Goal: Task Accomplishment & Management: Use online tool/utility

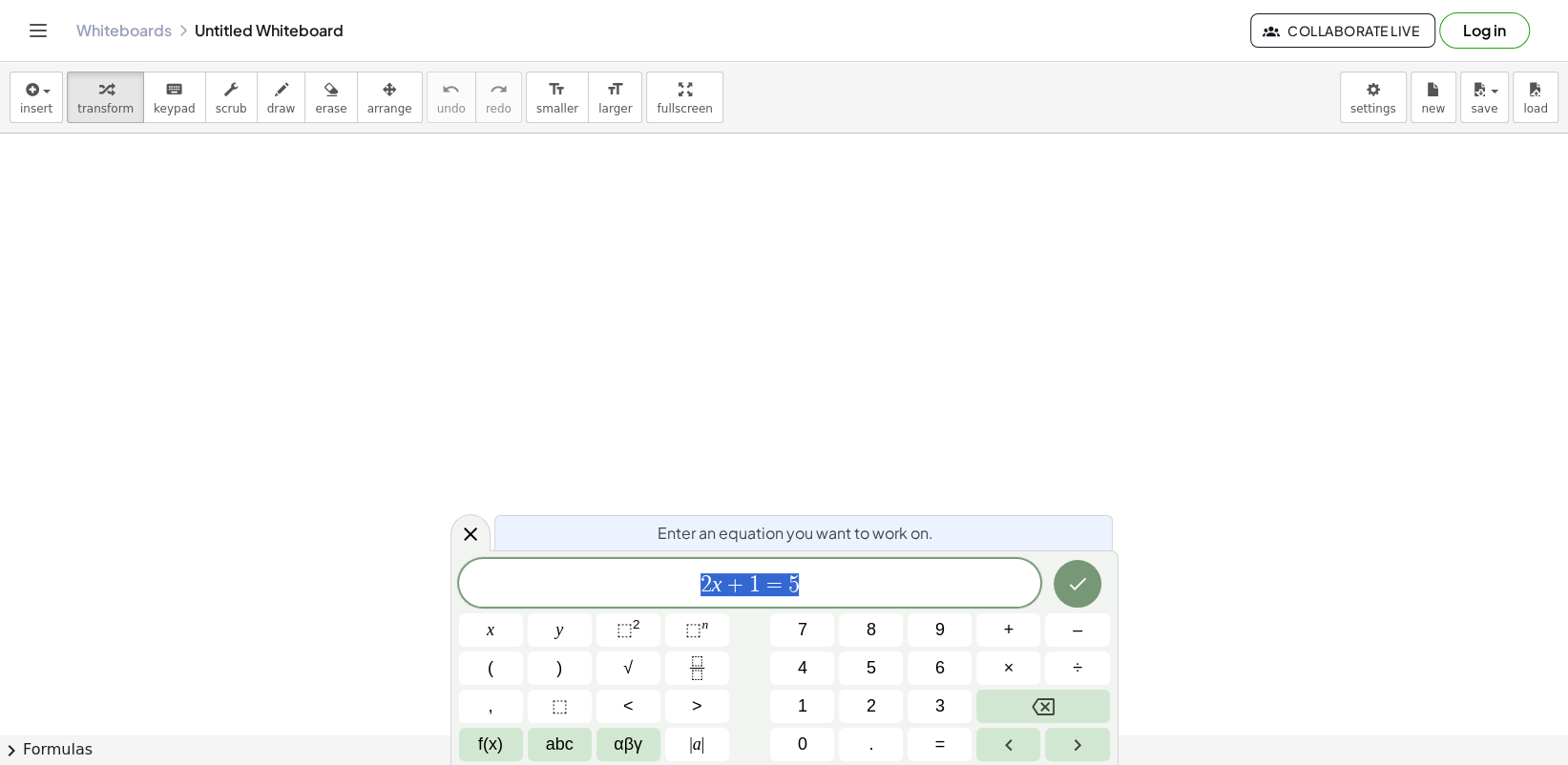
drag, startPoint x: 857, startPoint y: 579, endPoint x: 845, endPoint y: 569, distance: 15.6
click at [852, 574] on span "2 x + 1 = 5" at bounding box center [750, 584] width 583 height 27
drag, startPoint x: 884, startPoint y: 561, endPoint x: 502, endPoint y: 597, distance: 383.7
click at [502, 597] on div "****** 2 x + 1 = 5" at bounding box center [750, 582] width 583 height 47
click at [1099, 574] on button "Done" at bounding box center [1077, 583] width 47 height 47
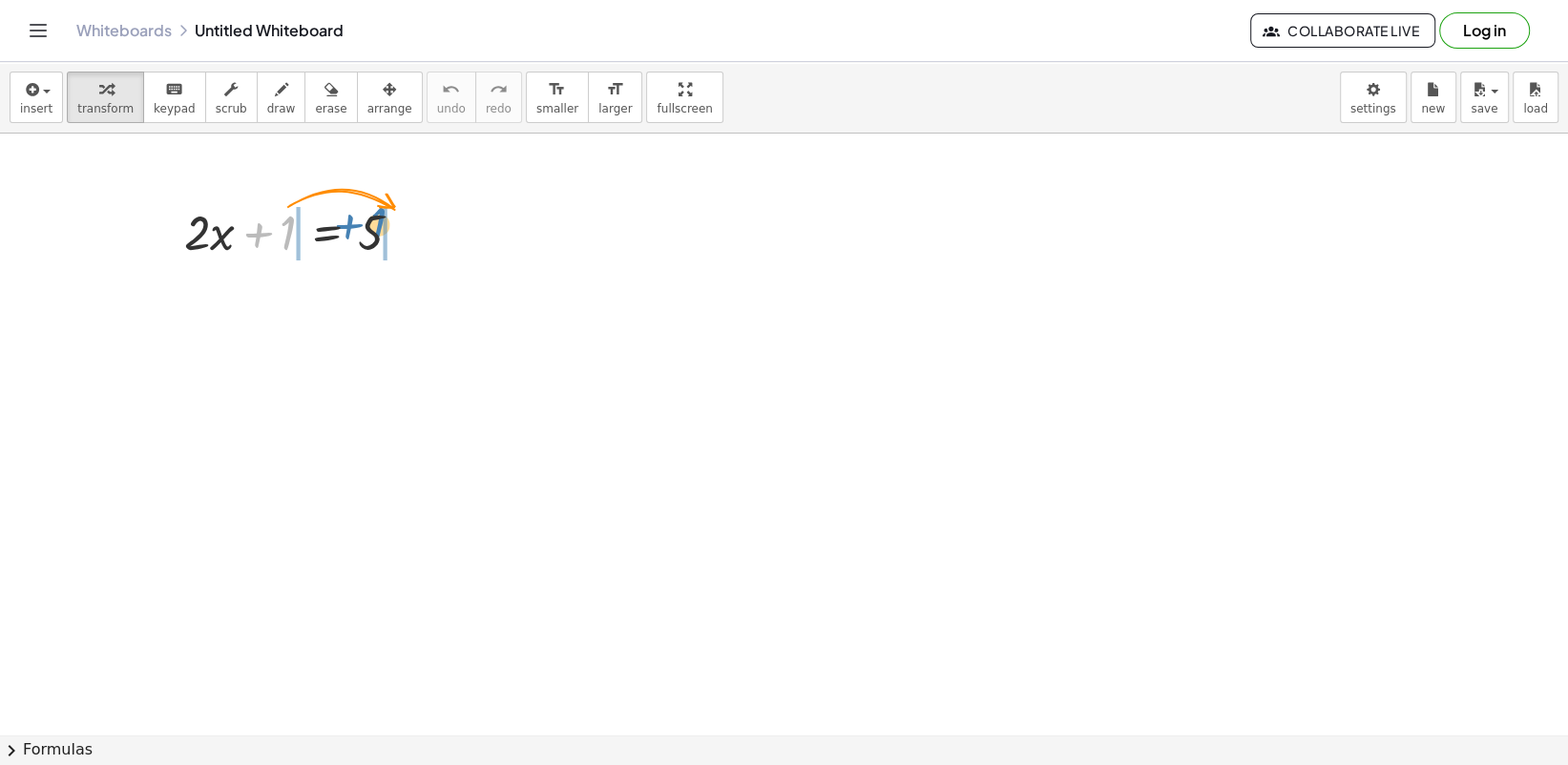
drag, startPoint x: 290, startPoint y: 241, endPoint x: 382, endPoint y: 232, distance: 92.4
click at [382, 232] on div at bounding box center [300, 231] width 252 height 65
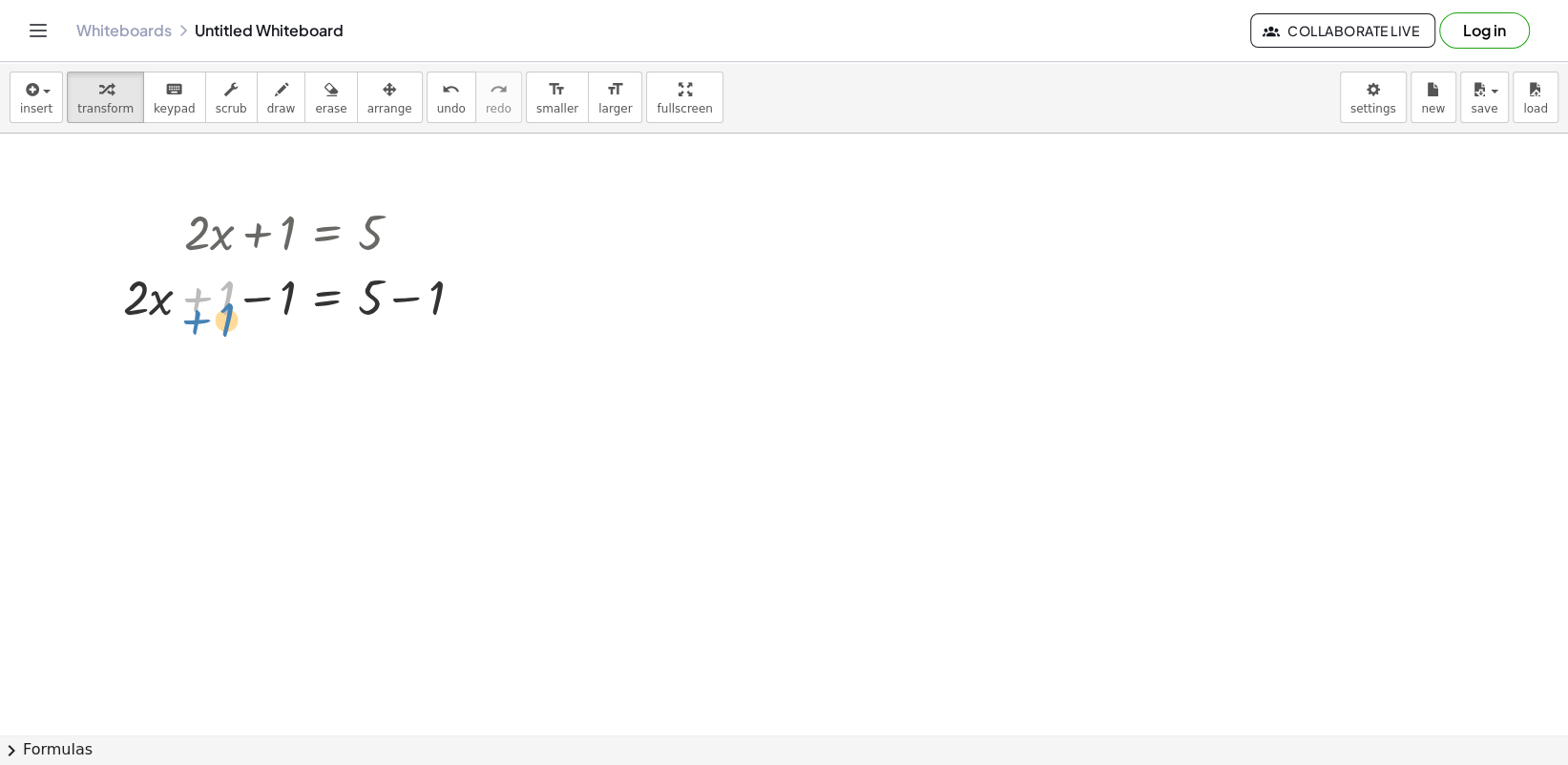
drag, startPoint x: 214, startPoint y: 311, endPoint x: 210, endPoint y: 329, distance: 18.4
click at [212, 331] on div "+ · 2 · x + 1 = 5 + 1 + · 2 · x = 5 + 1 − 1 + − 1" at bounding box center [293, 263] width 398 height 139
click at [286, 301] on div at bounding box center [300, 296] width 374 height 65
click at [304, 350] on div at bounding box center [300, 361] width 374 height 65
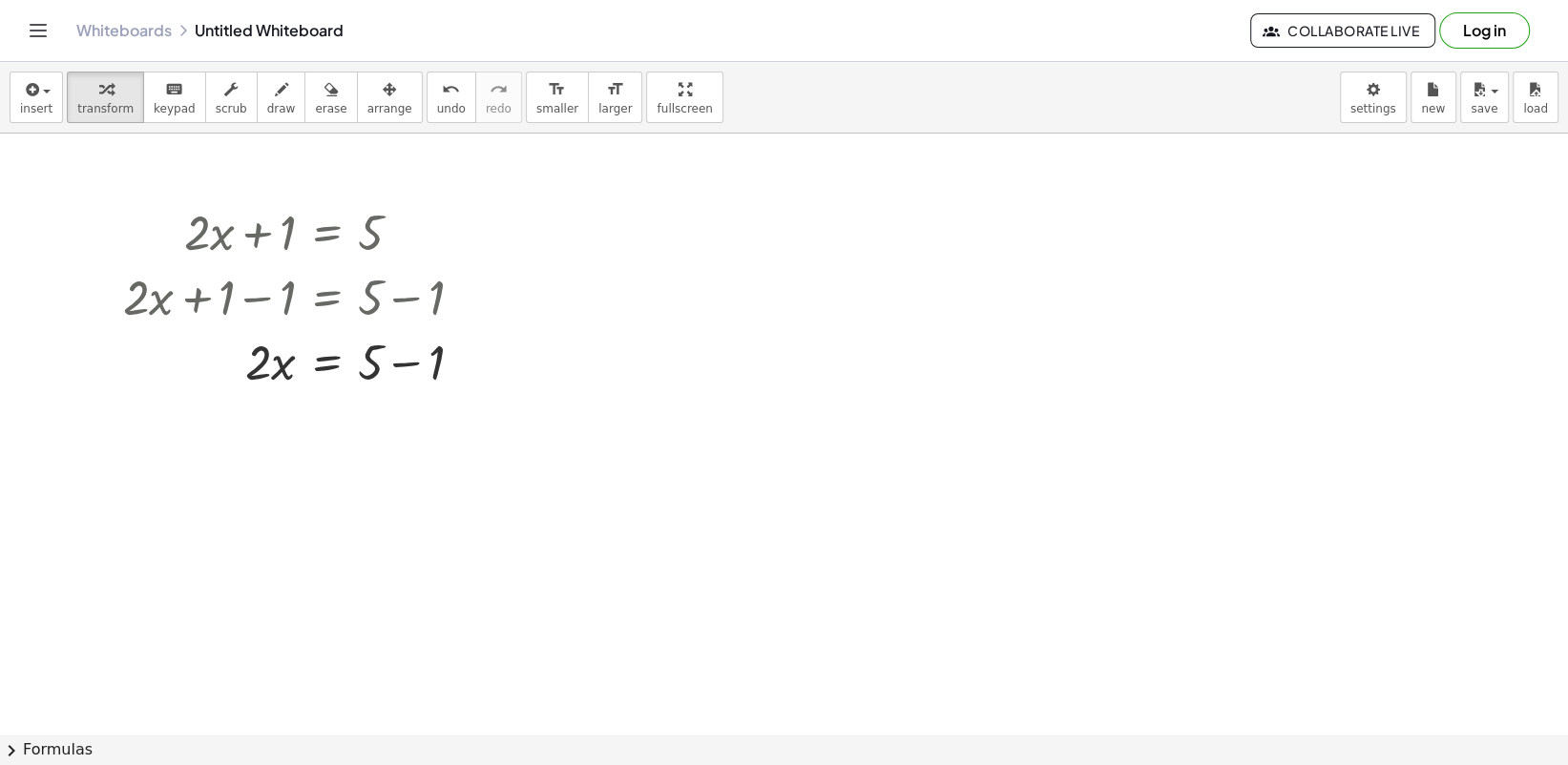
click at [437, 102] on span "undo" at bounding box center [451, 109] width 29 height 14
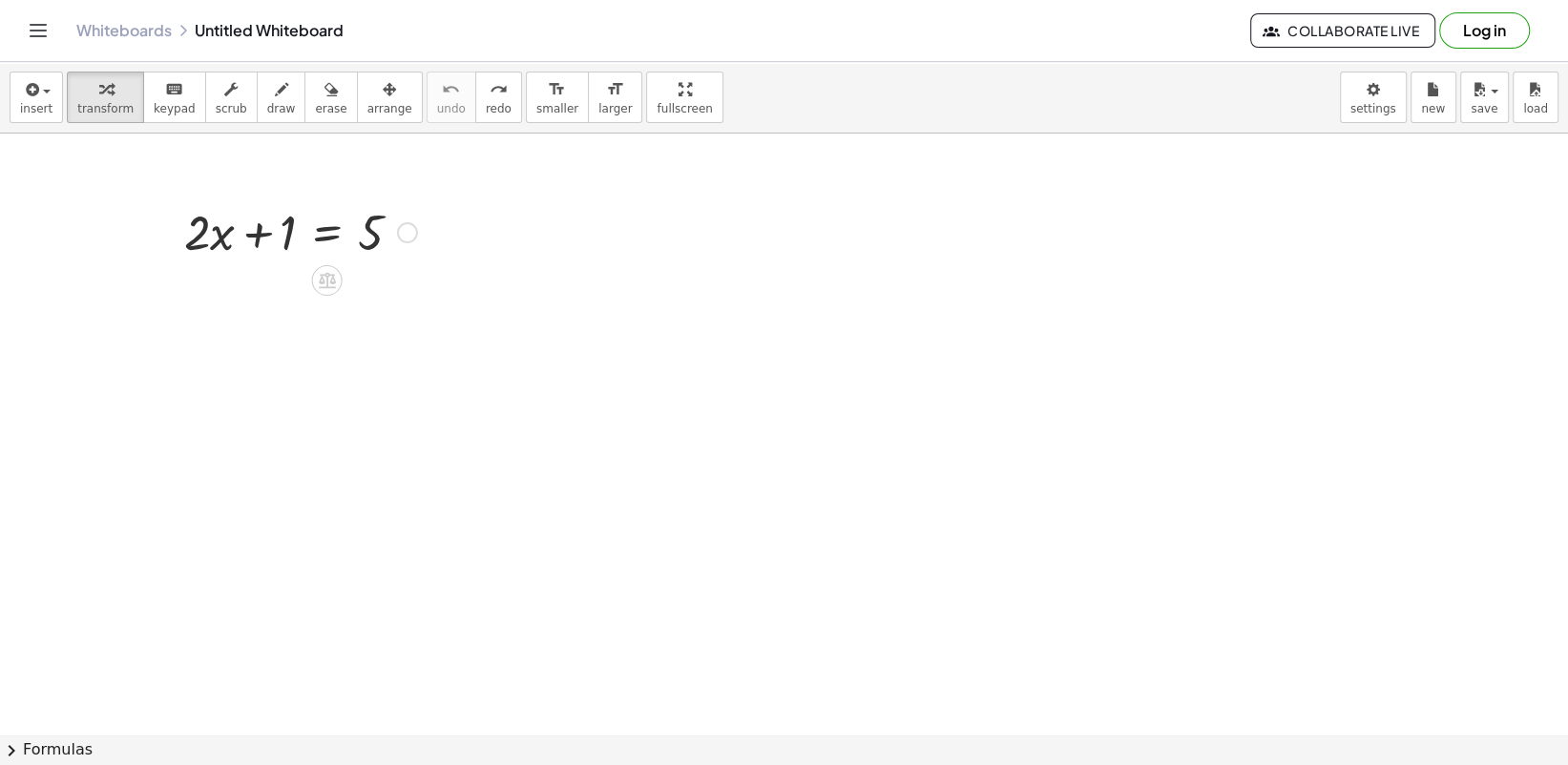
click at [410, 226] on div at bounding box center [407, 232] width 21 height 21
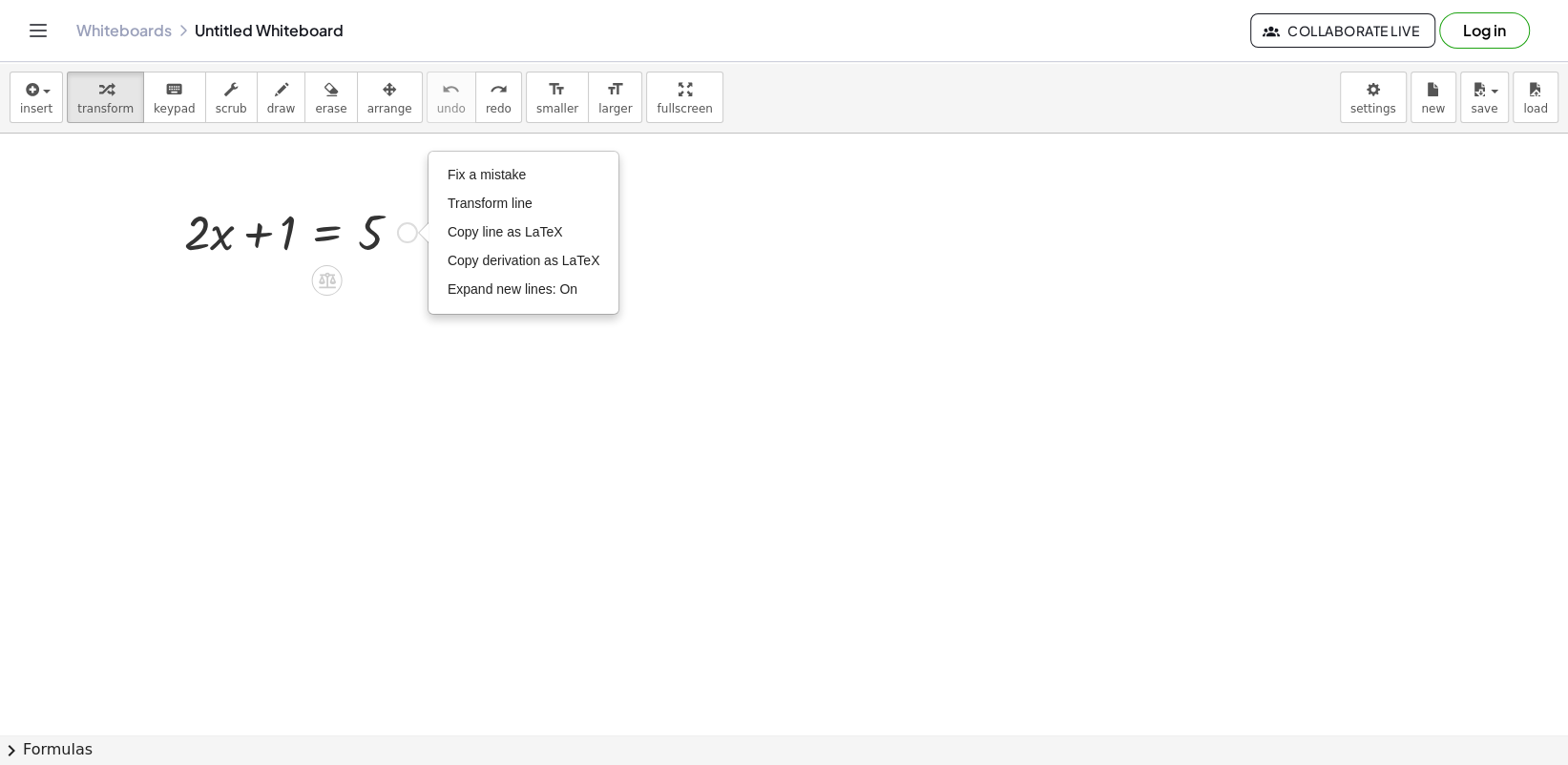
click at [377, 238] on div at bounding box center [300, 231] width 252 height 65
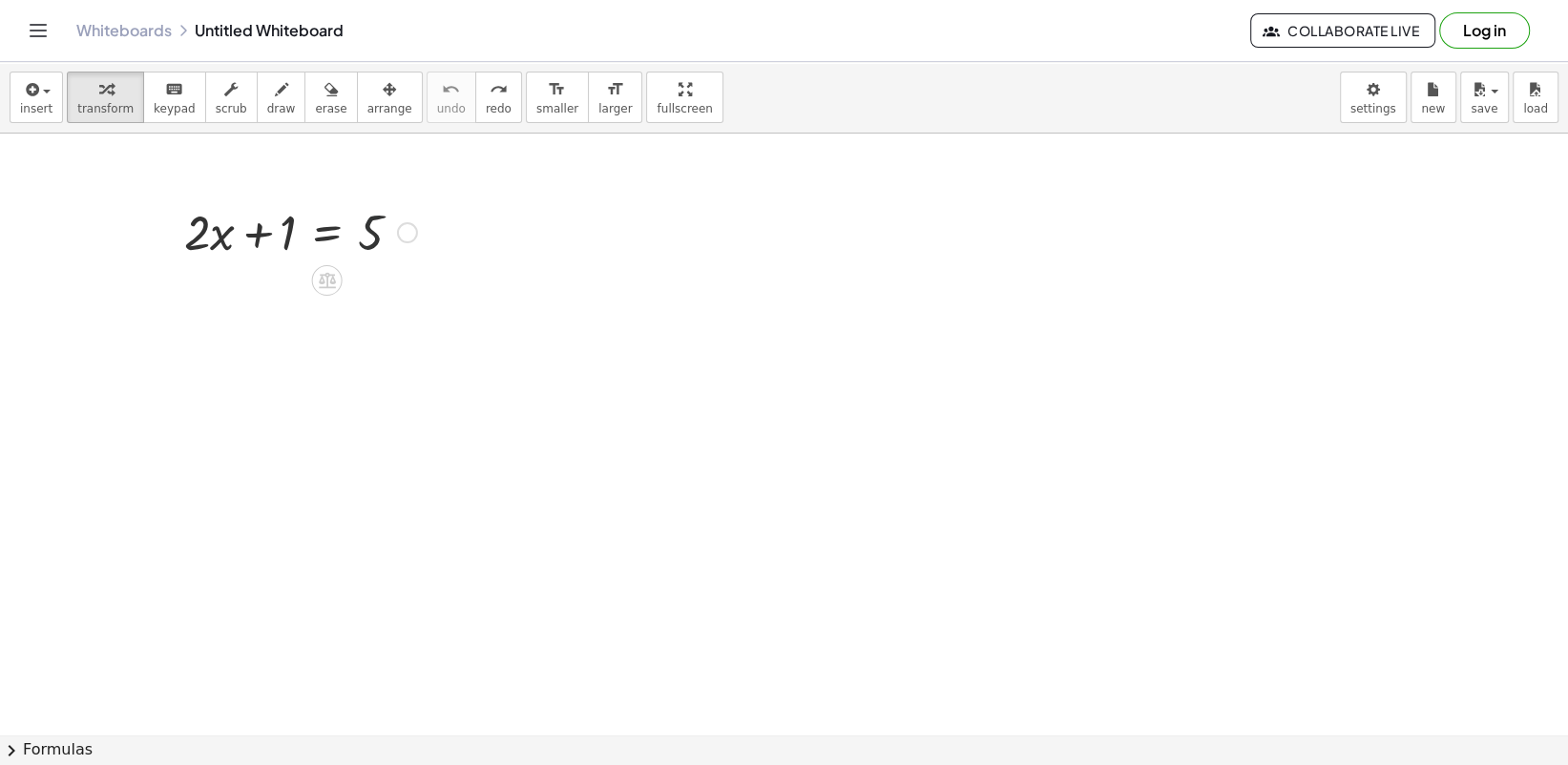
click at [302, 222] on div at bounding box center [300, 231] width 252 height 65
click at [174, 117] on button "keyboard keypad" at bounding box center [175, 97] width 63 height 51
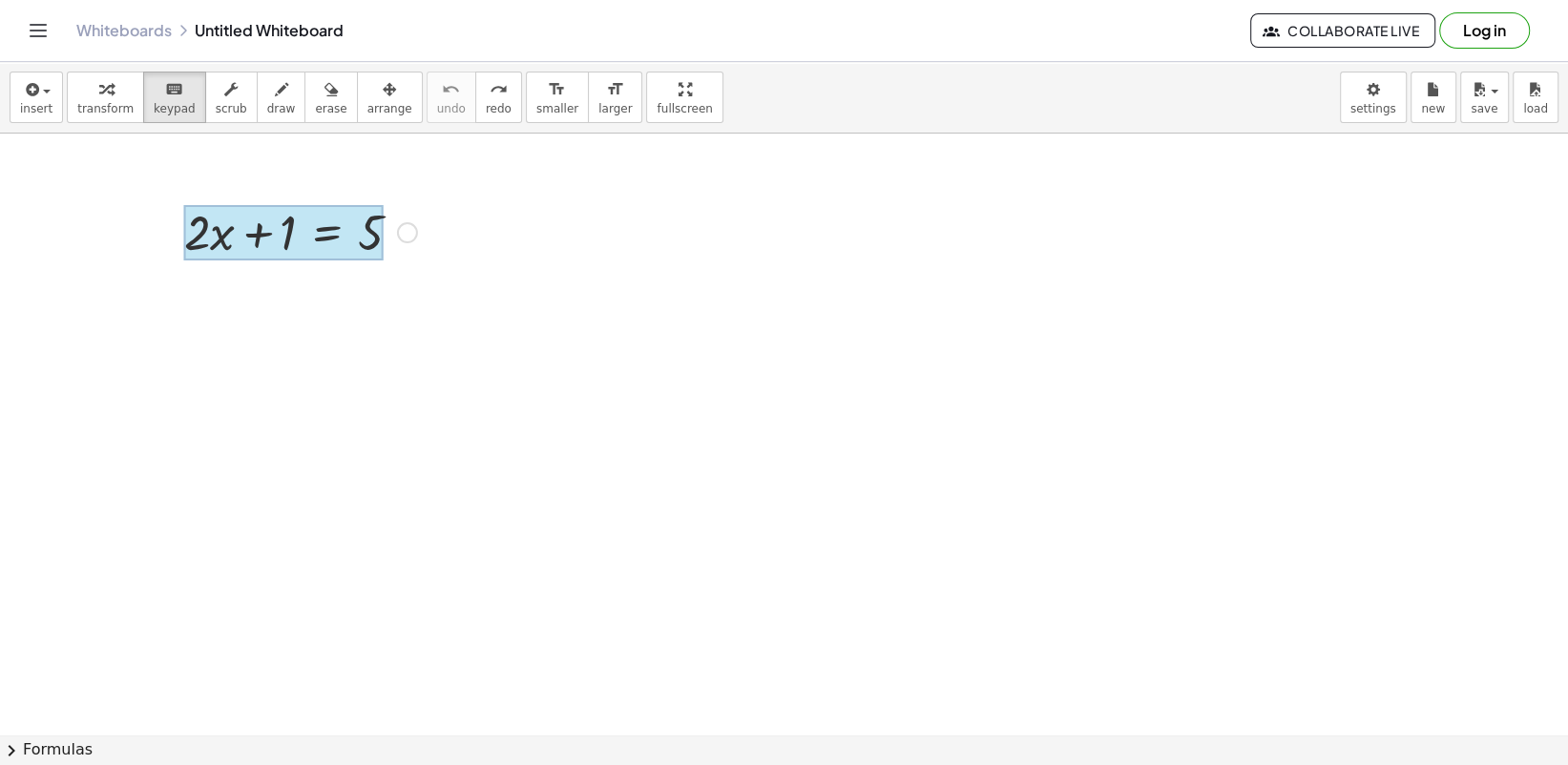
click at [347, 232] on div at bounding box center [284, 233] width 199 height 55
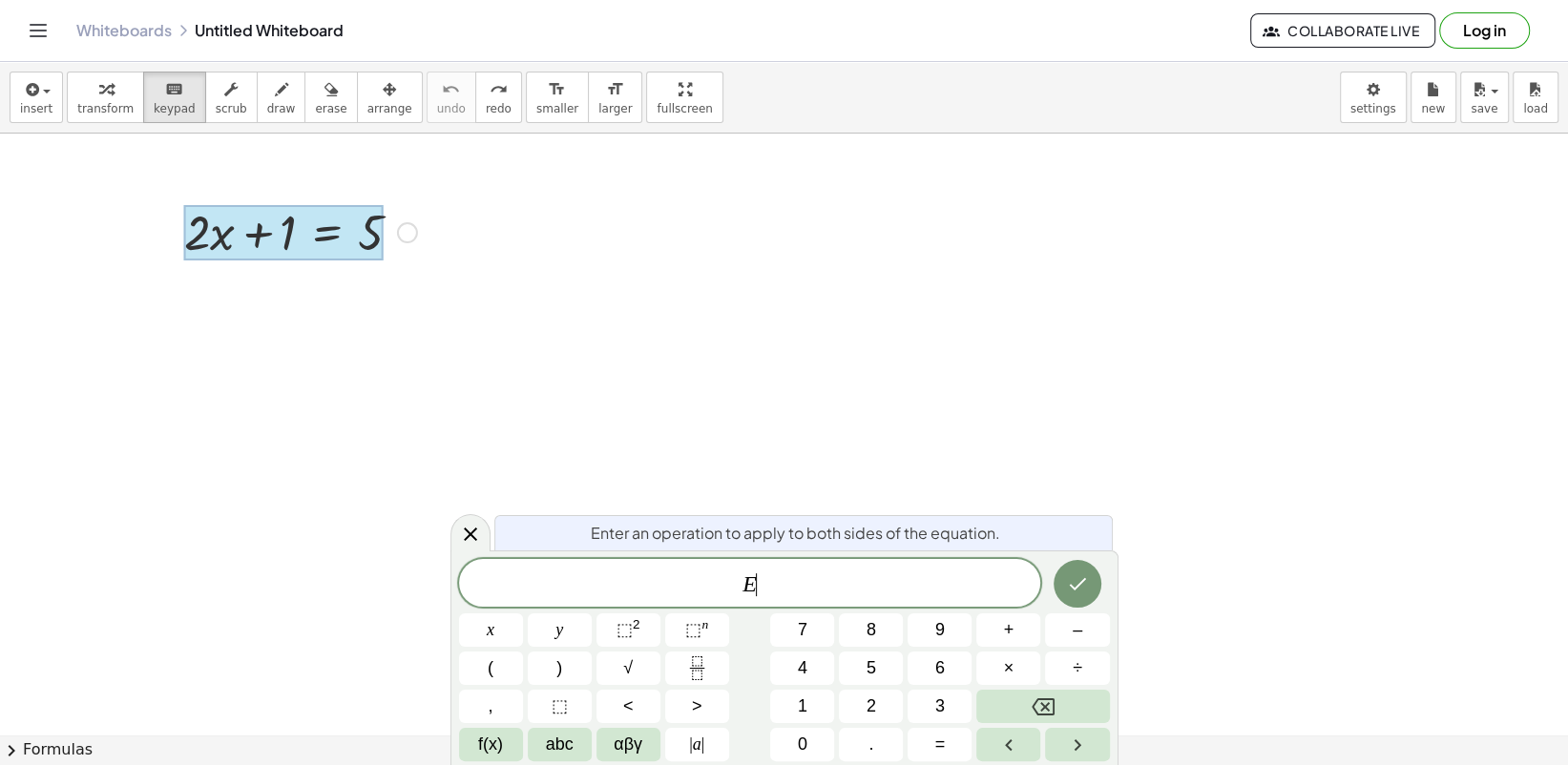
click at [380, 243] on div at bounding box center [284, 233] width 199 height 55
click at [51, 110] on button "insert" at bounding box center [37, 97] width 53 height 51
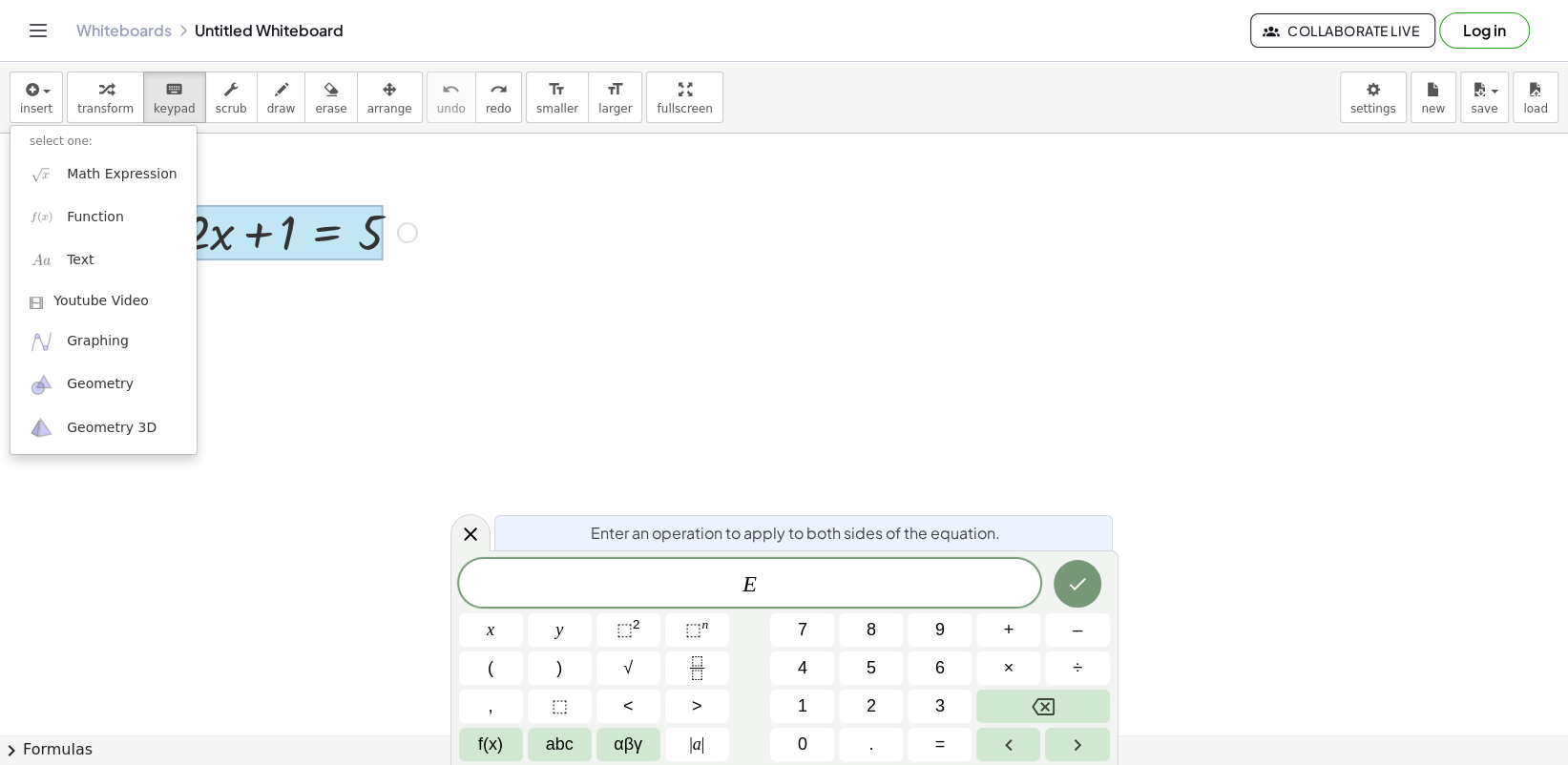
drag, startPoint x: 39, startPoint y: 137, endPoint x: 60, endPoint y: 208, distance: 74.0
click at [50, 165] on ul "select one: Math Expression Function Text Youtube Video Graphing Geometry Geome…" at bounding box center [104, 290] width 188 height 330
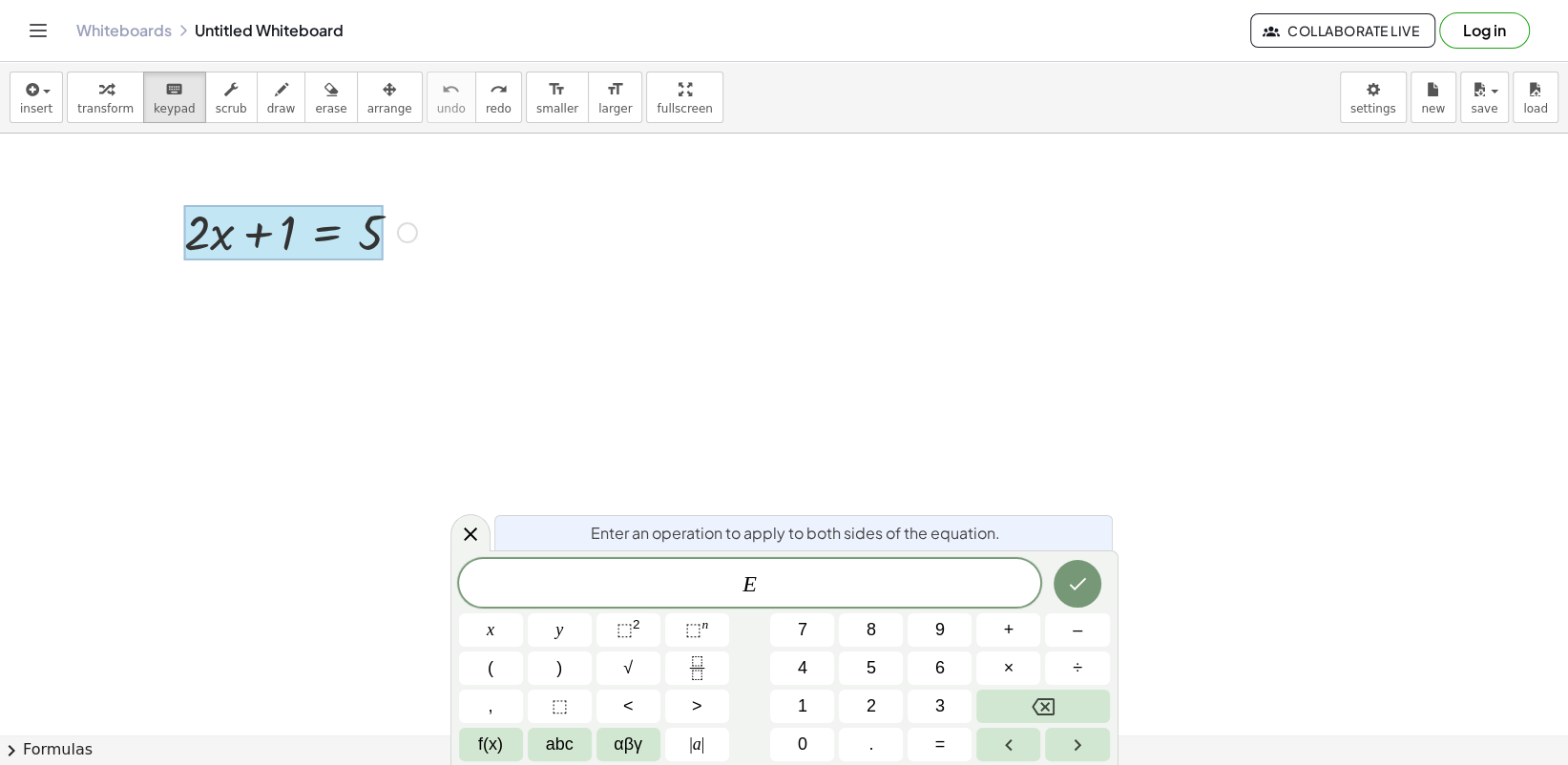
drag, startPoint x: 42, startPoint y: 134, endPoint x: 39, endPoint y: 119, distance: 15.3
click at [39, 119] on div "insert select one: Math Expression Function Text Youtube Video Graphing Geometr…" at bounding box center [784, 414] width 1568 height 703
click at [39, 119] on button "insert" at bounding box center [37, 97] width 53 height 51
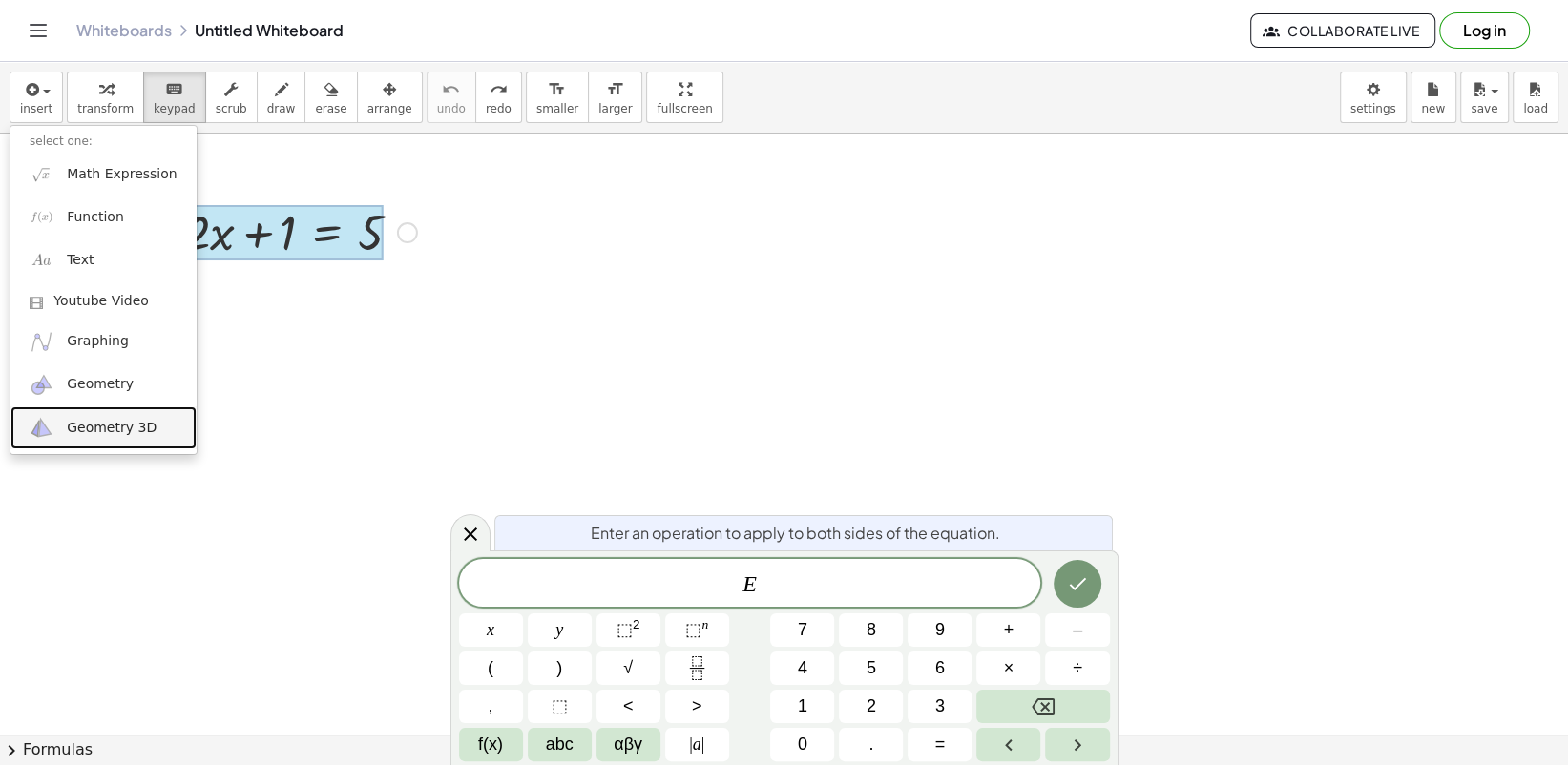
click at [84, 430] on span "Geometry 3D" at bounding box center [112, 427] width 90 height 19
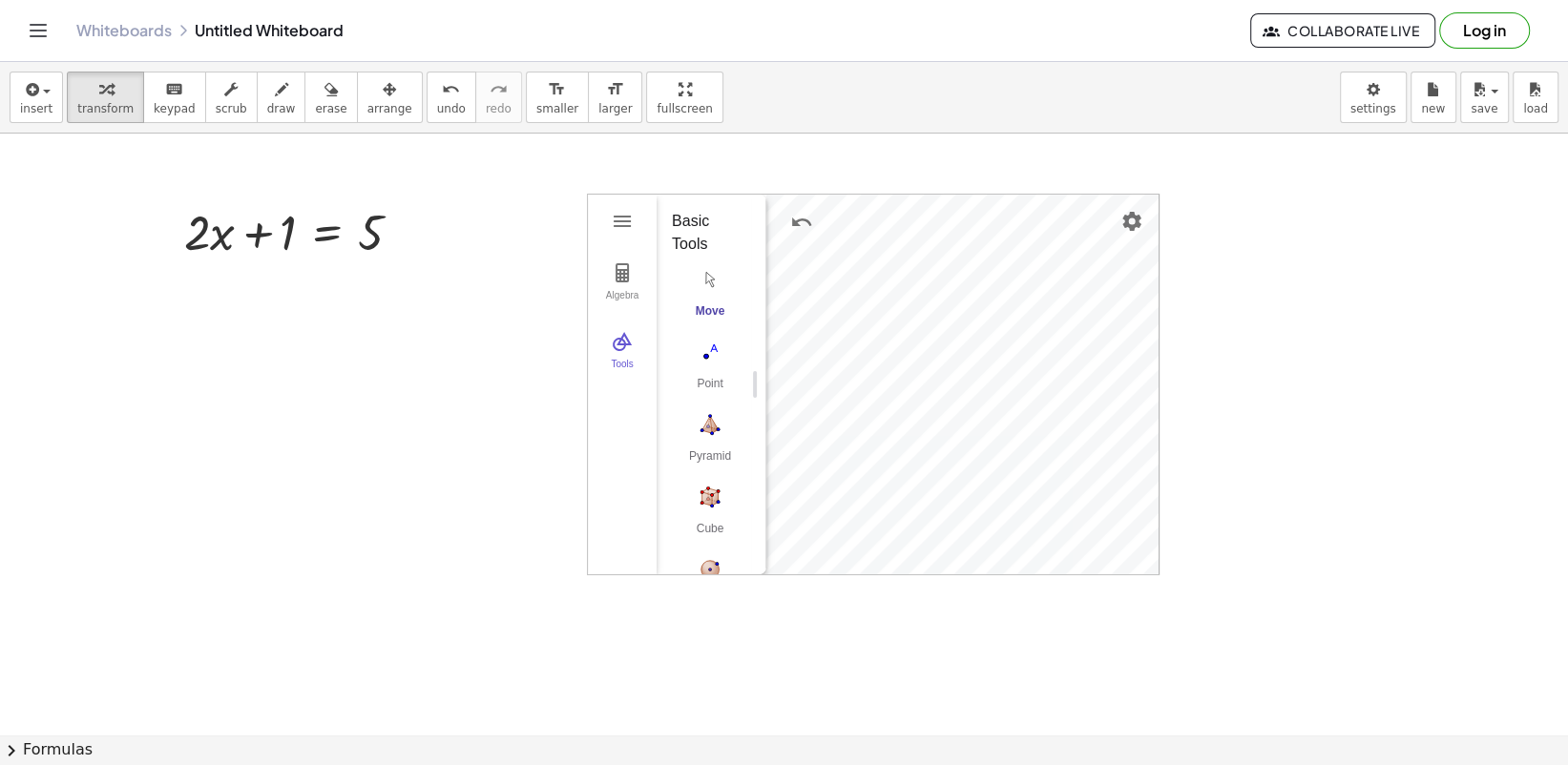
click at [724, 412] on img "Pyramid. Select a polygon for bottom, then select top point" at bounding box center [709, 424] width 76 height 31
click at [696, 532] on img "Move. Drag or select object" at bounding box center [717, 540] width 45 height 45
drag, startPoint x: 1280, startPoint y: 312, endPoint x: 1205, endPoint y: 322, distance: 75.7
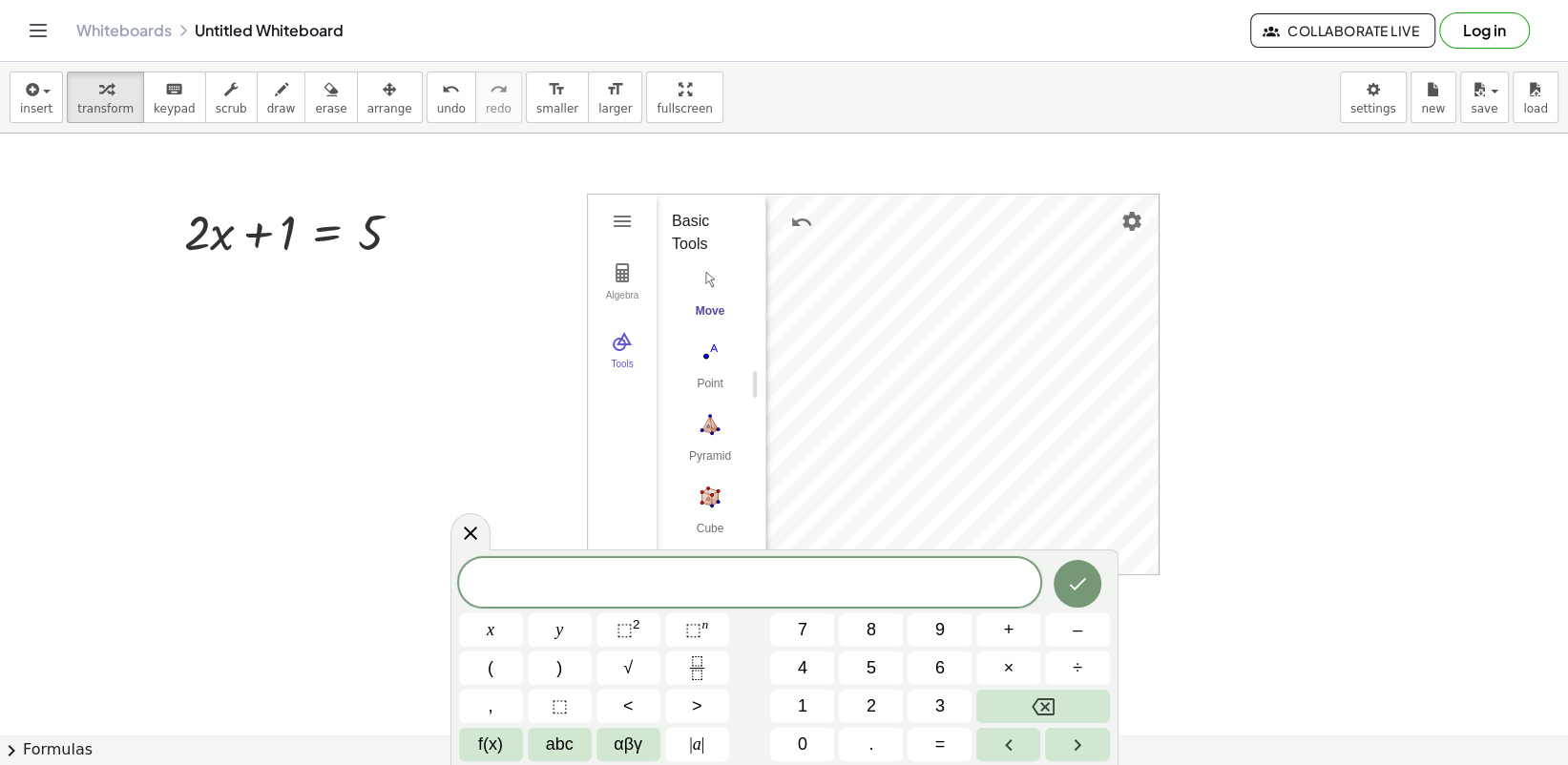
drag, startPoint x: 652, startPoint y: 300, endPoint x: 642, endPoint y: 294, distance: 11.7
click at [645, 295] on button "Algebra" at bounding box center [622, 282] width 69 height 69
click at [638, 291] on div "Algebra" at bounding box center [622, 303] width 61 height 27
drag, startPoint x: 636, startPoint y: 293, endPoint x: 634, endPoint y: 282, distance: 11.2
click at [637, 291] on div "Algebra" at bounding box center [622, 303] width 61 height 27
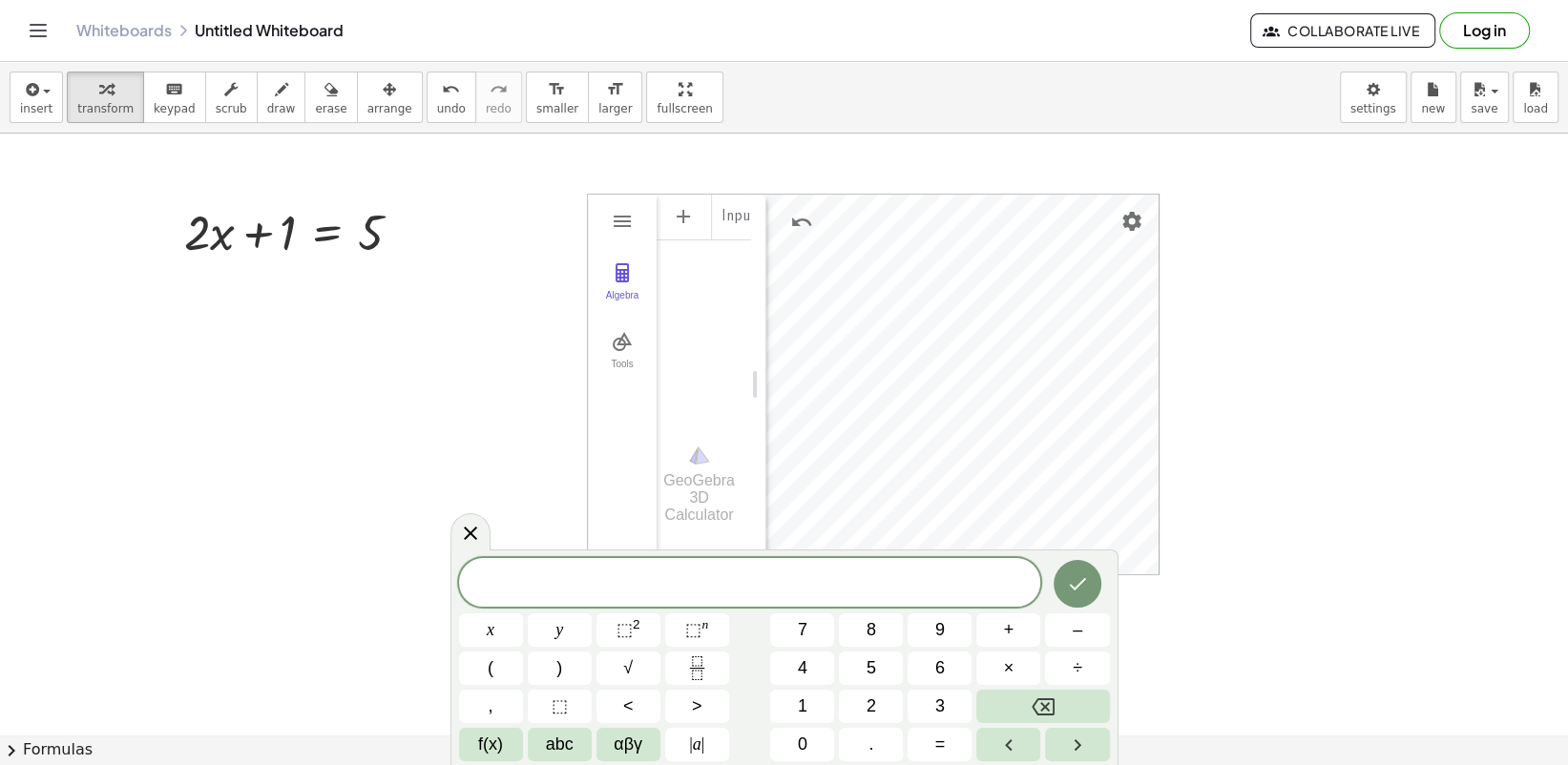
click at [623, 339] on img "3D Calculator" at bounding box center [622, 341] width 23 height 23
click at [630, 338] on img "3D Calculator" at bounding box center [622, 341] width 23 height 23
click at [617, 262] on img "3D Calculator" at bounding box center [622, 272] width 23 height 23
click at [631, 282] on img "3D Calculator" at bounding box center [622, 272] width 23 height 23
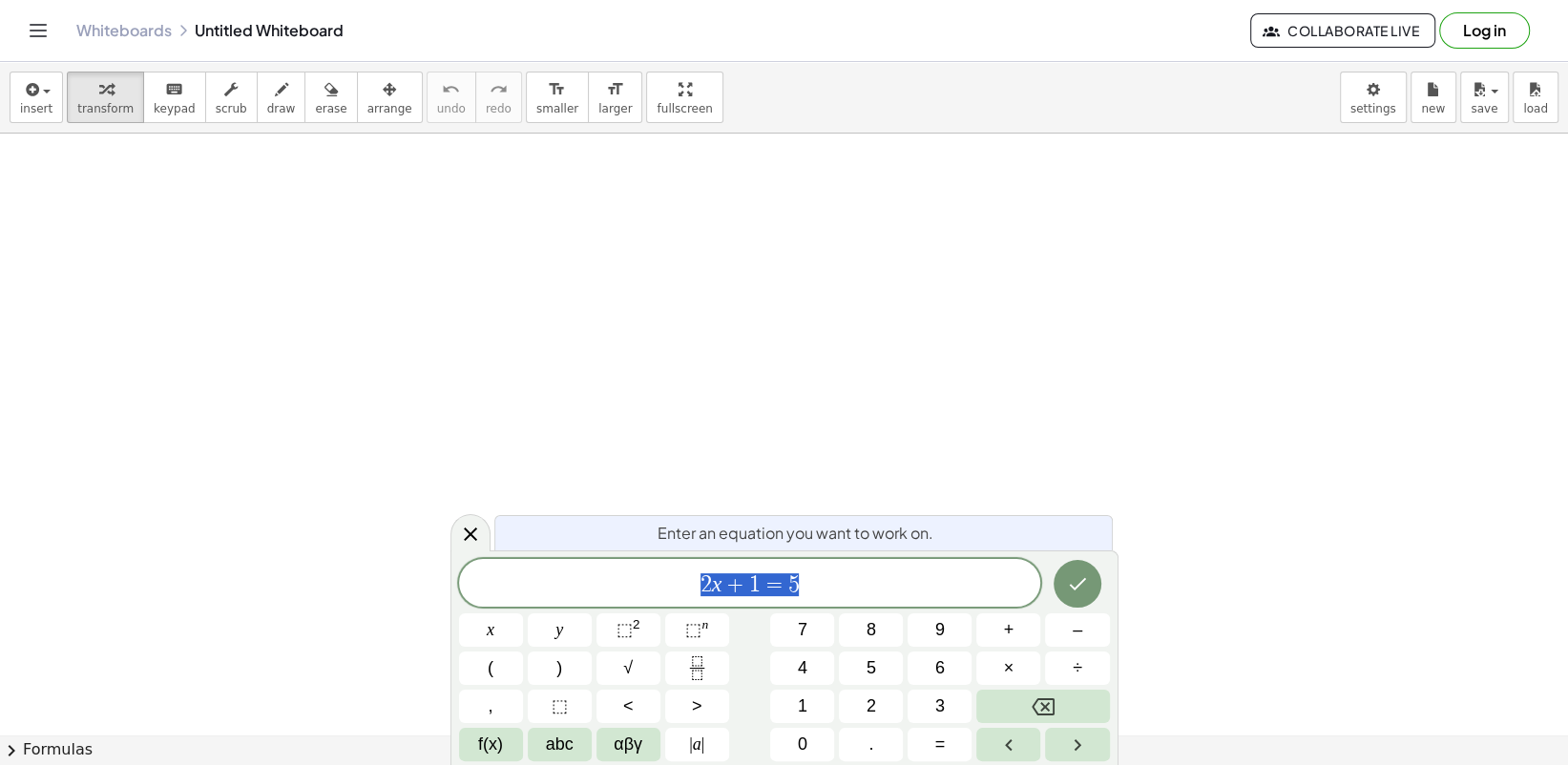
scroll to position [477, 0]
click at [685, 428] on div at bounding box center [784, 320] width 1568 height 1327
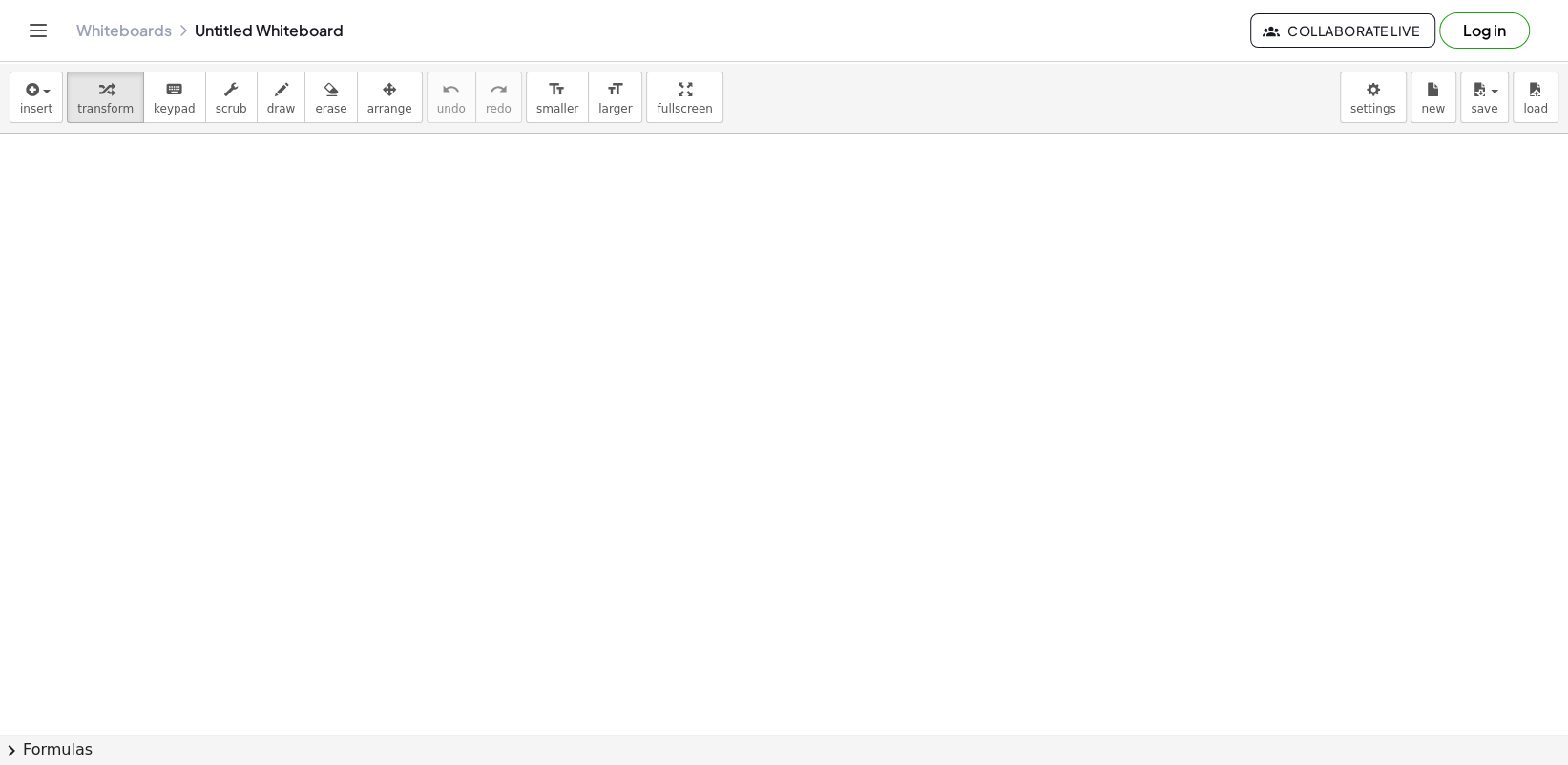
scroll to position [0, 0]
click at [433, 215] on div at bounding box center [784, 734] width 1568 height 1202
drag, startPoint x: 554, startPoint y: 269, endPoint x: 544, endPoint y: 283, distance: 17.2
click at [544, 283] on div at bounding box center [578, 254] width 252 height 65
click at [562, 274] on div at bounding box center [578, 254] width 252 height 65
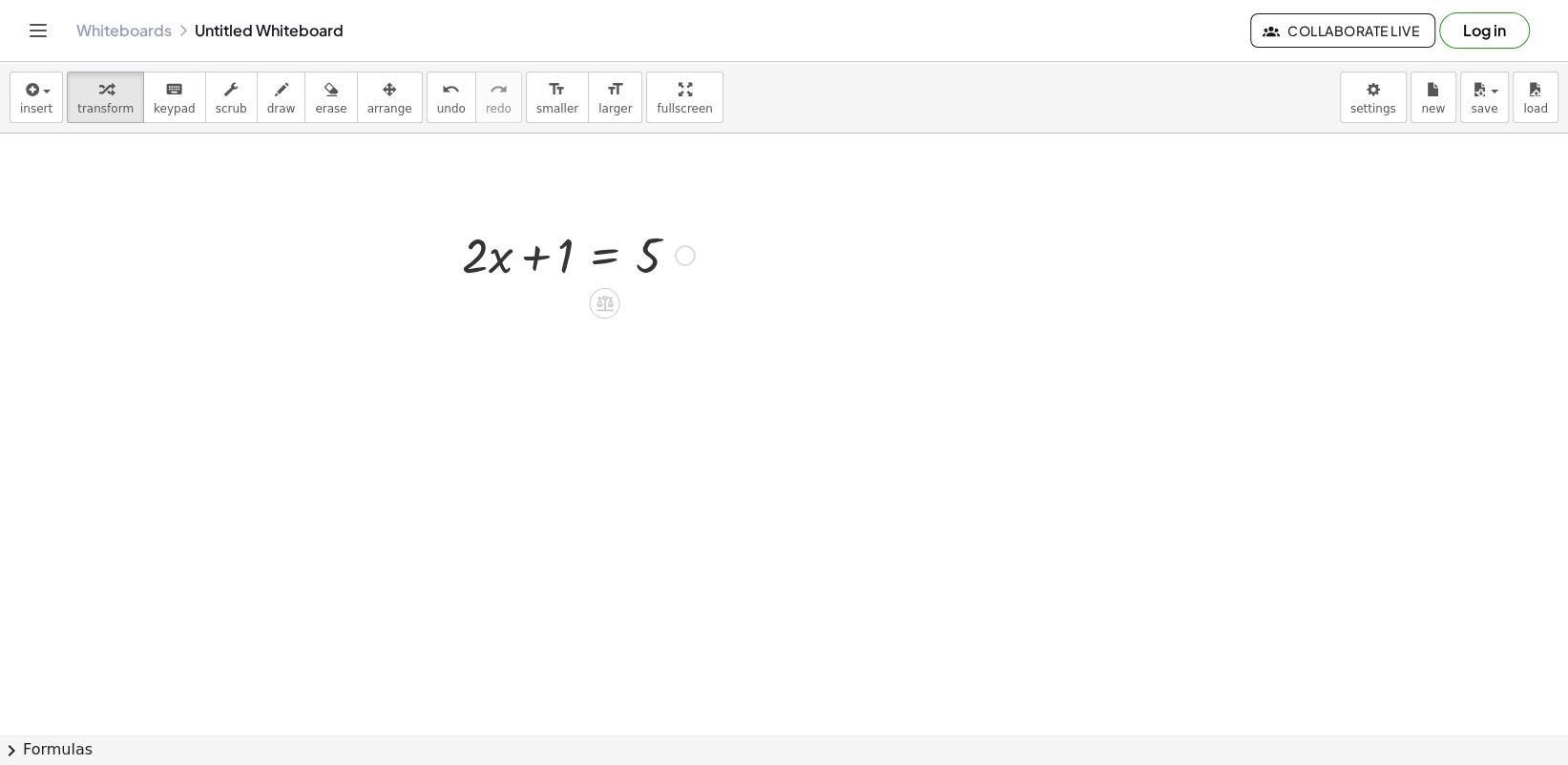
click at [533, 250] on div at bounding box center [578, 254] width 252 height 65
drag, startPoint x: 554, startPoint y: 257, endPoint x: 728, endPoint y: 228, distance: 176.4
click at [518, 326] on div at bounding box center [578, 319] width 374 height 65
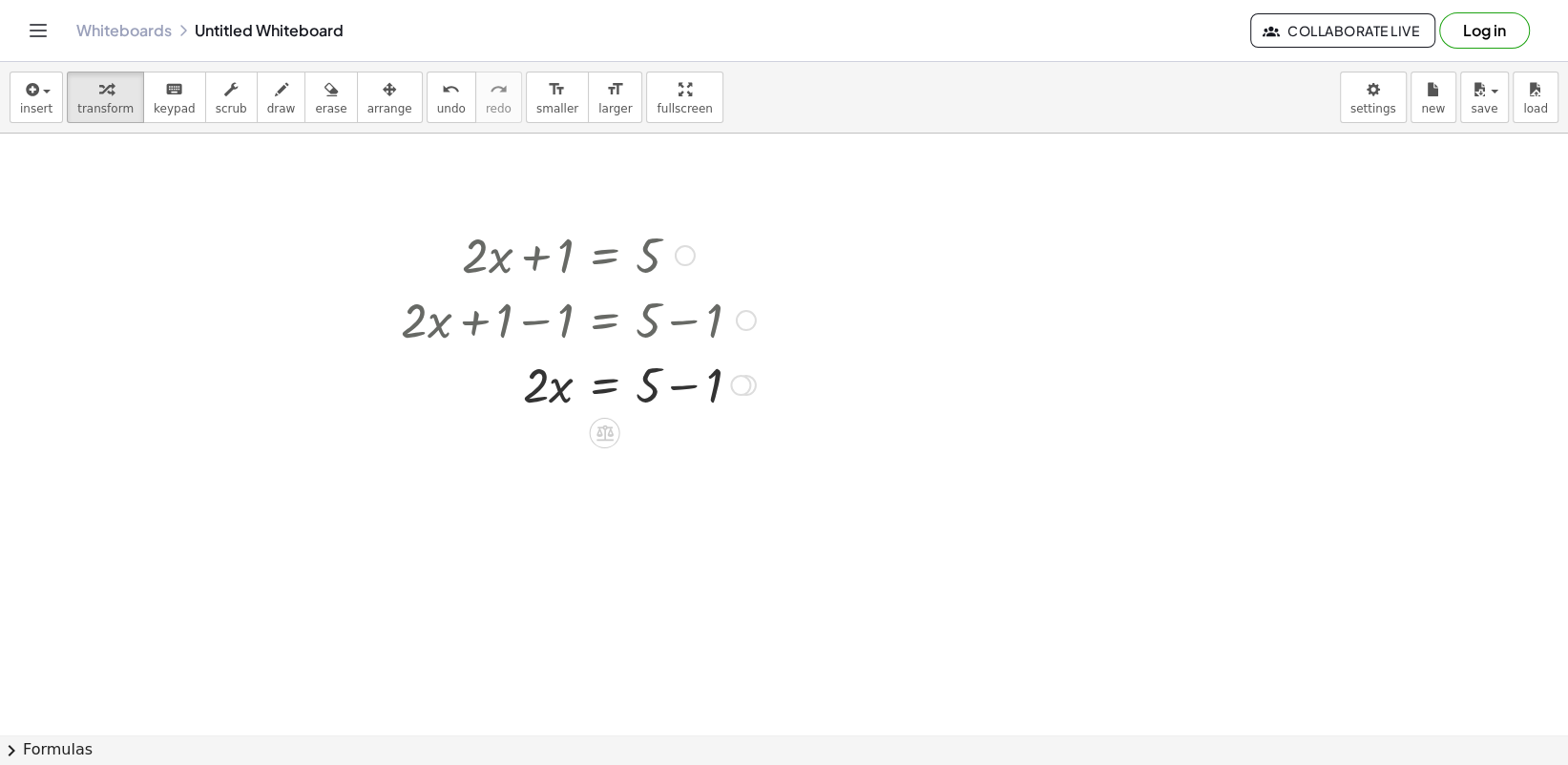
click at [663, 378] on div at bounding box center [578, 384] width 374 height 65
drag, startPoint x: 557, startPoint y: 460, endPoint x: 648, endPoint y: 493, distance: 96.8
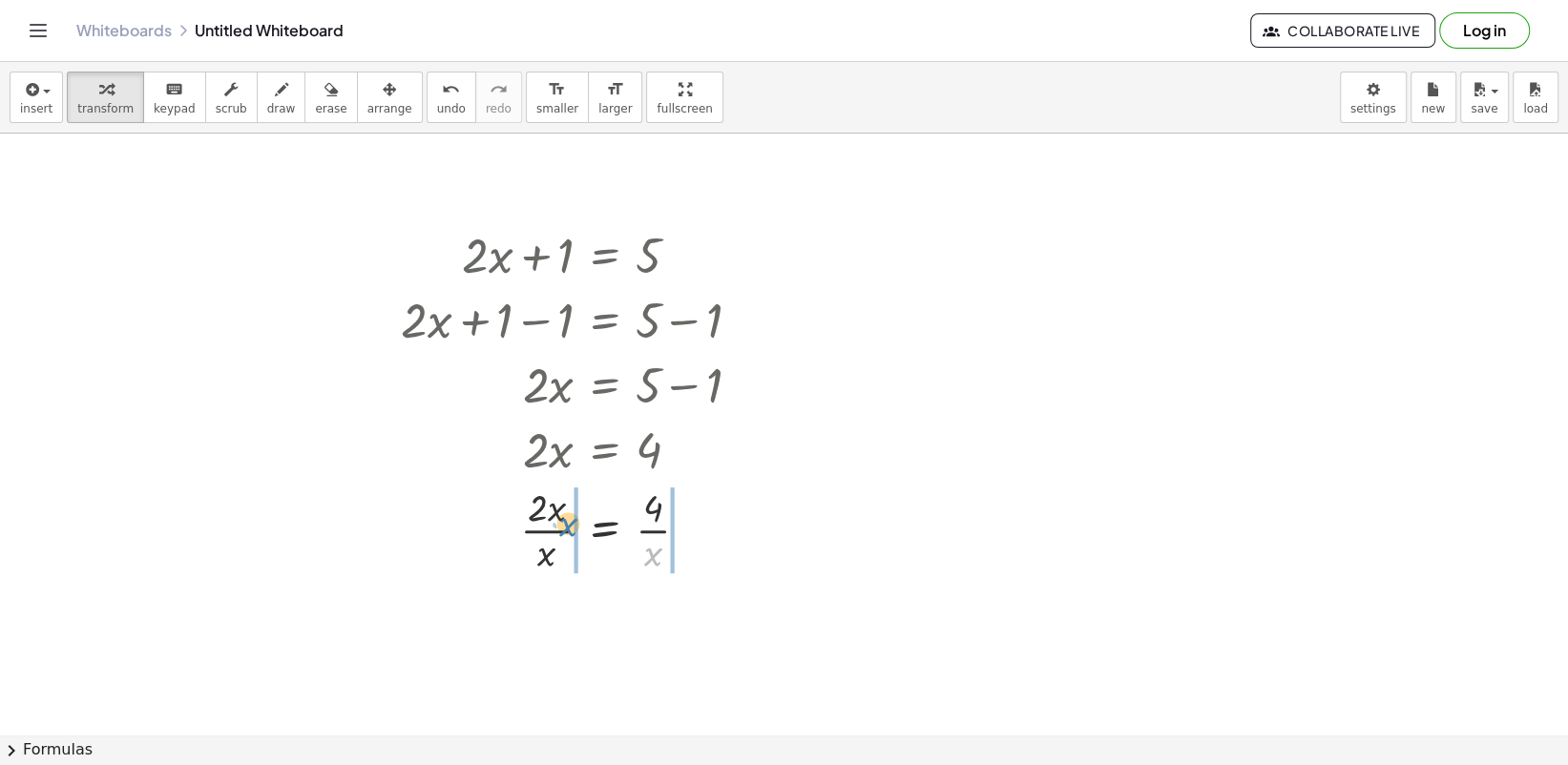
drag, startPoint x: 652, startPoint y: 546, endPoint x: 557, endPoint y: 507, distance: 102.7
click at [557, 508] on div at bounding box center [578, 528] width 374 height 96
click at [437, 98] on div "undo" at bounding box center [451, 88] width 29 height 23
click at [437, 105] on span "undo" at bounding box center [451, 109] width 29 height 14
drag, startPoint x: 532, startPoint y: 452, endPoint x: 660, endPoint y: 494, distance: 134.7
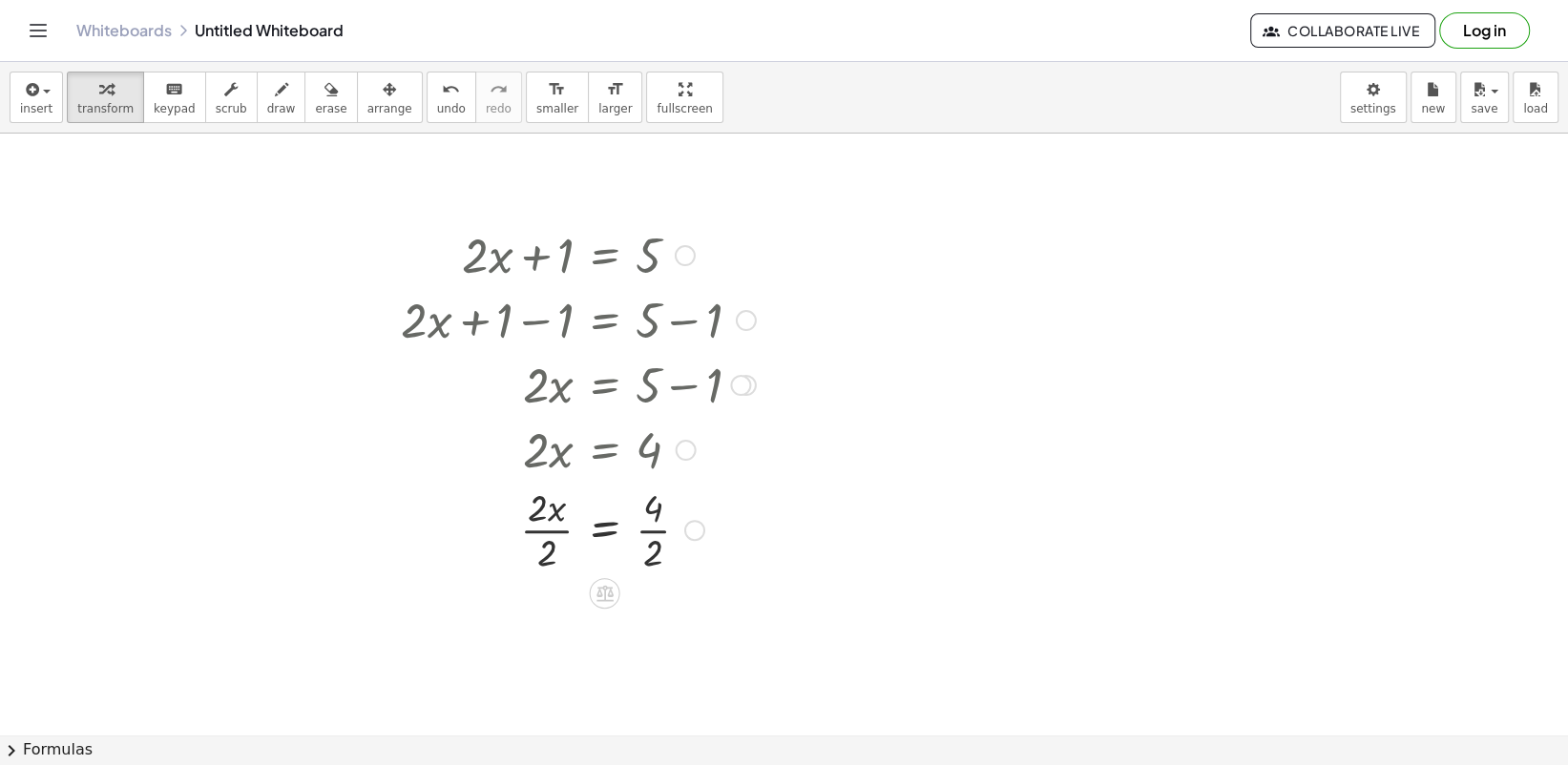
click at [557, 524] on div at bounding box center [578, 528] width 374 height 96
click at [668, 531] on div at bounding box center [578, 531] width 374 height 96
drag, startPoint x: 622, startPoint y: 619, endPoint x: 961, endPoint y: 445, distance: 381.0
click at [959, 445] on div "+ · 2 · x + 1 = 5 + · 2 · x + 1 − 1 = + 5 − 1 + · 2 · x + 0 = + 5 − 1 · 2 · x =…" at bounding box center [784, 734] width 1568 height 1202
click at [268, 102] on span "draw" at bounding box center [281, 109] width 29 height 14
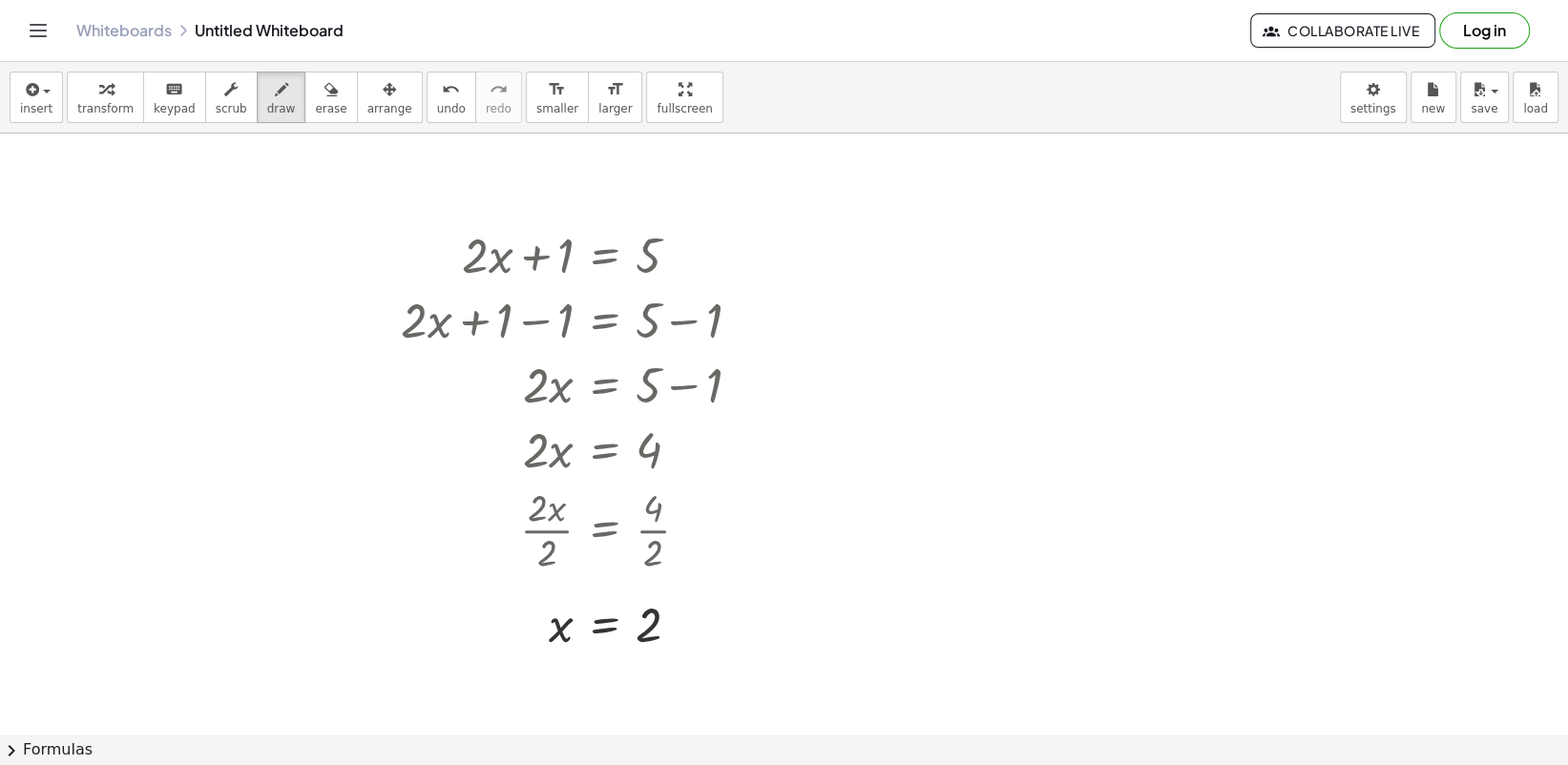
drag, startPoint x: 586, startPoint y: 567, endPoint x: 567, endPoint y: 581, distance: 23.6
click at [573, 574] on div at bounding box center [784, 734] width 1568 height 1202
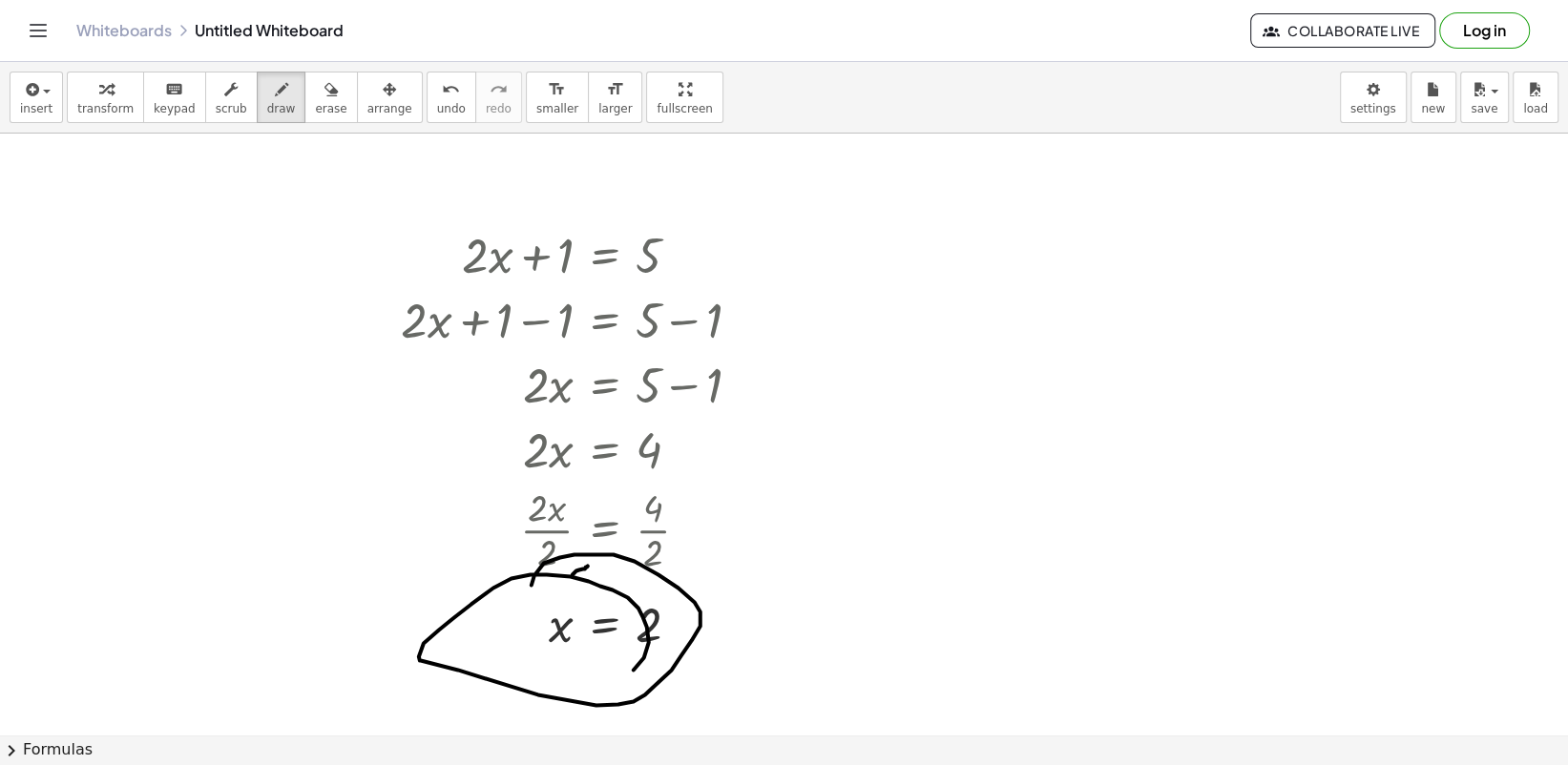
drag, startPoint x: 585, startPoint y: 555, endPoint x: 505, endPoint y: 619, distance: 102.4
click at [513, 700] on div at bounding box center [784, 734] width 1568 height 1202
click at [437, 111] on span "undo" at bounding box center [451, 109] width 29 height 14
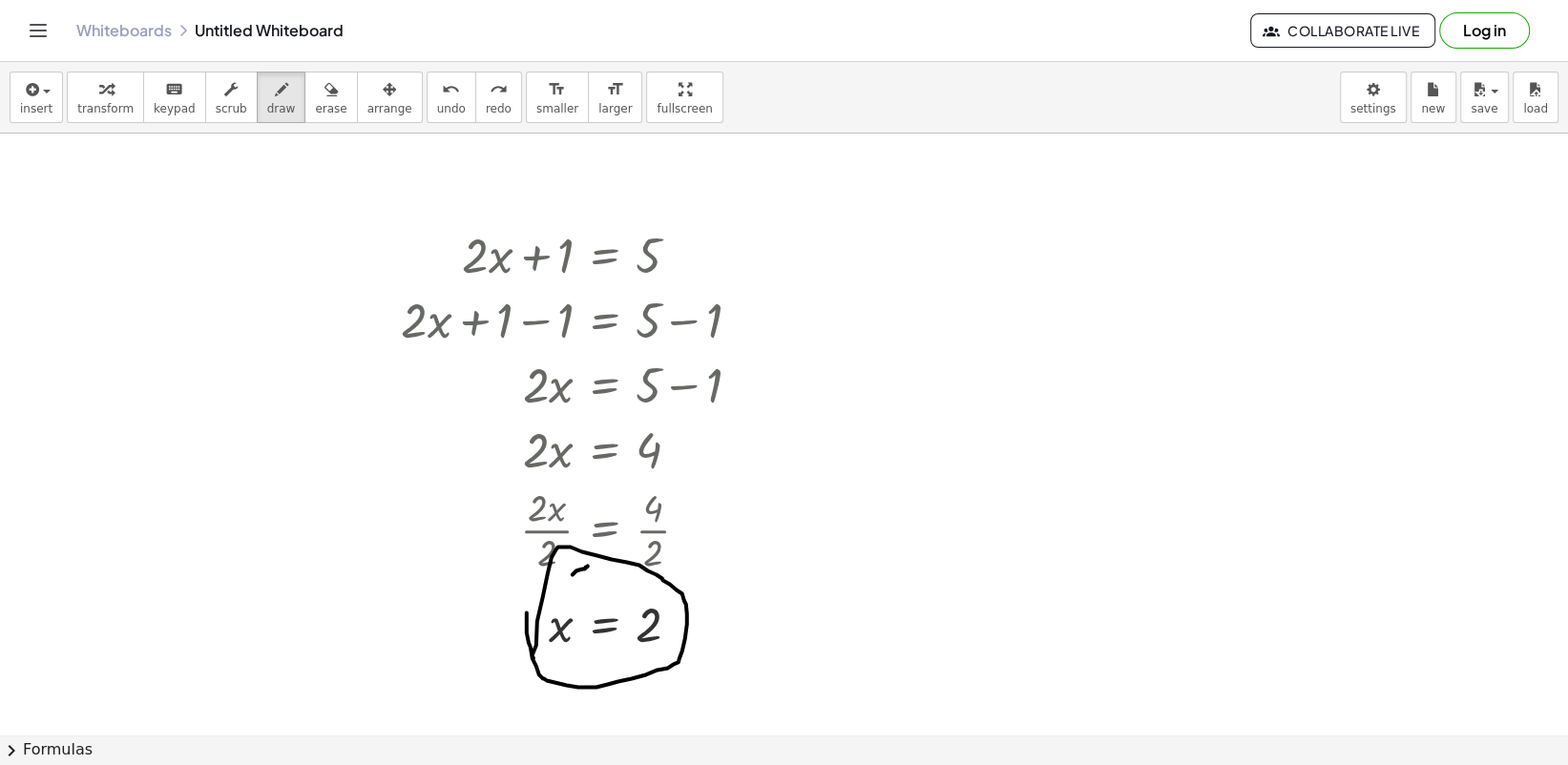
drag, startPoint x: 532, startPoint y: 654, endPoint x: 547, endPoint y: 573, distance: 82.4
click at [541, 576] on div at bounding box center [784, 734] width 1568 height 1202
click at [304, 117] on button "erase" at bounding box center [330, 97] width 52 height 51
drag, startPoint x: 677, startPoint y: 559, endPoint x: 590, endPoint y: 564, distance: 87.1
click at [590, 564] on div at bounding box center [784, 734] width 1568 height 1202
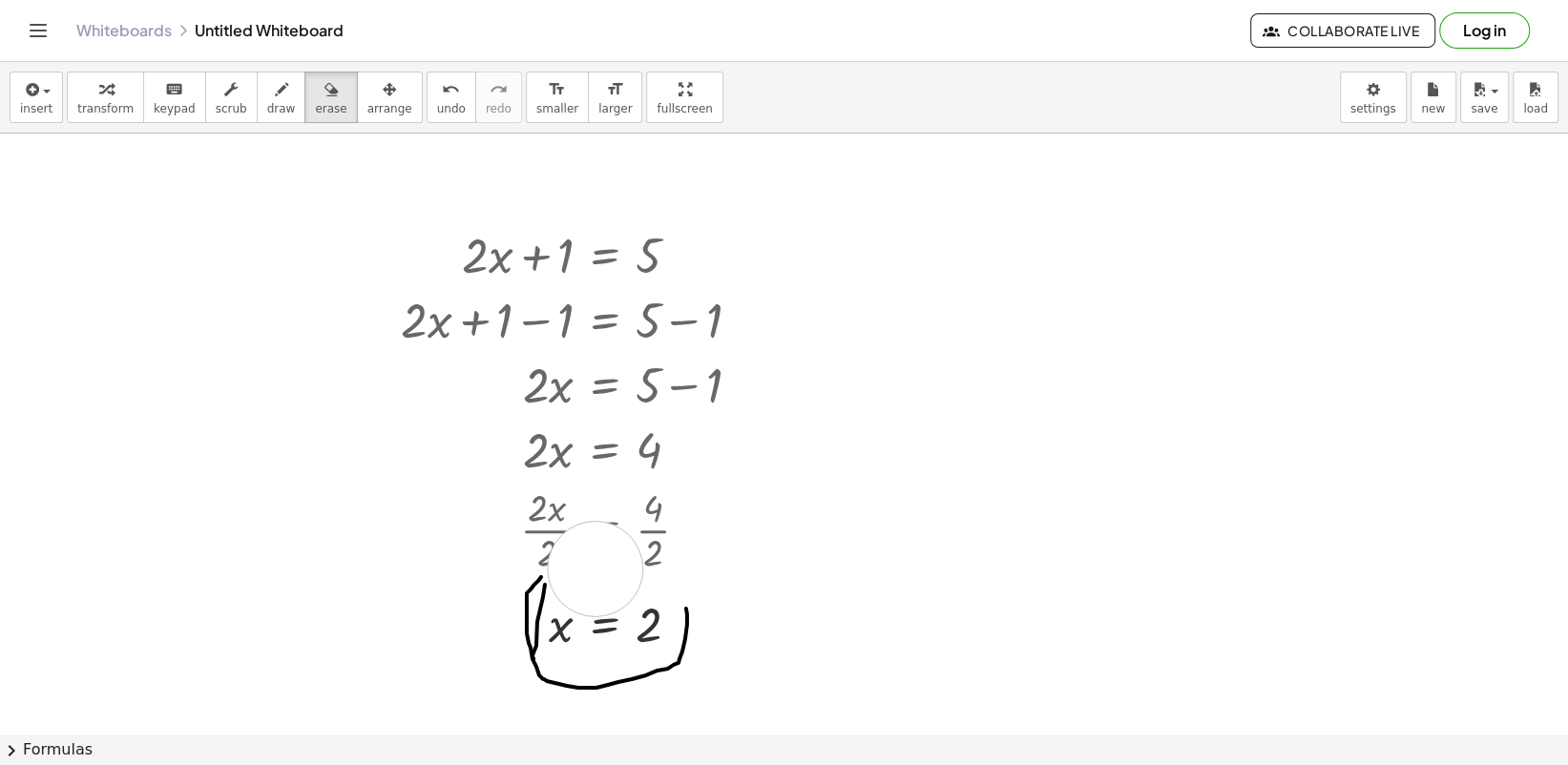
drag, startPoint x: 595, startPoint y: 569, endPoint x: 578, endPoint y: 625, distance: 58.5
click at [589, 588] on div at bounding box center [784, 734] width 1568 height 1202
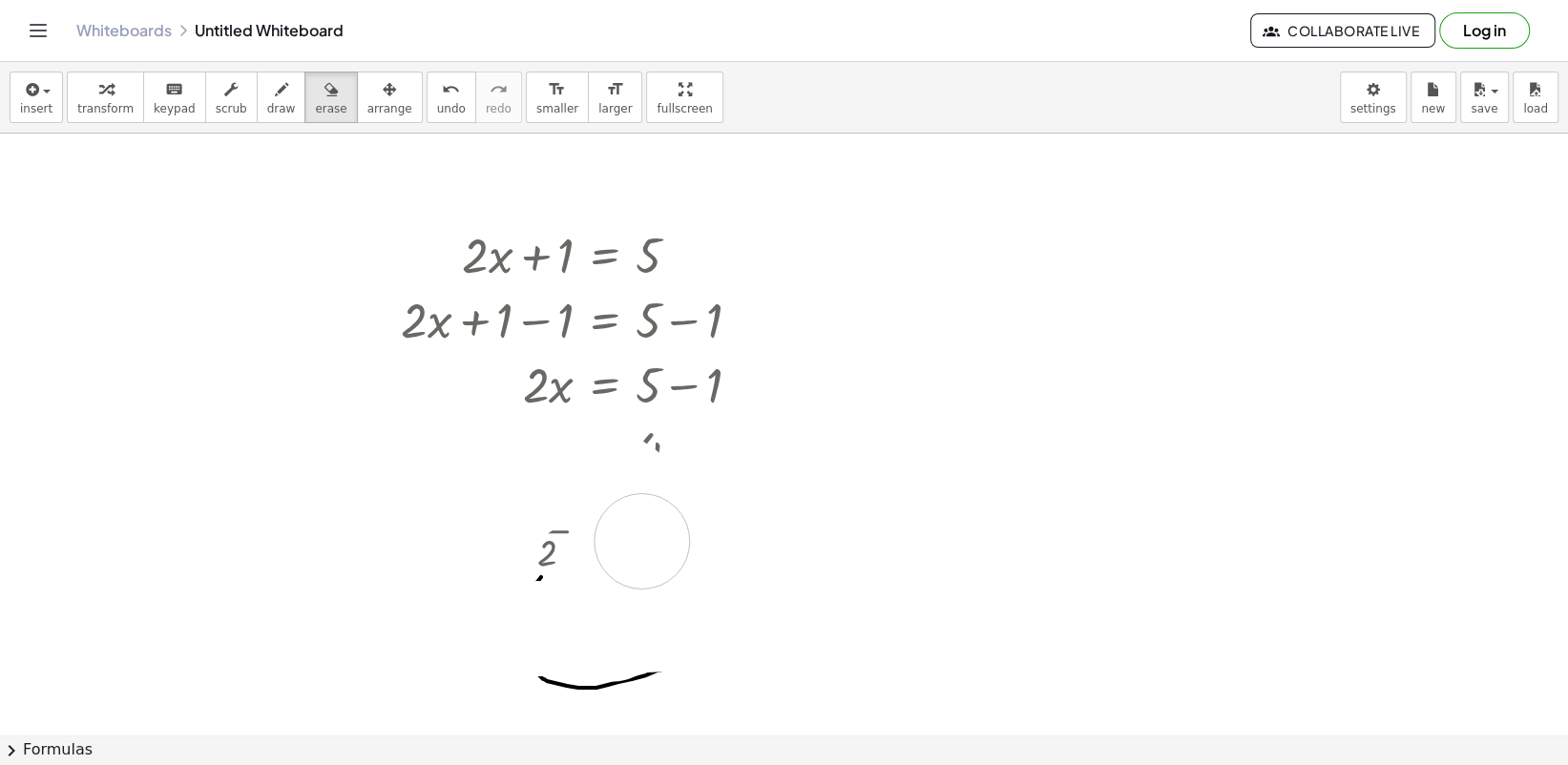
drag, startPoint x: 578, startPoint y: 625, endPoint x: 674, endPoint y: 407, distance: 238.2
click at [540, 656] on div at bounding box center [784, 734] width 1568 height 1202
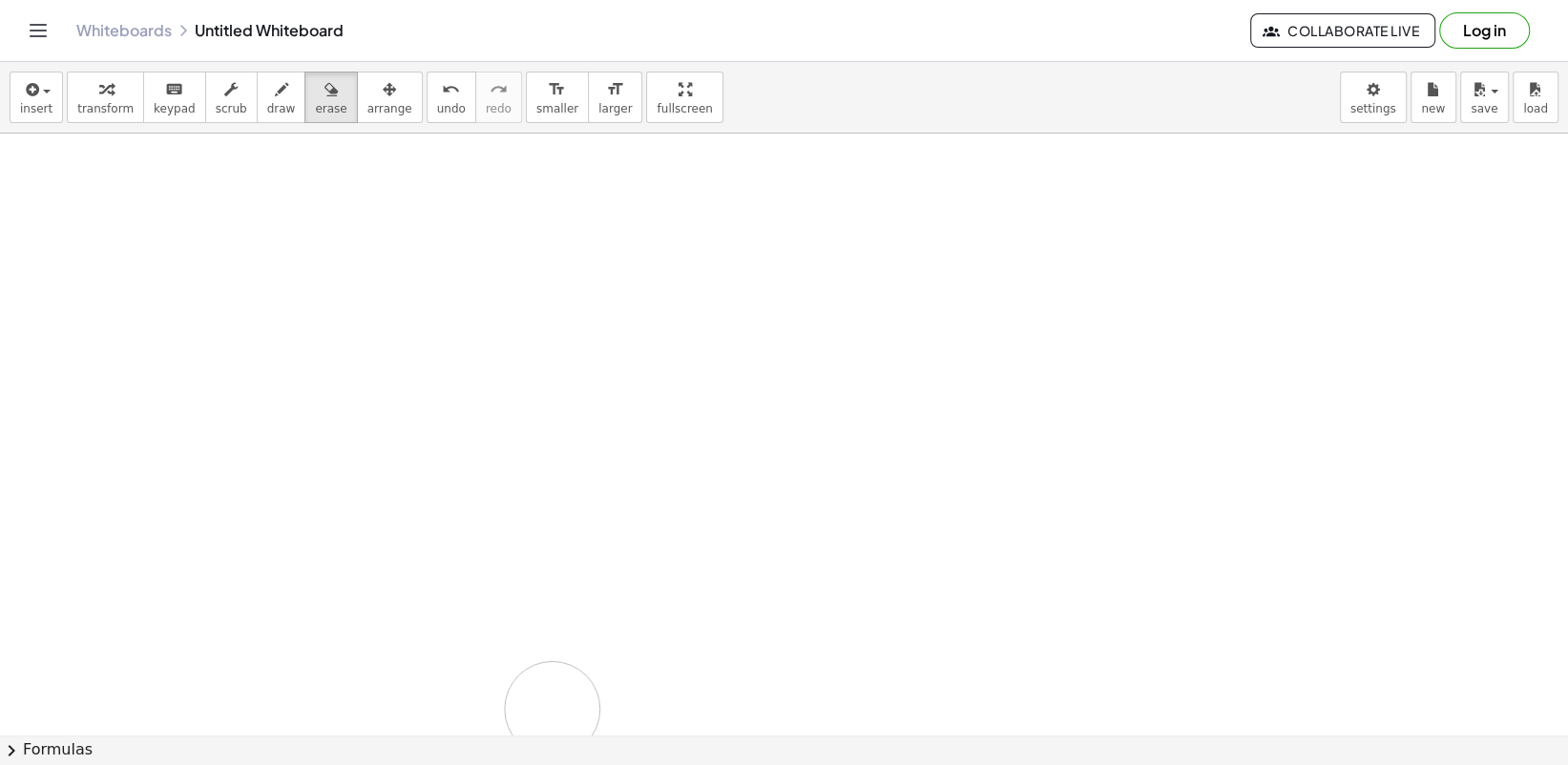
drag, startPoint x: 674, startPoint y: 407, endPoint x: 561, endPoint y: 668, distance: 284.4
click at [557, 696] on div at bounding box center [784, 734] width 1568 height 1202
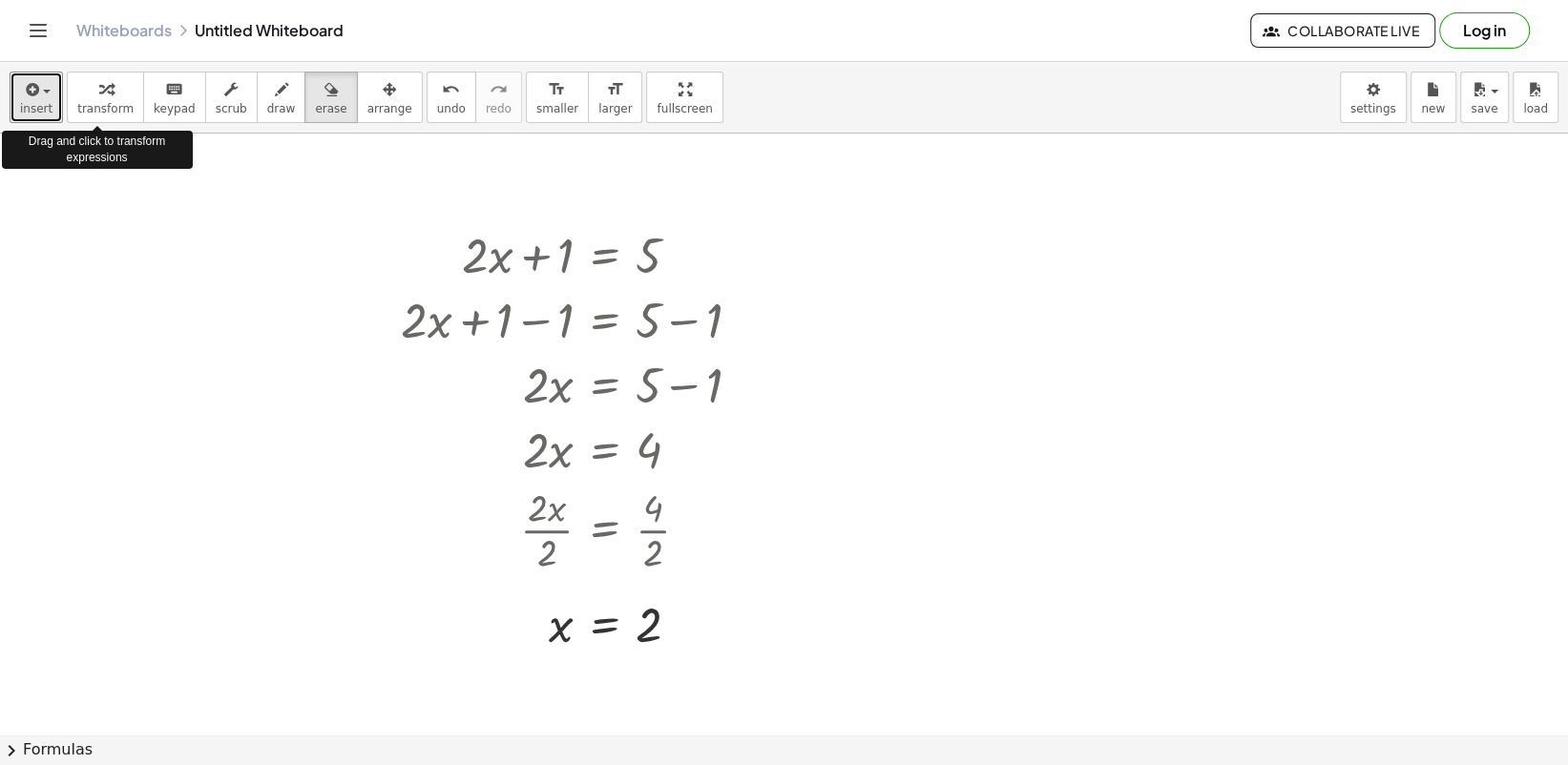
click at [34, 114] on span "insert" at bounding box center [36, 109] width 33 height 14
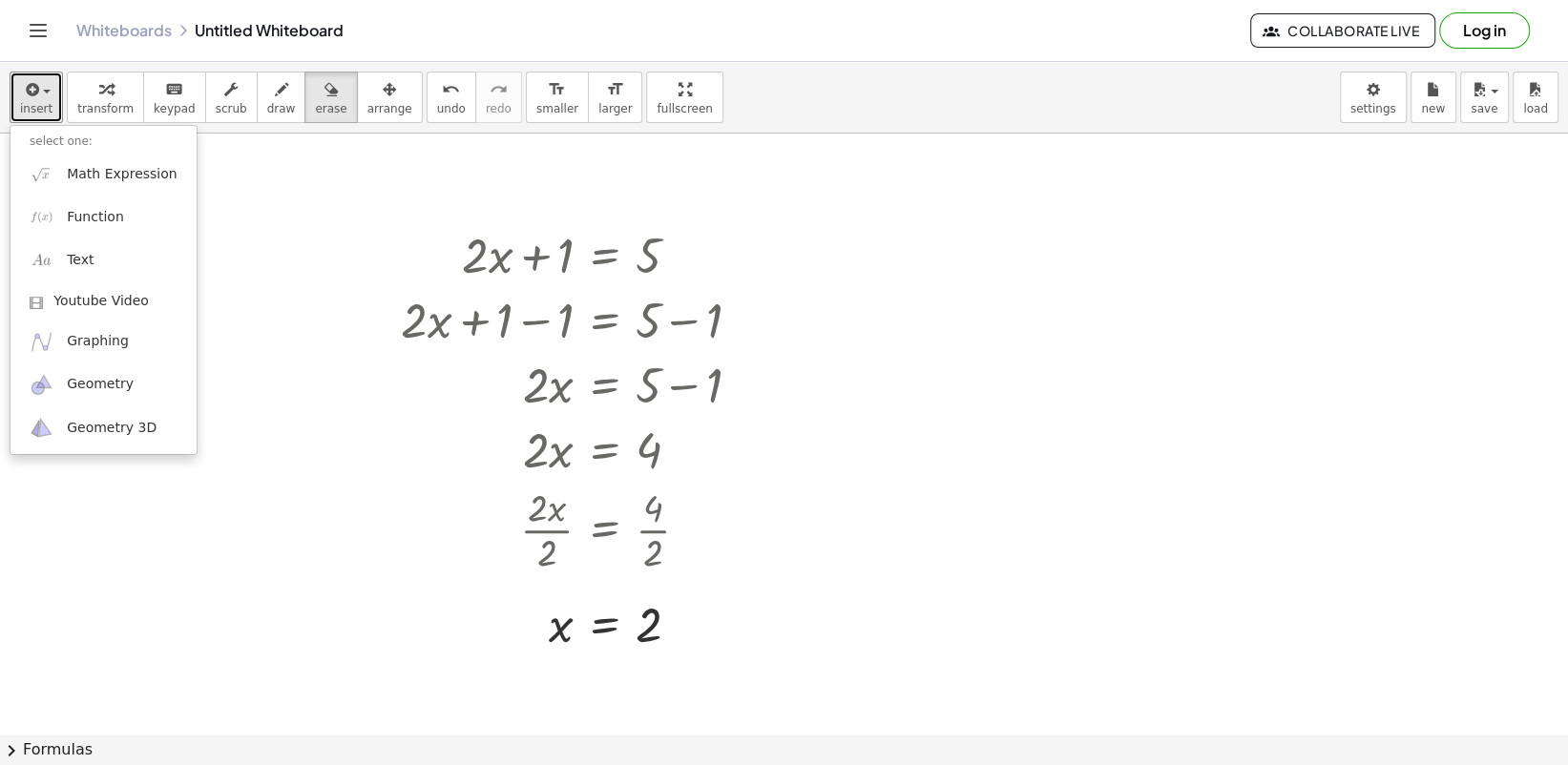
click at [53, 109] on button "insert" at bounding box center [37, 97] width 53 height 51
click at [1388, 108] on body "Graspable Math Activities Get Started Activity Bank Assigned Work Classes White…" at bounding box center [784, 382] width 1568 height 765
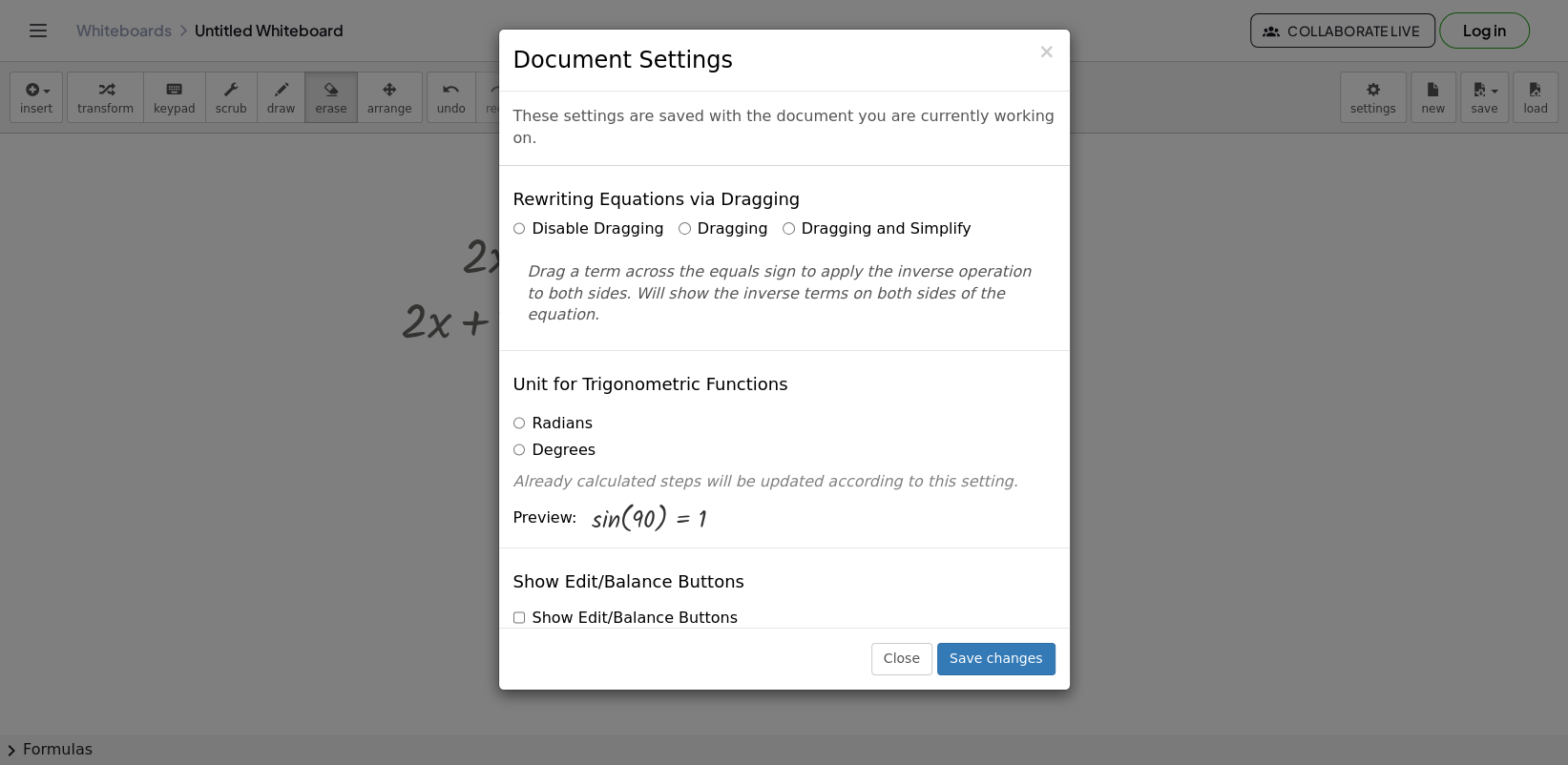
click at [1039, 49] on h3 "Document Settings" at bounding box center [784, 59] width 542 height 33
click at [1053, 50] on span "×" at bounding box center [1047, 51] width 17 height 23
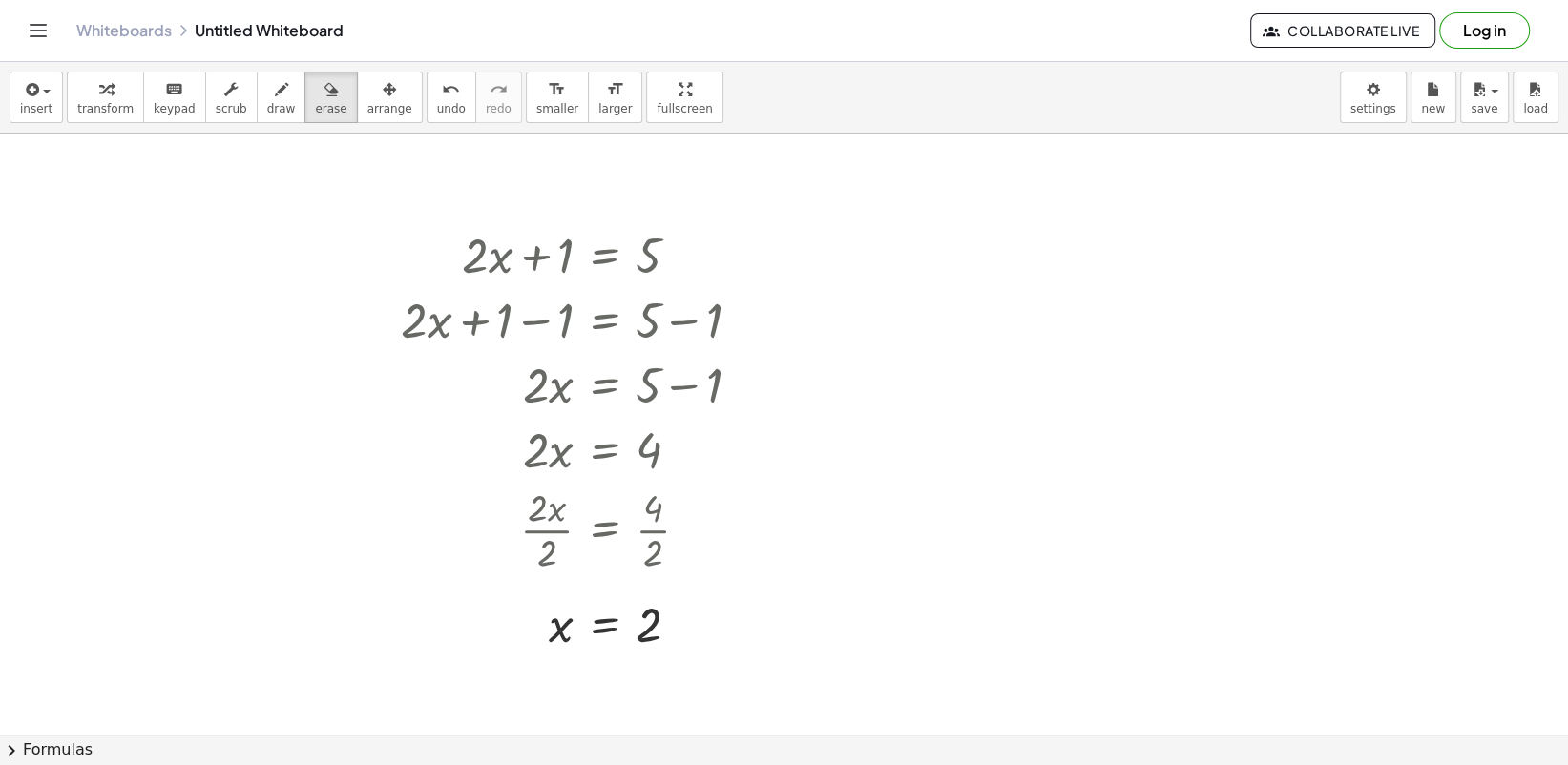
click at [449, 125] on div "insert select one: Math Expression Function Text Youtube Video Graphing Geometr…" at bounding box center [784, 98] width 1568 height 71
click at [437, 112] on span "undo" at bounding box center [451, 109] width 29 height 14
click at [437, 111] on span "undo" at bounding box center [451, 109] width 29 height 14
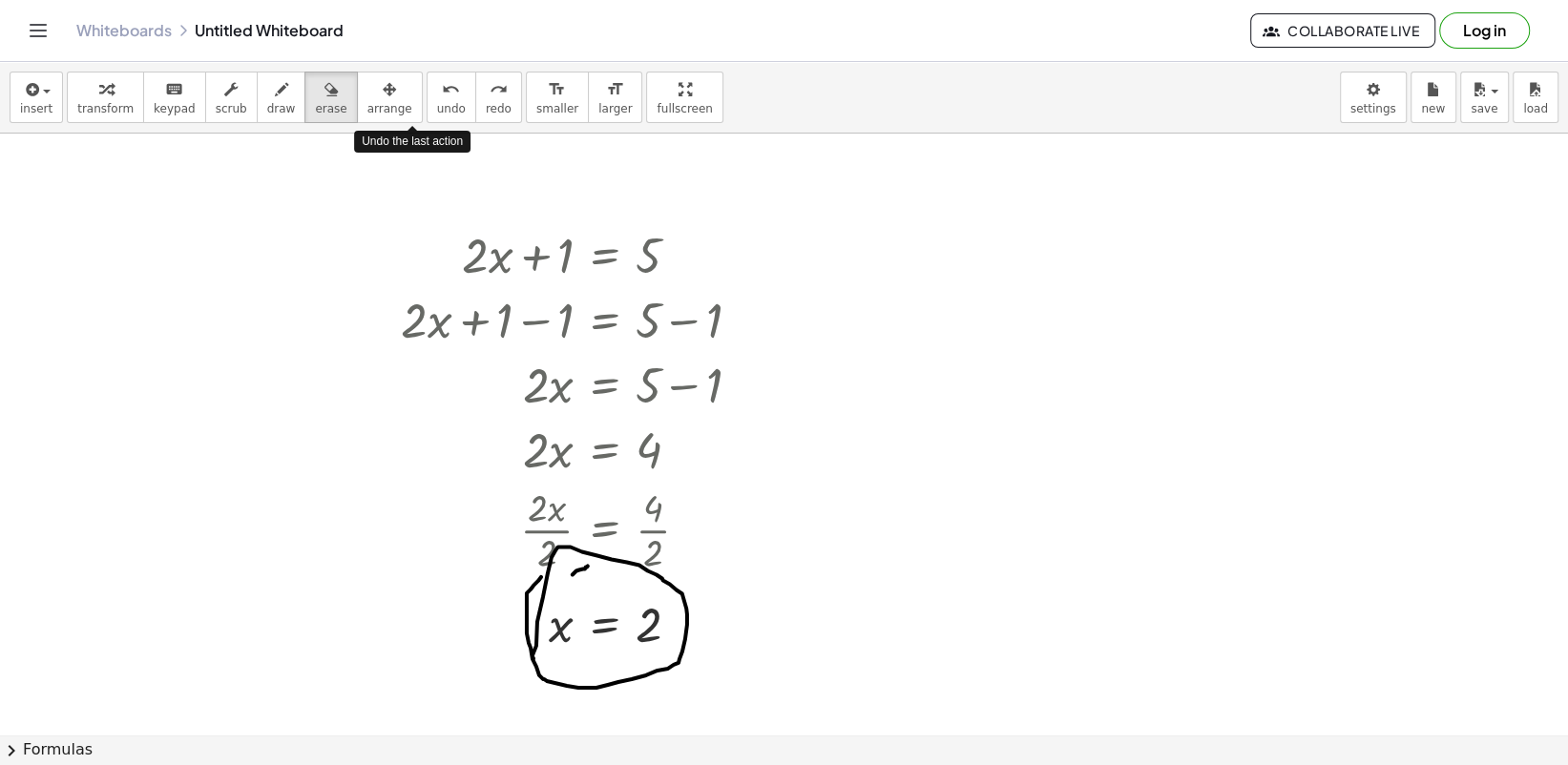
click at [437, 111] on span "undo" at bounding box center [451, 109] width 29 height 14
click at [437, 108] on span "undo" at bounding box center [451, 109] width 29 height 14
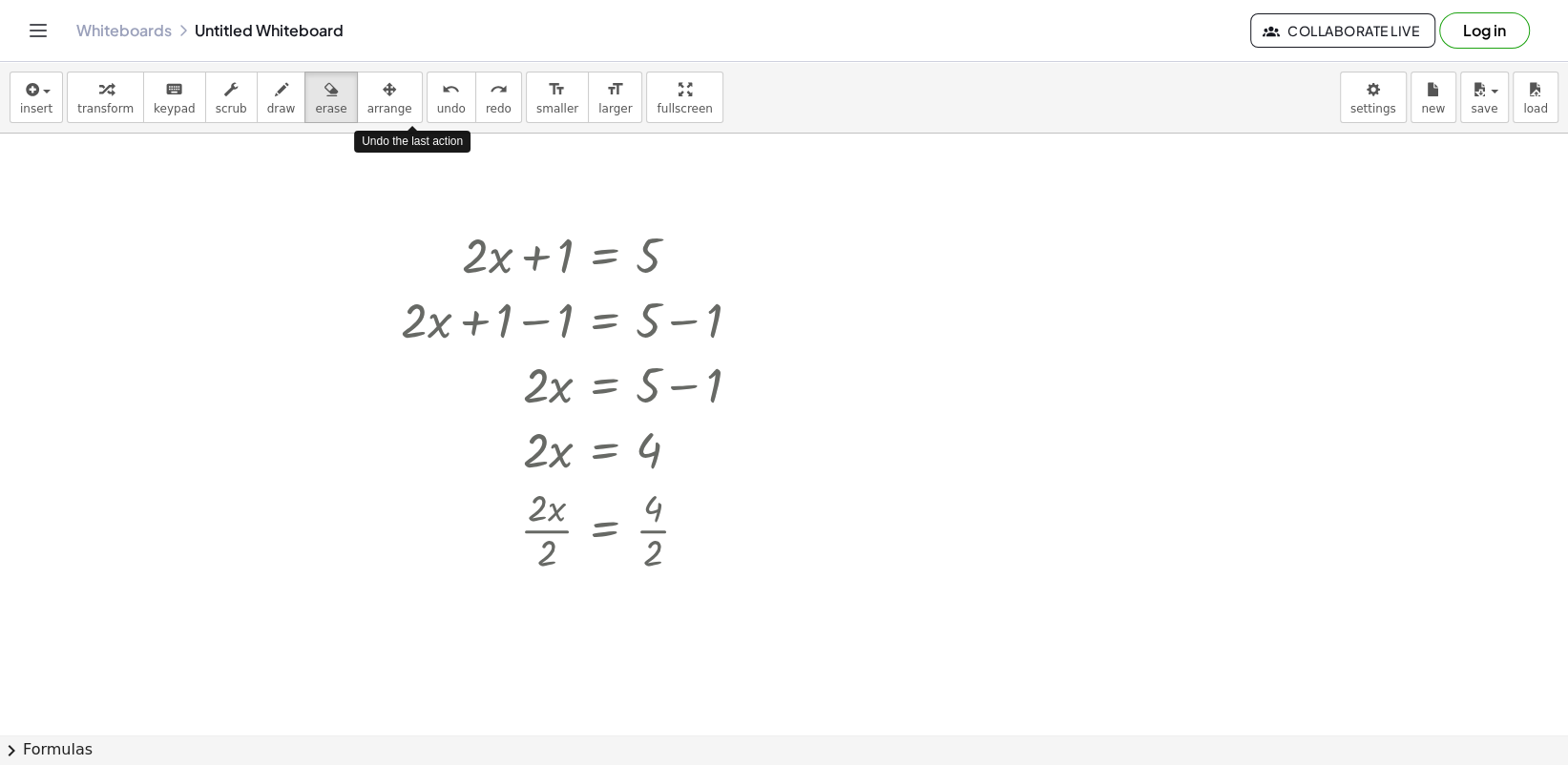
click at [437, 107] on span "undo" at bounding box center [451, 109] width 29 height 14
click at [437, 103] on span "undo" at bounding box center [451, 109] width 29 height 14
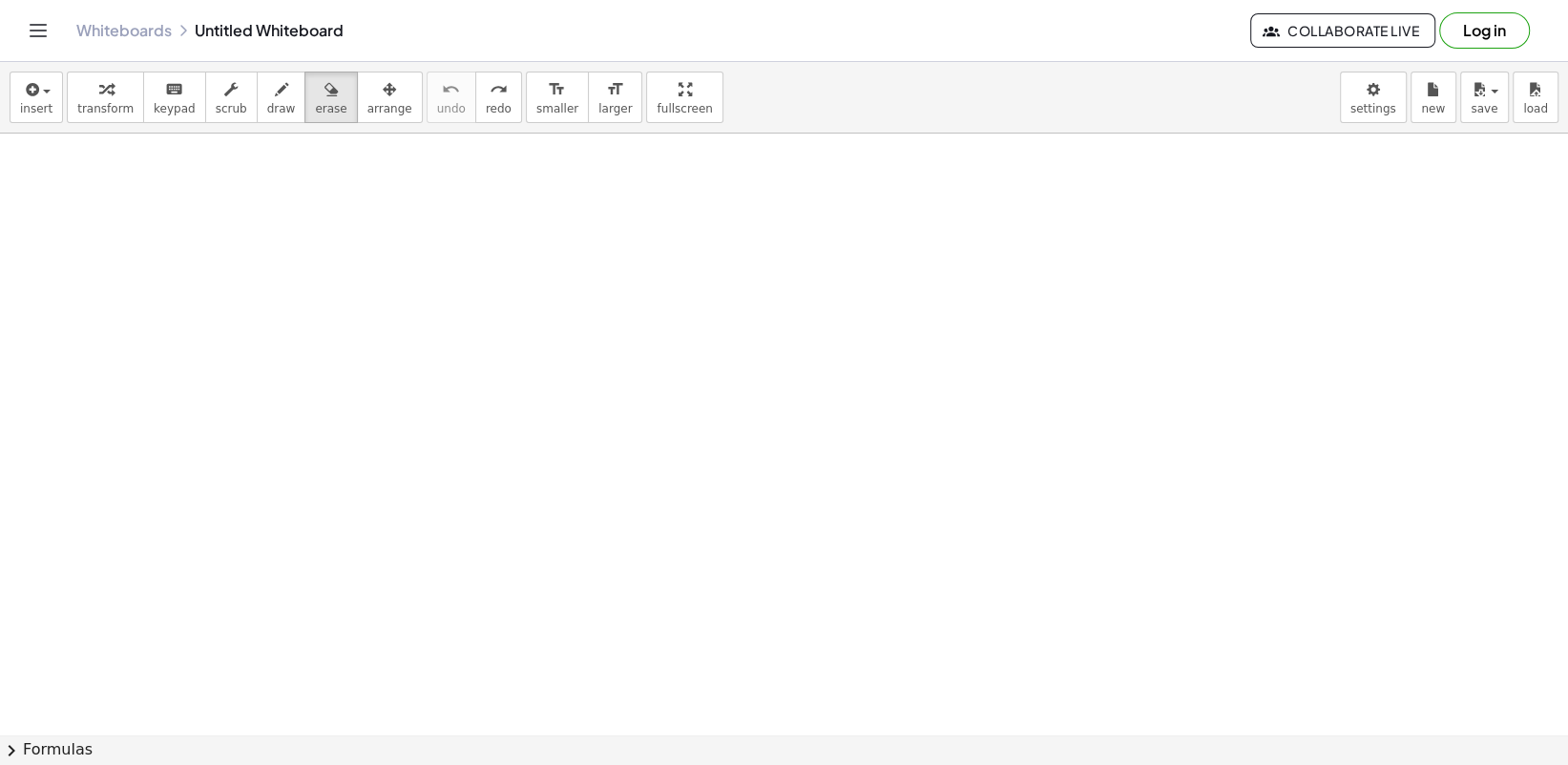
click at [165, 95] on icon "keyboard" at bounding box center [174, 89] width 18 height 23
click at [172, 109] on span "keypad" at bounding box center [175, 109] width 42 height 14
click at [354, 370] on div at bounding box center [784, 734] width 1568 height 1202
click at [134, 64] on div "insert select one: Math Expression Function Text Youtube Video Graphing Geometr…" at bounding box center [784, 98] width 1568 height 71
click at [167, 86] on icon "keyboard" at bounding box center [174, 89] width 18 height 23
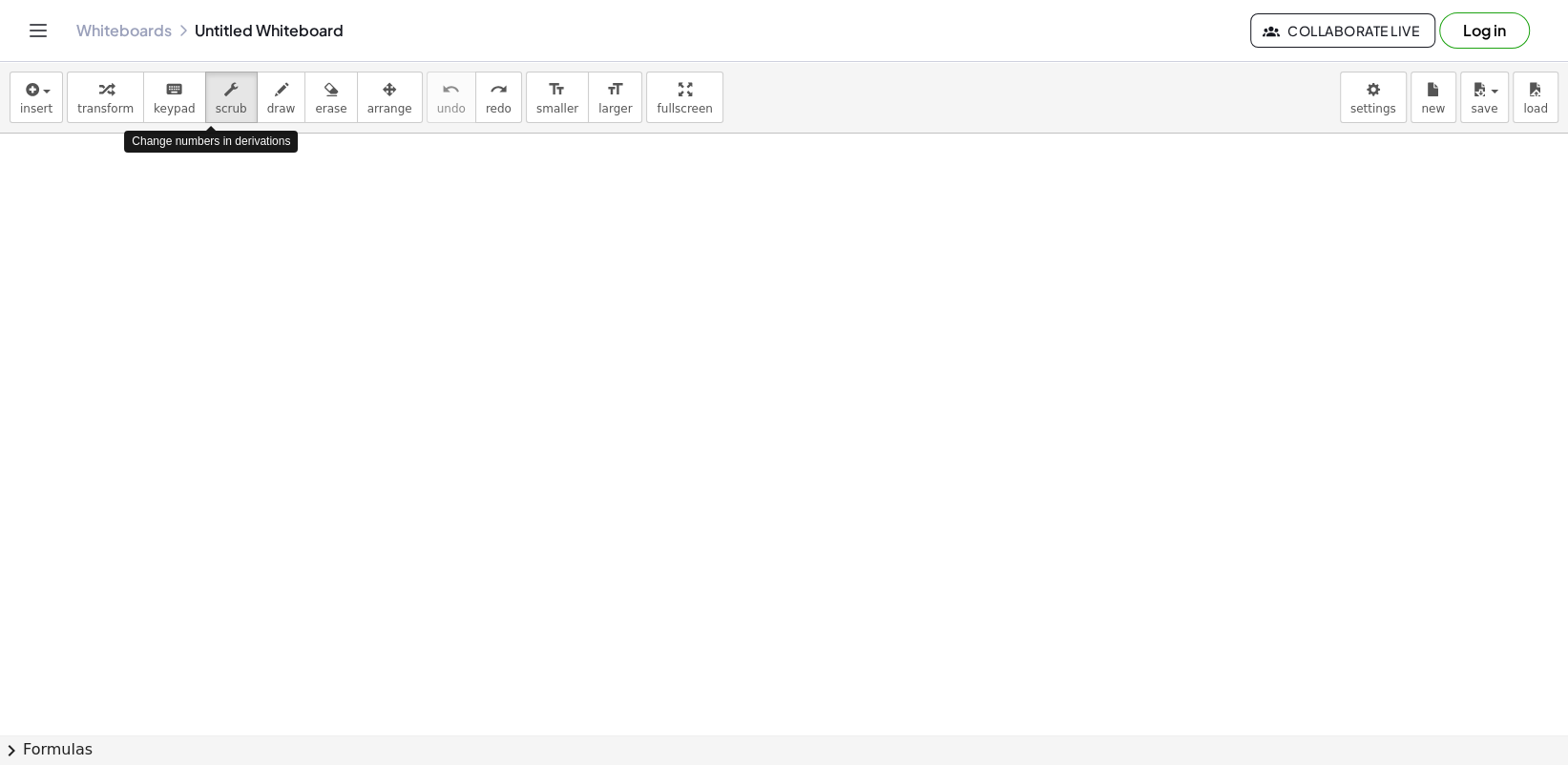
click at [222, 115] on span "scrub" at bounding box center [231, 109] width 32 height 14
click at [235, 109] on button "scrub" at bounding box center [231, 97] width 52 height 51
click at [257, 107] on button "draw" at bounding box center [281, 97] width 49 height 51
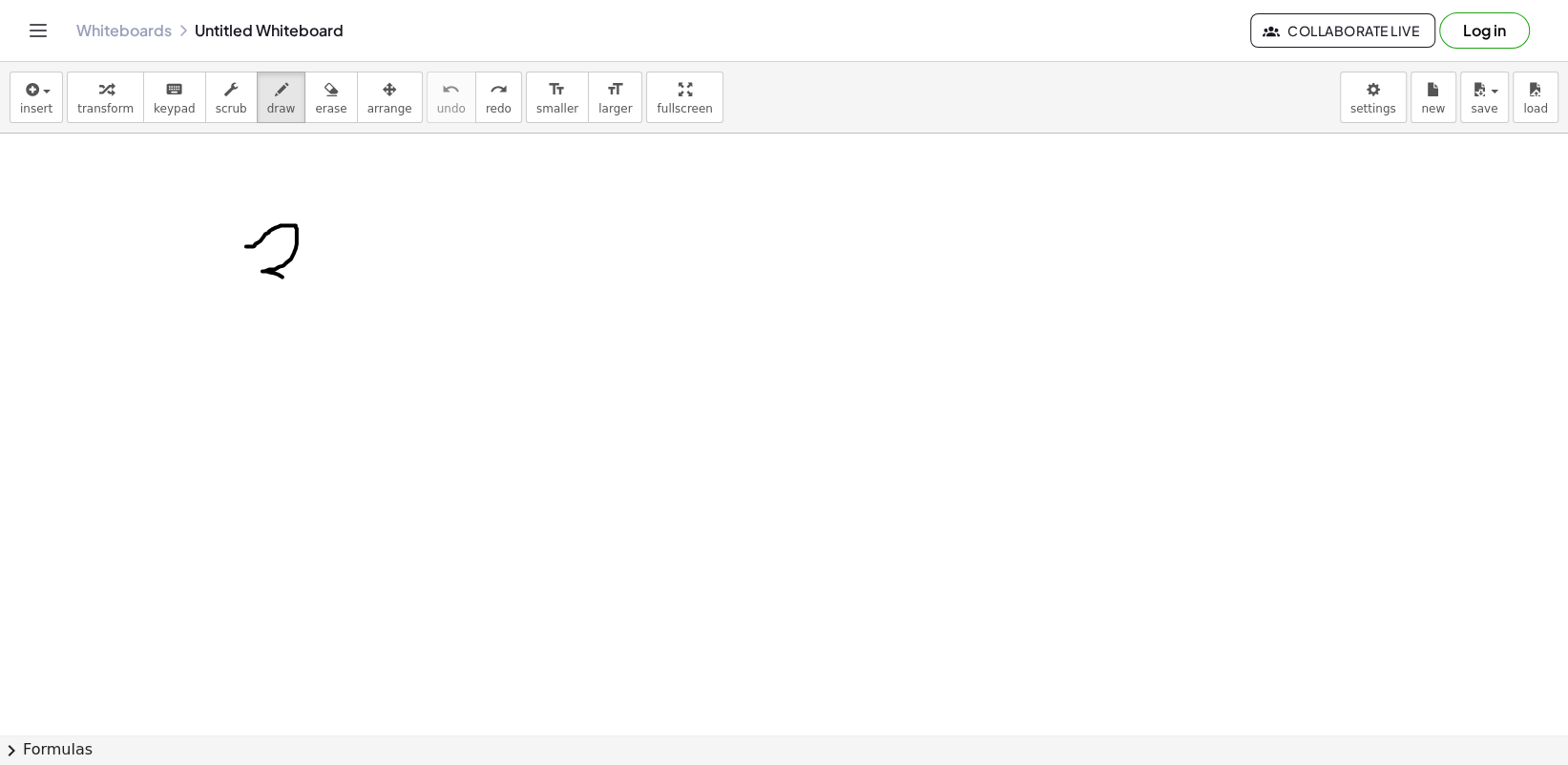
drag, startPoint x: 246, startPoint y: 246, endPoint x: 311, endPoint y: 284, distance: 75.3
click at [311, 284] on div at bounding box center [784, 734] width 1568 height 1202
drag, startPoint x: 328, startPoint y: 251, endPoint x: 392, endPoint y: 310, distance: 87.0
click at [393, 311] on div at bounding box center [784, 734] width 1568 height 1202
drag, startPoint x: 351, startPoint y: 262, endPoint x: 305, endPoint y: 288, distance: 52.8
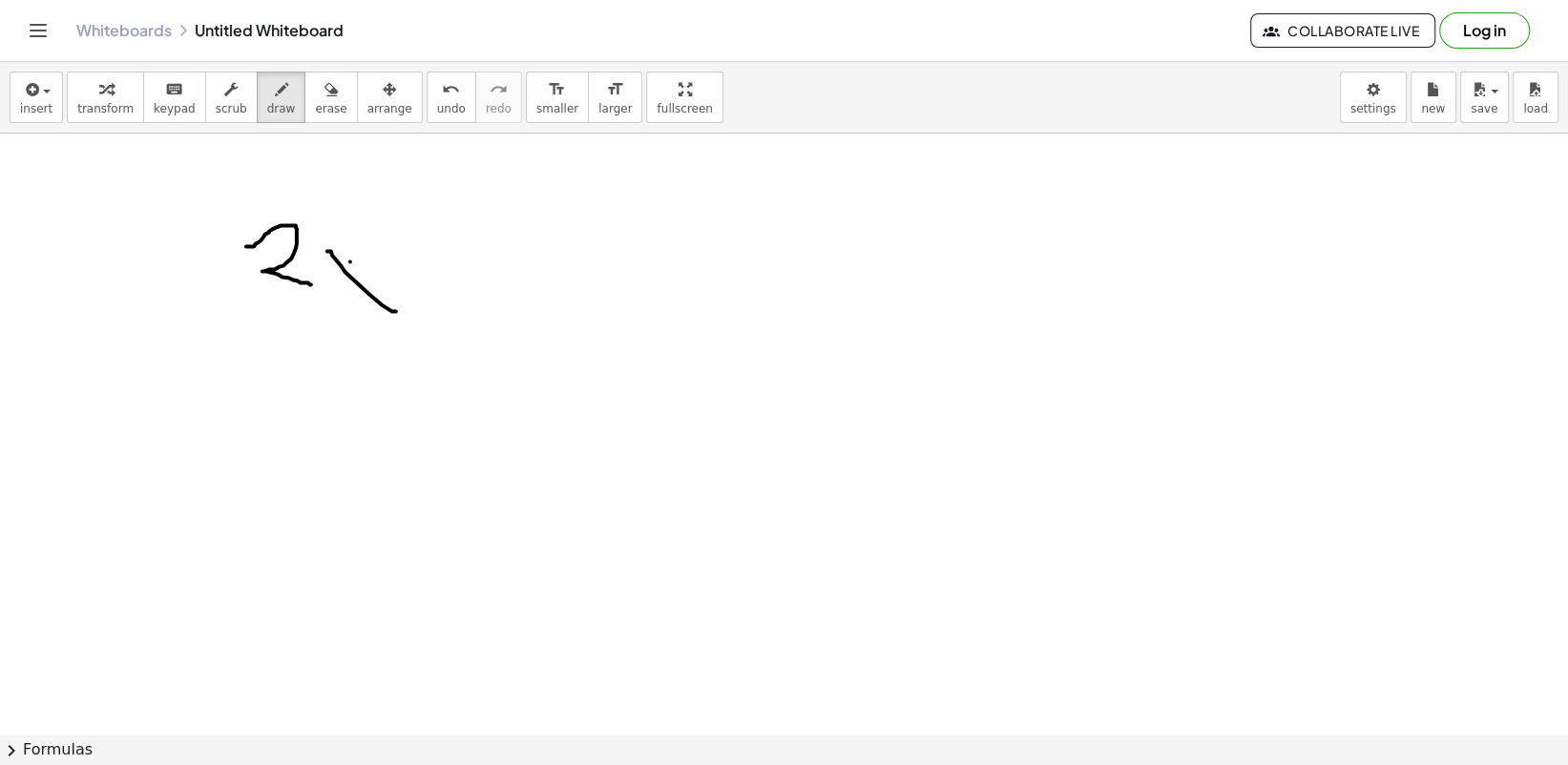
click at [305, 288] on div at bounding box center [784, 734] width 1568 height 1202
click at [442, 96] on icon "undo" at bounding box center [451, 89] width 18 height 23
click at [235, 125] on div "insert select one: Math Expression Function Text Youtube Video Graphing Geometr…" at bounding box center [784, 98] width 1568 height 71
click at [143, 118] on button "keyboard keypad" at bounding box center [175, 97] width 63 height 51
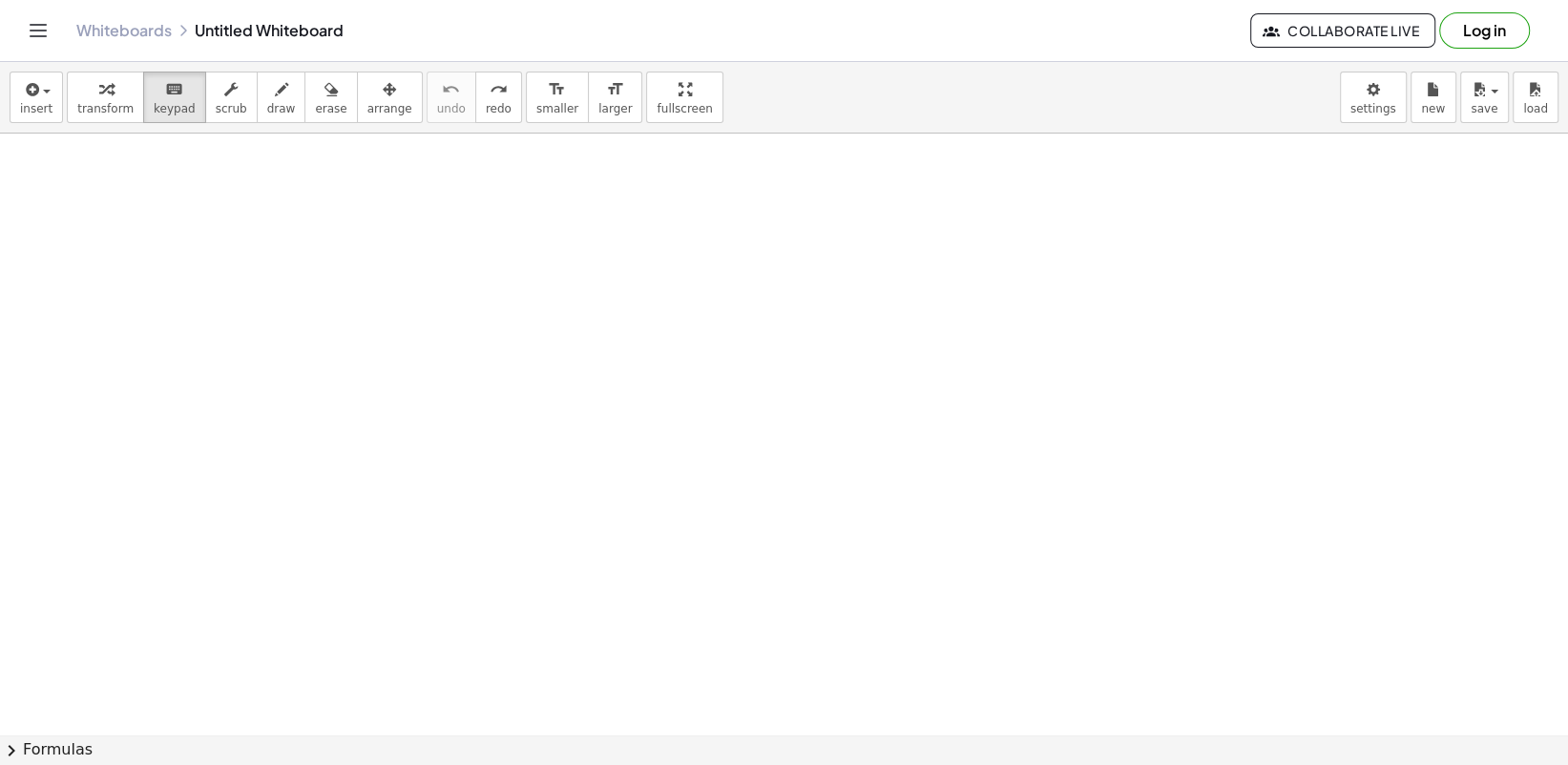
click at [385, 226] on div at bounding box center [784, 734] width 1568 height 1202
click at [398, 212] on div at bounding box center [784, 734] width 1568 height 1202
click at [177, 116] on button "keyboard keypad" at bounding box center [175, 97] width 63 height 51
click at [172, 115] on span "keypad" at bounding box center [175, 109] width 42 height 14
drag, startPoint x: 626, startPoint y: 115, endPoint x: 640, endPoint y: 226, distance: 111.9
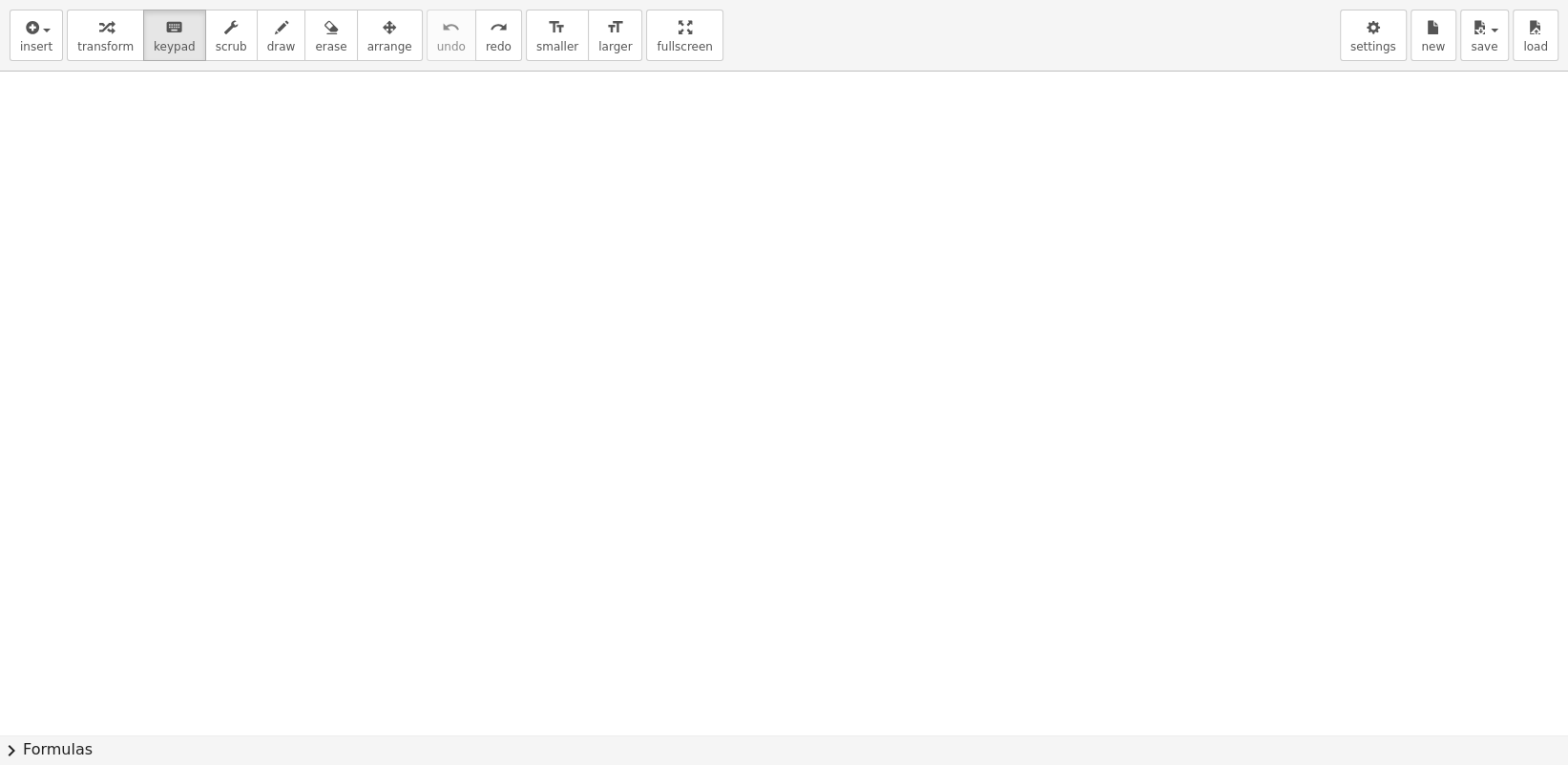
click at [626, 231] on div "insert select one: Math Expression Function Text Youtube Video Graphing Geometr…" at bounding box center [784, 382] width 1568 height 765
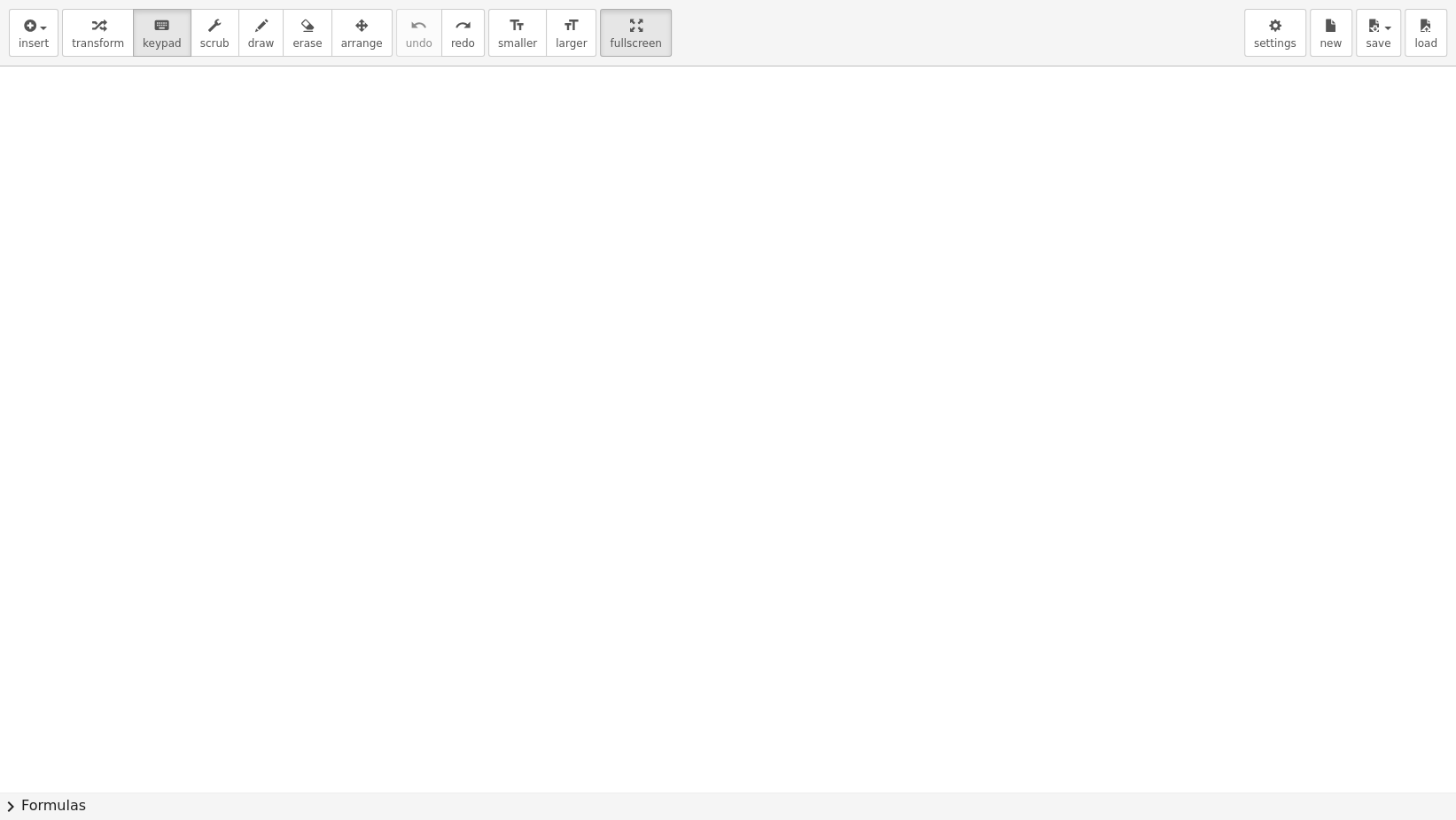
click at [200, 42] on span "scrub" at bounding box center [215, 44] width 29 height 13
click at [170, 37] on button "keyboard keypad" at bounding box center [162, 33] width 59 height 48
click at [218, 33] on button "scrub" at bounding box center [215, 33] width 49 height 48
click at [238, 38] on button "draw" at bounding box center [261, 33] width 46 height 48
drag, startPoint x: 1211, startPoint y: 115, endPoint x: 1210, endPoint y: 126, distance: 11.0
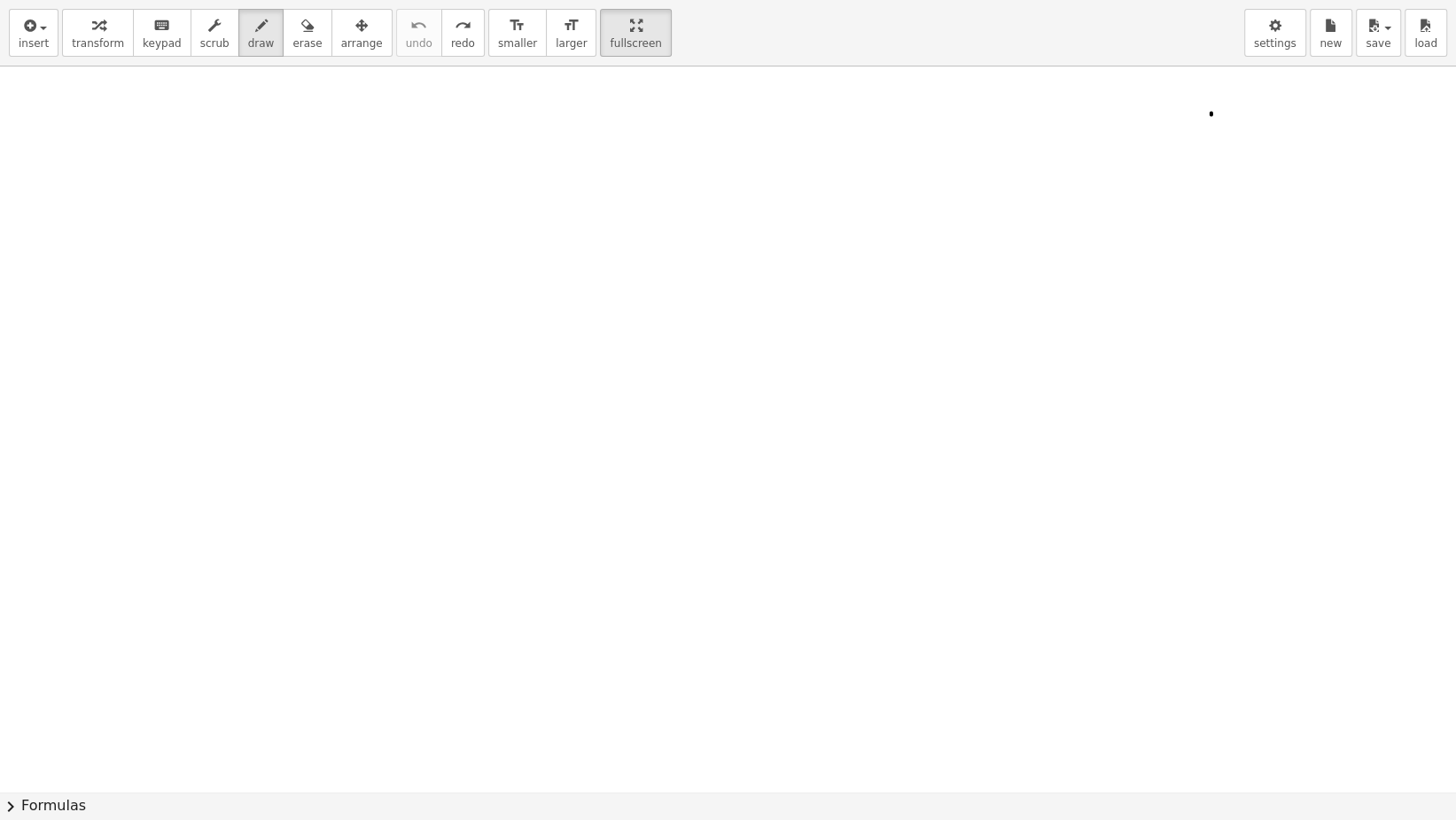
click at [1211, 119] on div at bounding box center [728, 791] width 1456 height 1450
click at [203, 20] on div "button" at bounding box center [215, 24] width 29 height 21
click at [143, 41] on span "keypad" at bounding box center [162, 44] width 39 height 13
click at [18, 38] on span "insert" at bounding box center [33, 44] width 30 height 13
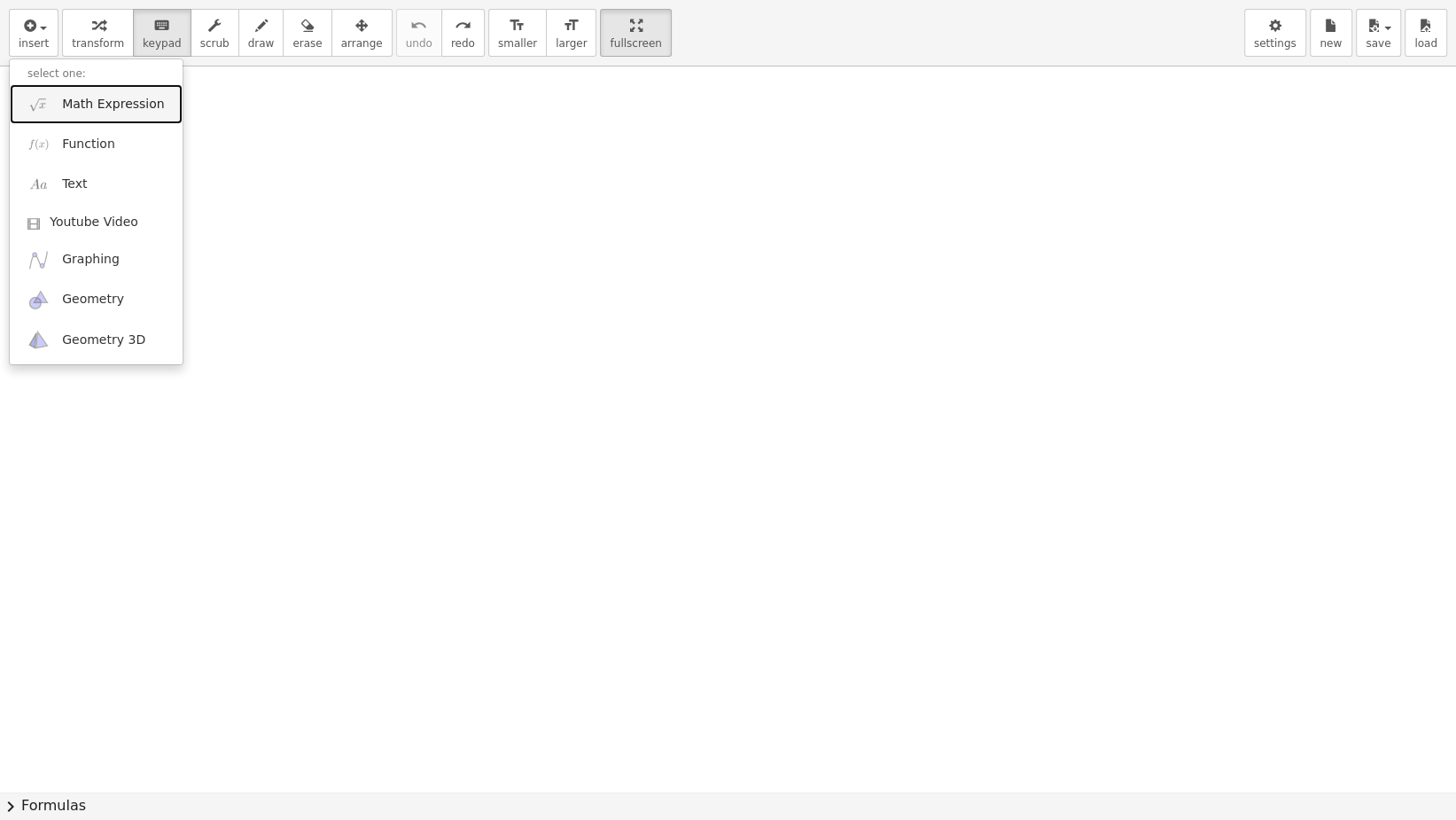
click at [98, 116] on link "Math Expression" at bounding box center [96, 104] width 172 height 39
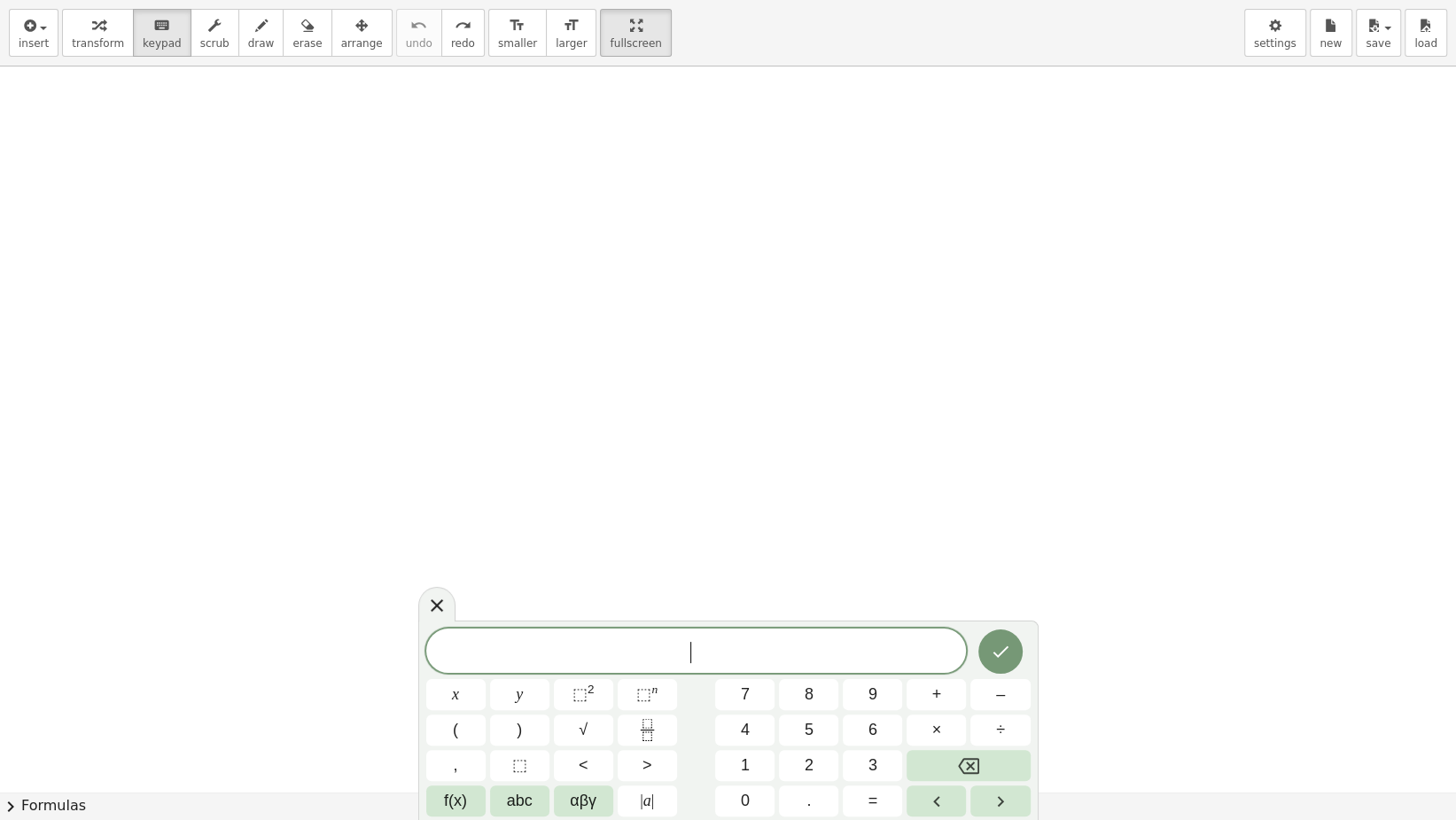
click at [468, 710] on button "(" at bounding box center [456, 730] width 60 height 31
click at [814, 710] on button "5" at bounding box center [809, 730] width 60 height 31
click at [452, 686] on span "x" at bounding box center [456, 694] width 7 height 24
click at [935, 703] on span "+" at bounding box center [937, 694] width 10 height 24
click at [886, 710] on button "6" at bounding box center [872, 730] width 60 height 31
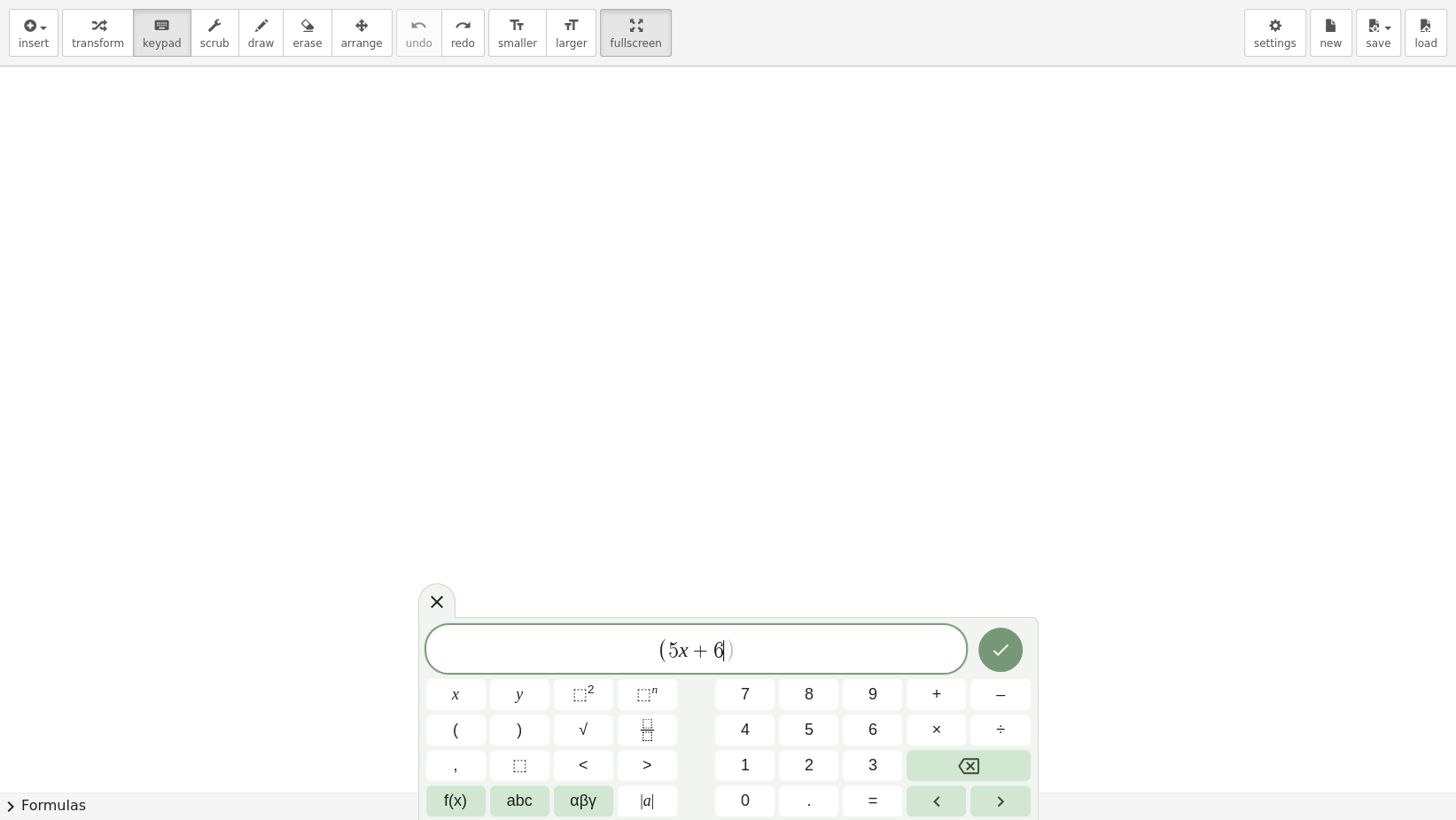
click at [517, 710] on span ")" at bounding box center [520, 730] width 6 height 24
click at [591, 685] on sup "2" at bounding box center [591, 689] width 7 height 13
click at [486, 679] on div at bounding box center [456, 694] width 60 height 31
click at [1005, 639] on icon "Done" at bounding box center [1000, 647] width 21 height 21
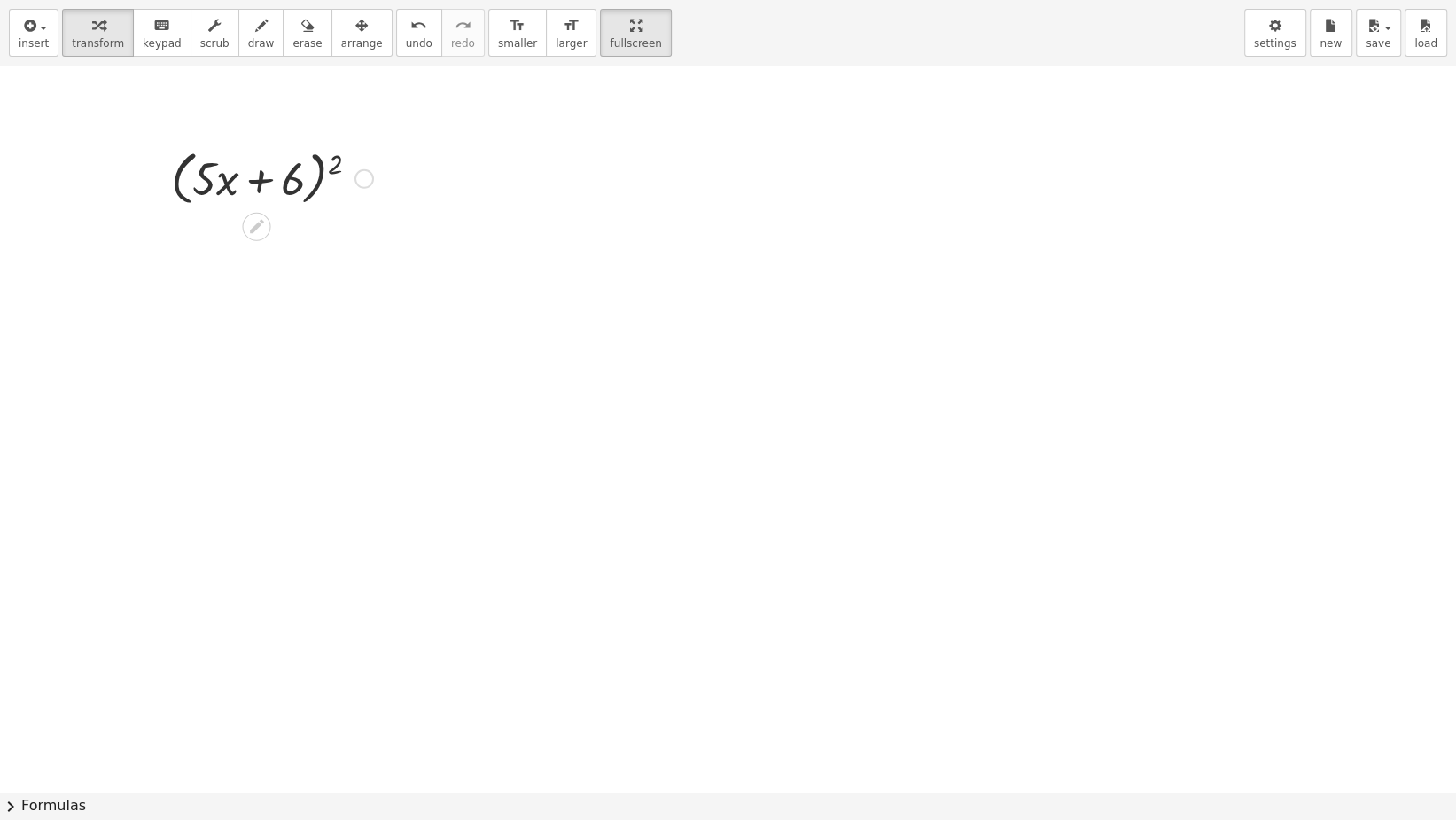
click at [347, 165] on div at bounding box center [272, 177] width 220 height 67
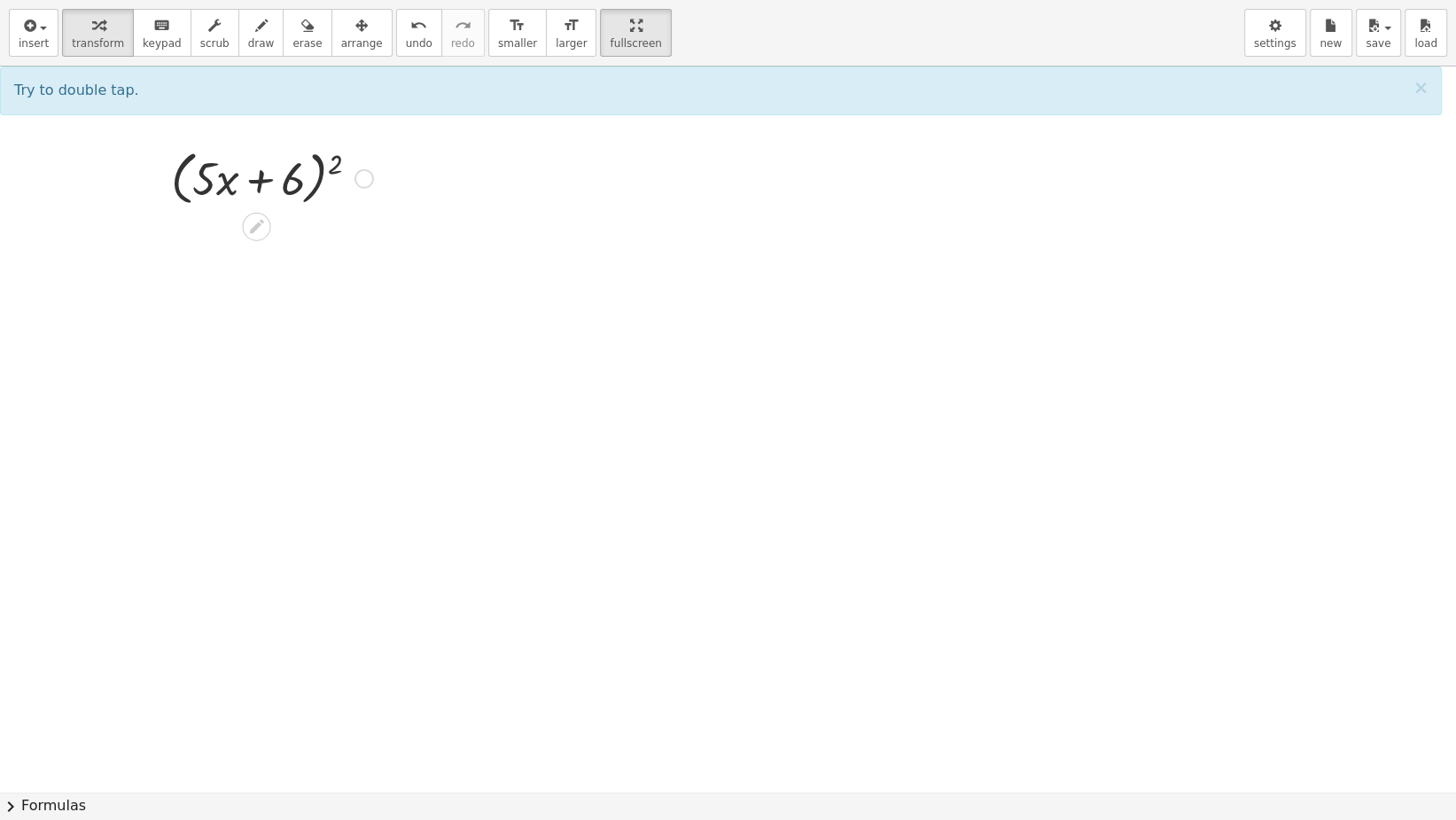
click at [333, 161] on div at bounding box center [272, 177] width 220 height 67
click at [352, 176] on div at bounding box center [272, 177] width 220 height 67
click at [304, 169] on div at bounding box center [272, 177] width 220 height 67
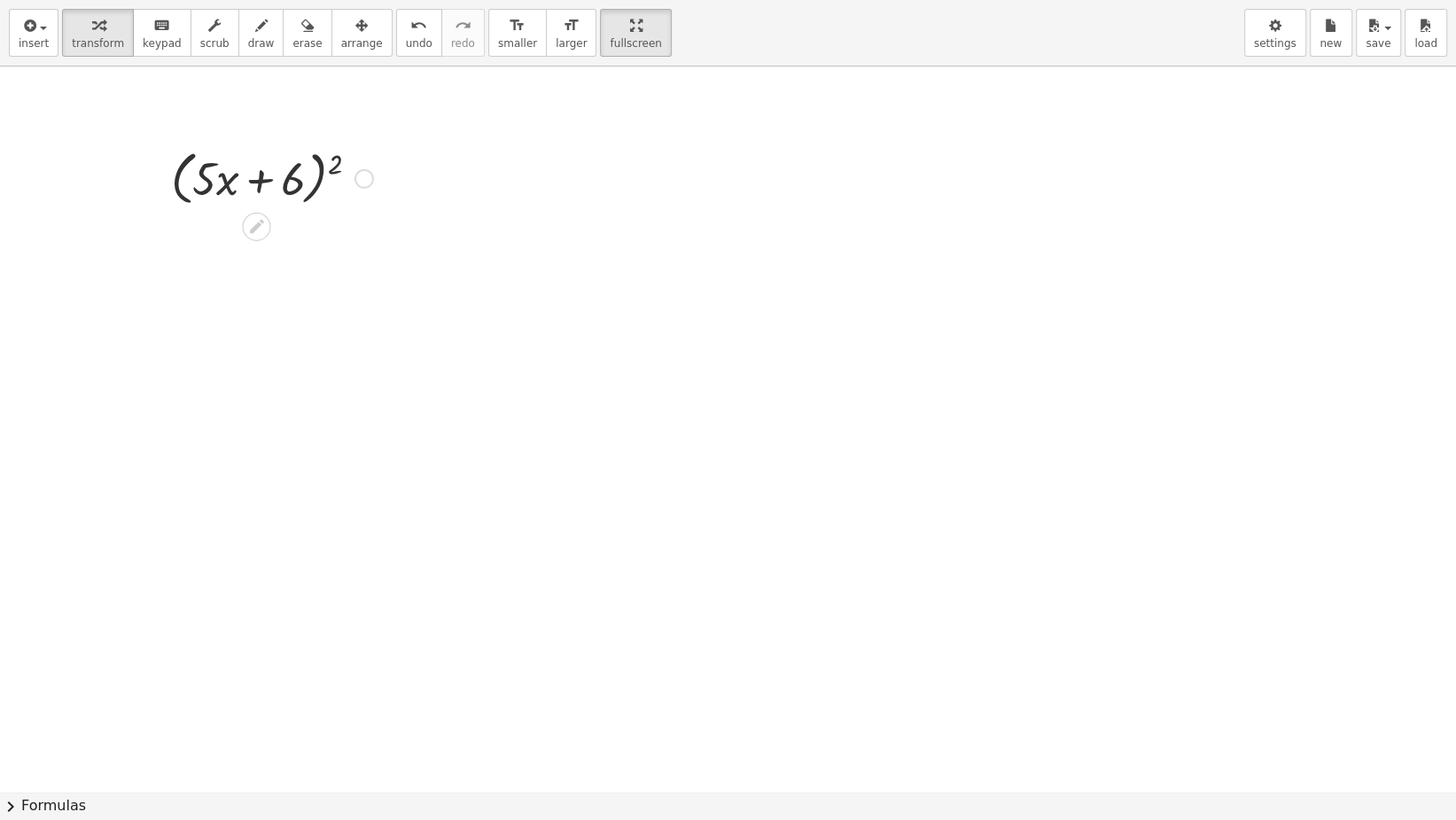
click at [332, 166] on div at bounding box center [272, 177] width 220 height 67
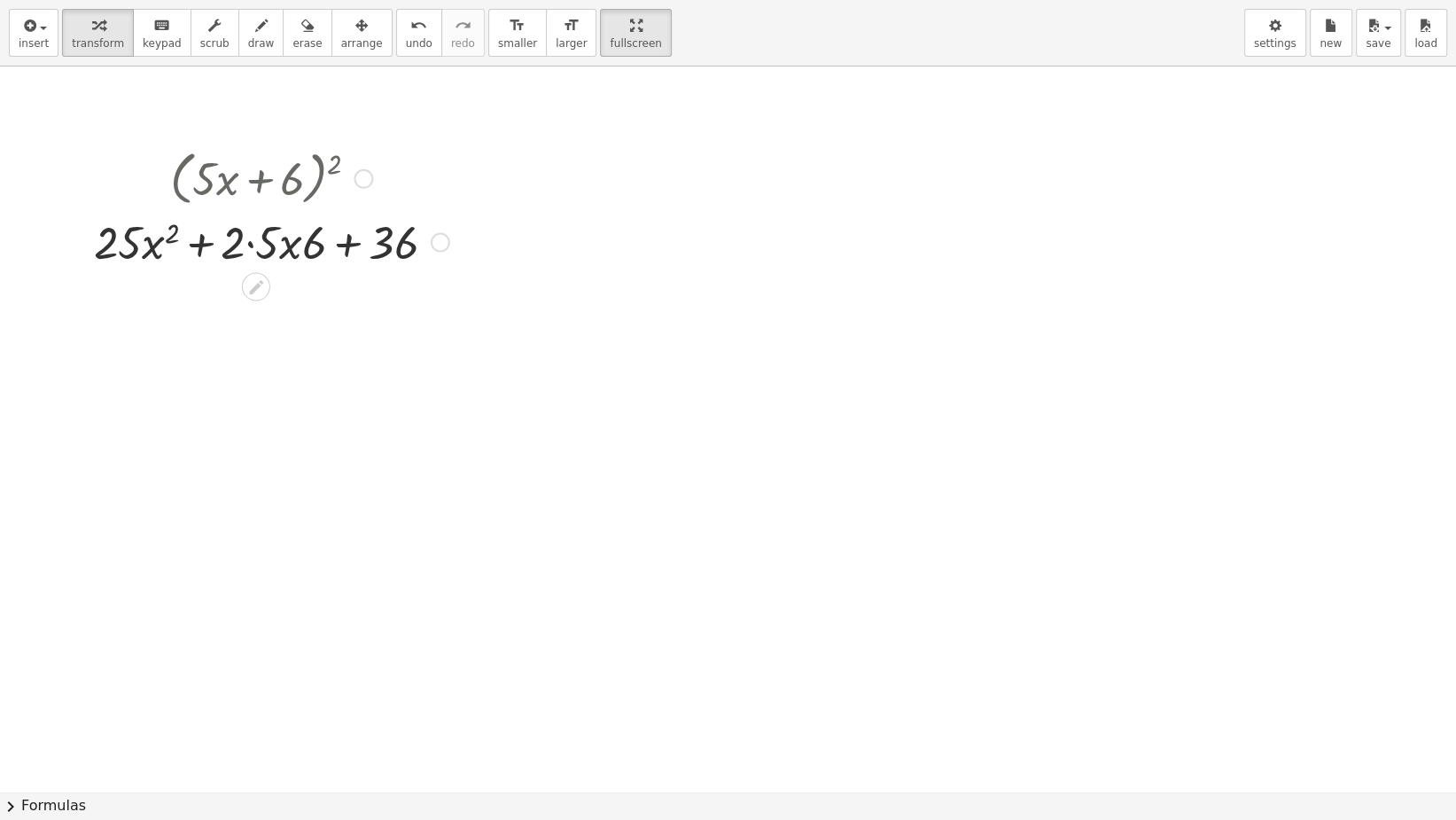
click at [265, 245] on div at bounding box center [271, 241] width 373 height 61
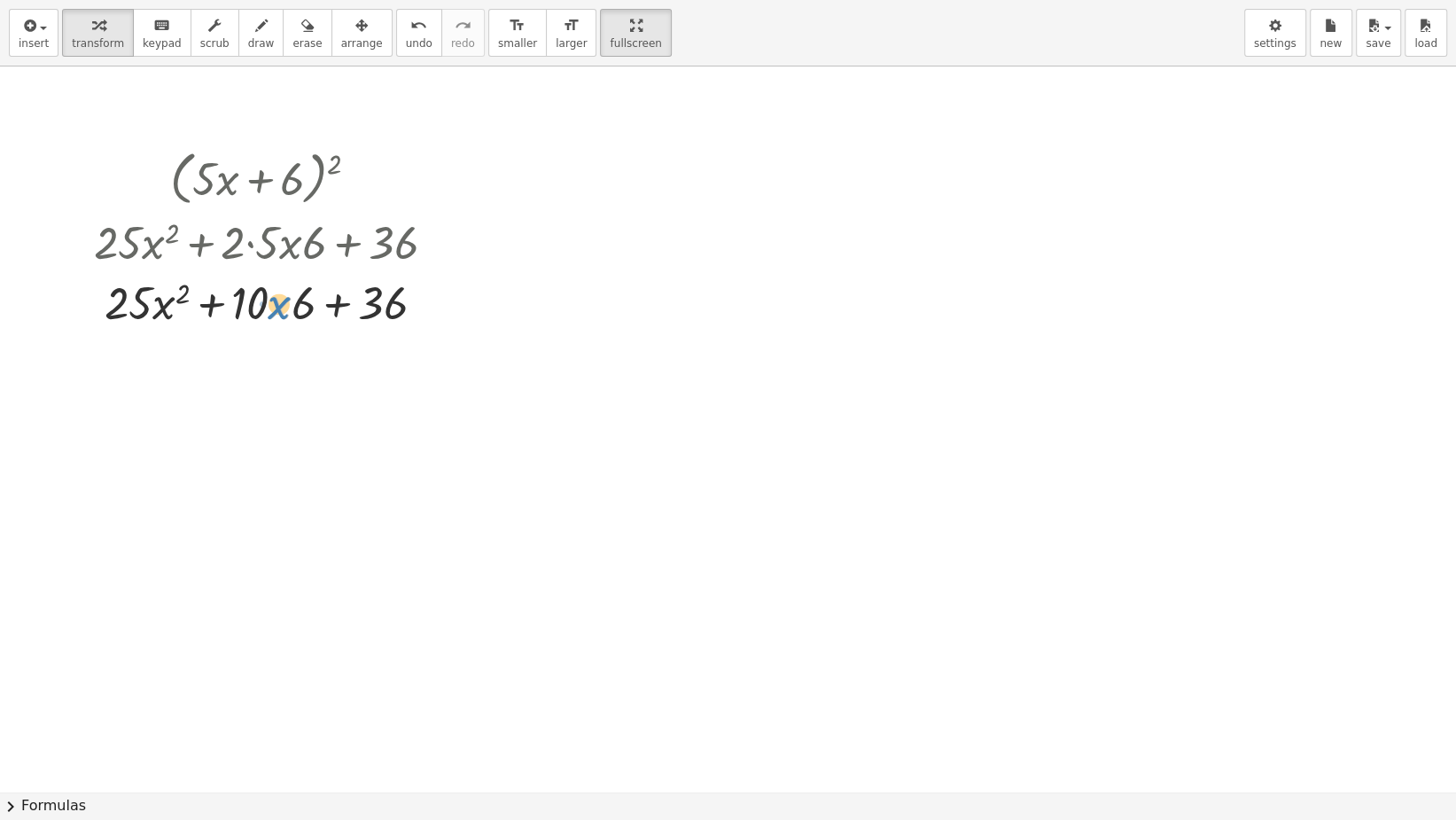
click at [285, 303] on div at bounding box center [271, 302] width 373 height 61
click at [305, 291] on div at bounding box center [271, 302] width 373 height 61
click at [167, 313] on div at bounding box center [271, 302] width 373 height 61
drag, startPoint x: 254, startPoint y: 314, endPoint x: 253, endPoint y: 305, distance: 9.1
click at [253, 305] on div at bounding box center [271, 302] width 373 height 61
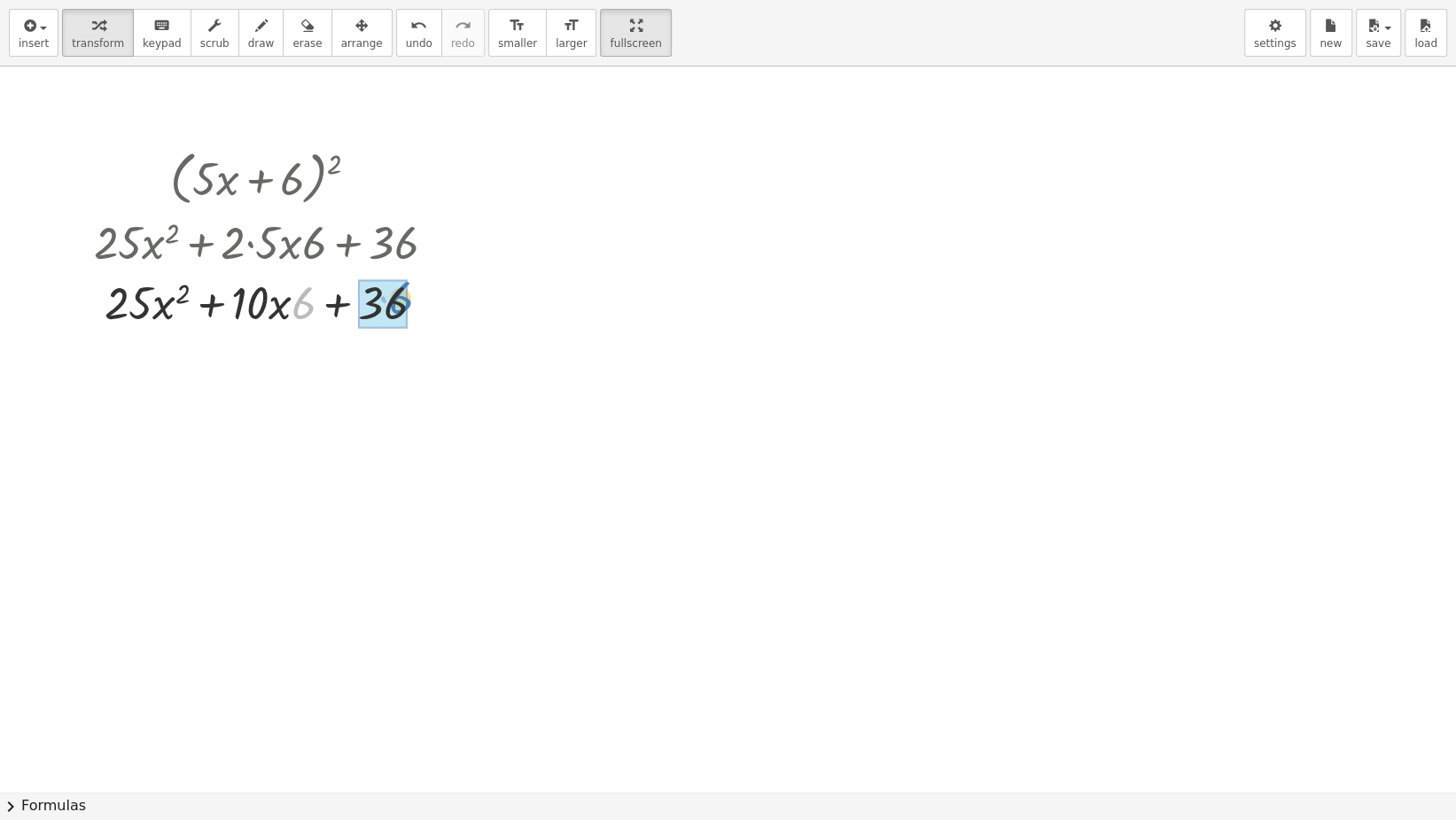
drag, startPoint x: 301, startPoint y: 307, endPoint x: 396, endPoint y: 303, distance: 95.1
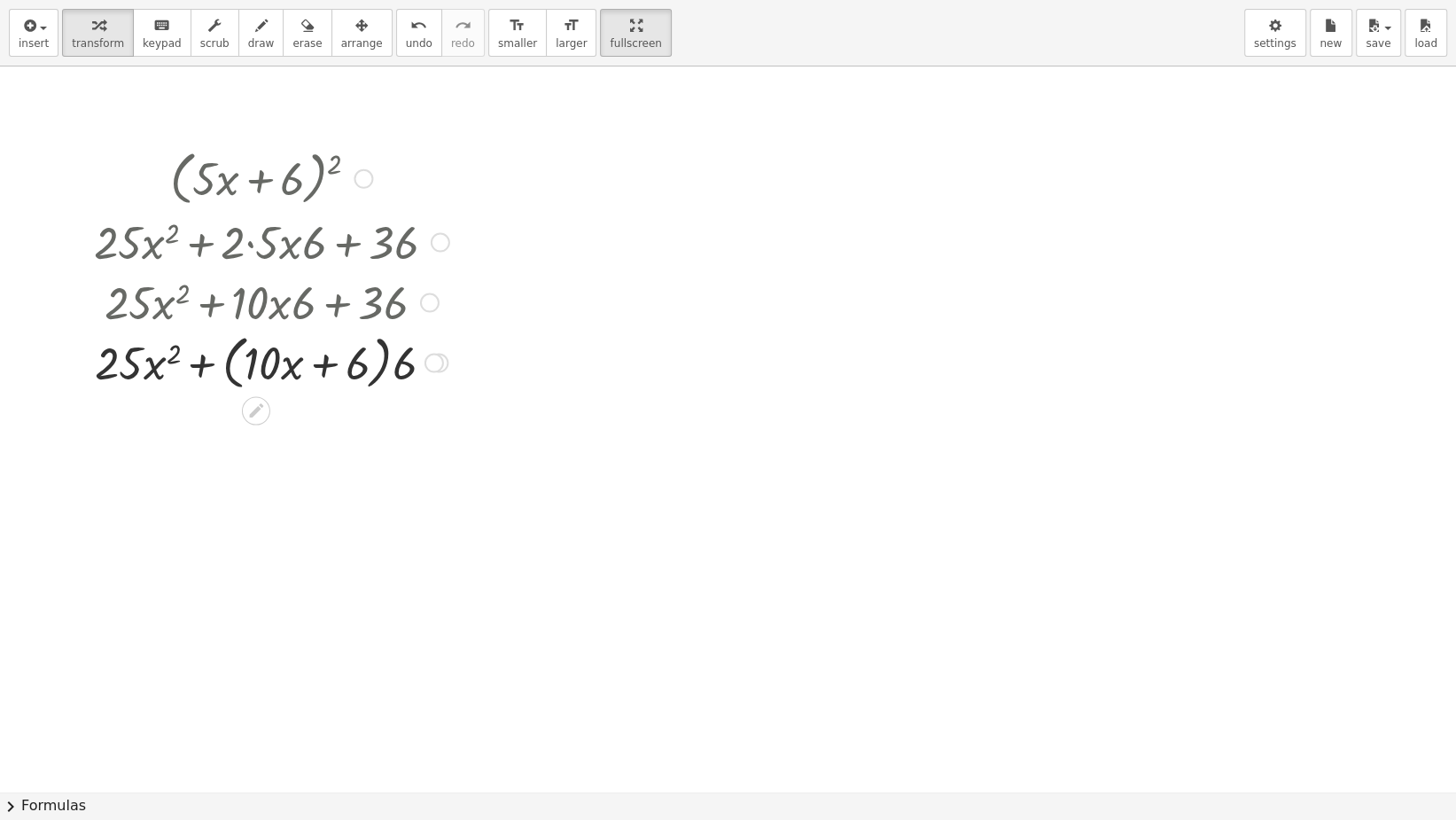
click at [255, 360] on div at bounding box center [271, 361] width 373 height 67
click at [260, 364] on div at bounding box center [271, 361] width 373 height 67
drag, startPoint x: 328, startPoint y: 359, endPoint x: 382, endPoint y: 371, distance: 55.3
click at [337, 360] on div at bounding box center [271, 361] width 373 height 67
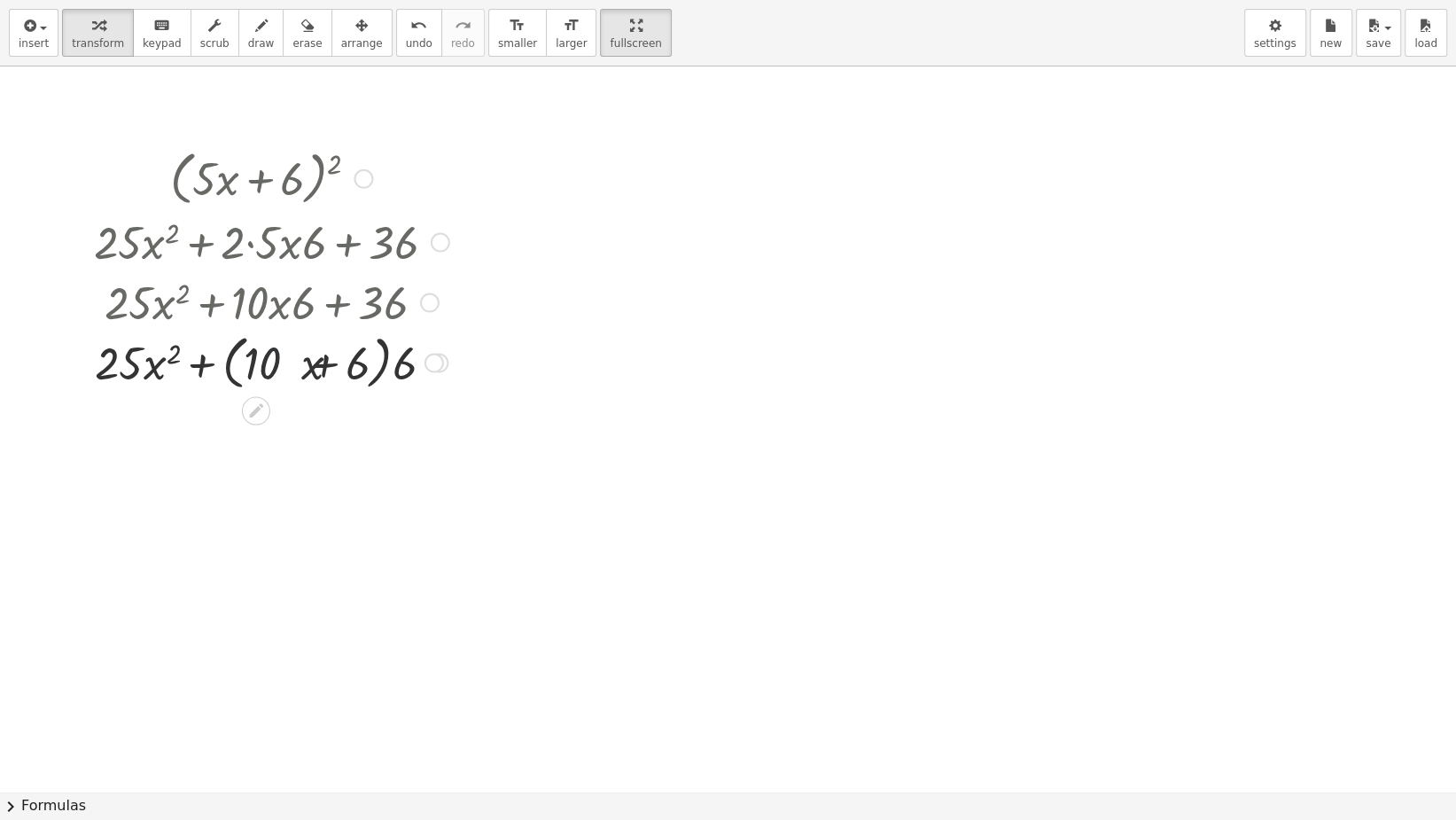
click at [384, 375] on div at bounding box center [271, 361] width 373 height 67
drag, startPoint x: 416, startPoint y: 363, endPoint x: 374, endPoint y: 364, distance: 42.0
click at [378, 366] on div at bounding box center [271, 361] width 373 height 67
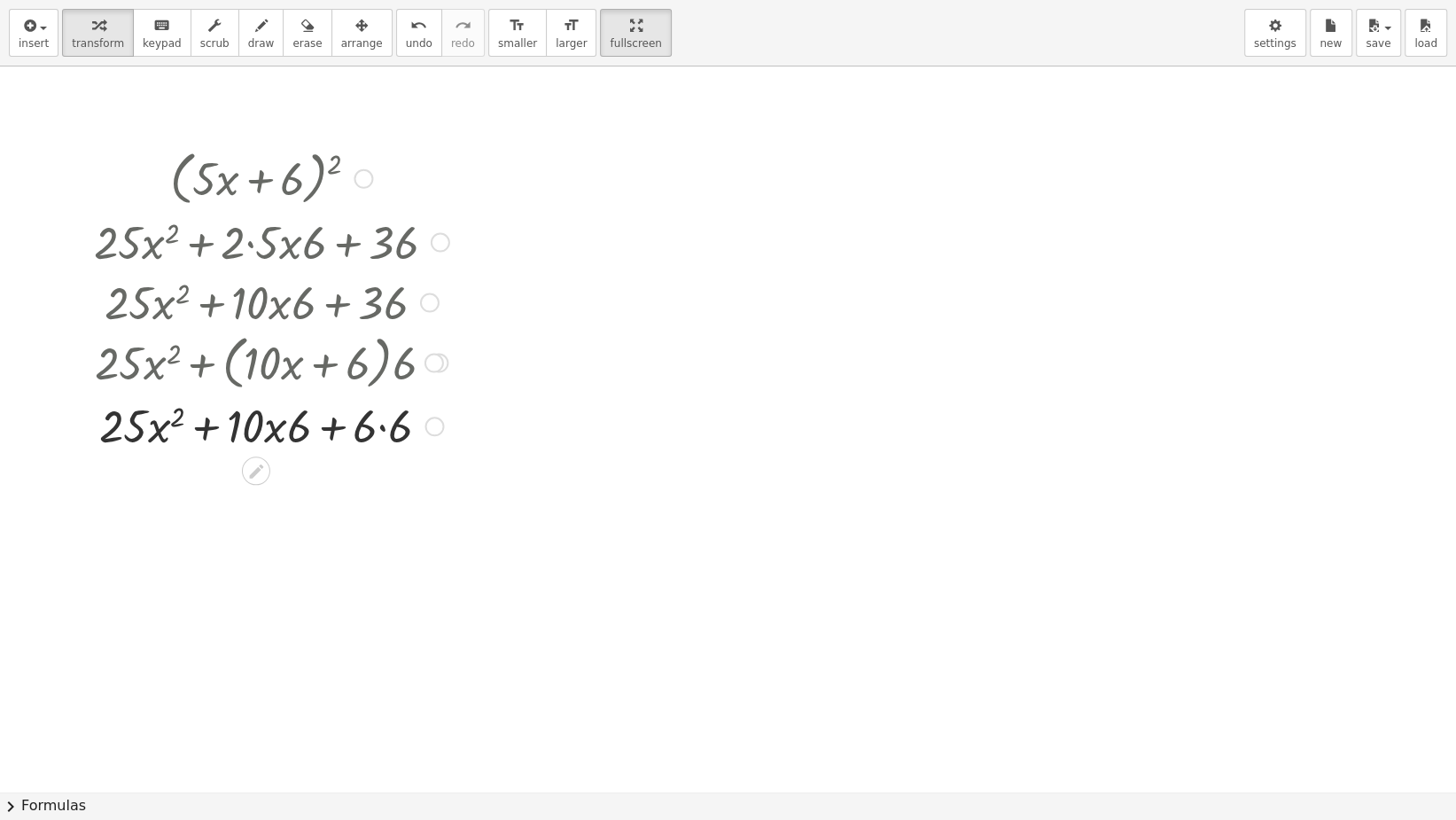
click at [381, 431] on div at bounding box center [271, 425] width 373 height 61
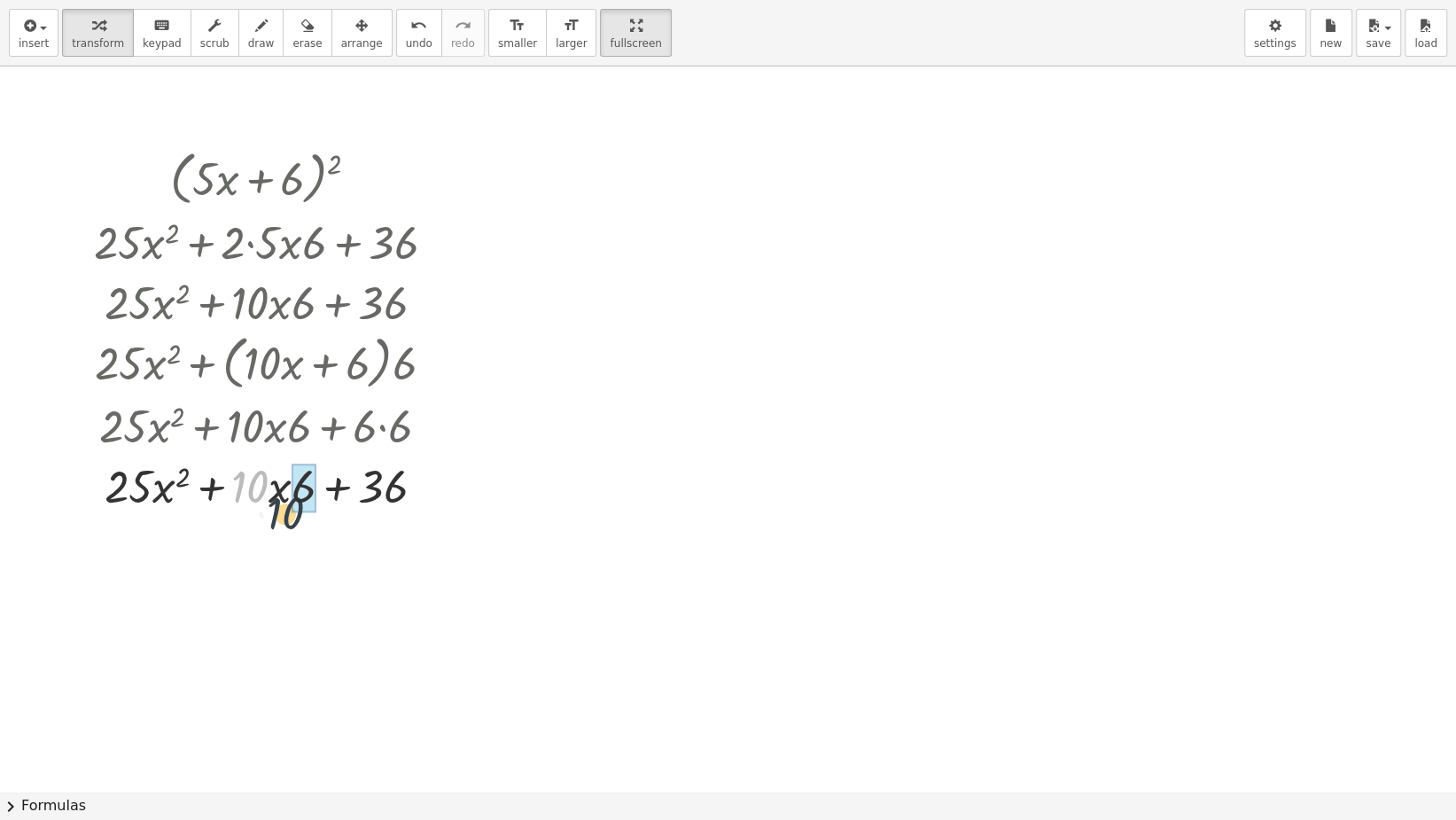
drag, startPoint x: 256, startPoint y: 491, endPoint x: 314, endPoint y: 509, distance: 60.7
click at [318, 509] on div at bounding box center [271, 485] width 373 height 61
click at [302, 482] on div at bounding box center [271, 485] width 373 height 61
click at [295, 483] on div at bounding box center [271, 485] width 373 height 61
click at [291, 484] on div at bounding box center [271, 485] width 373 height 61
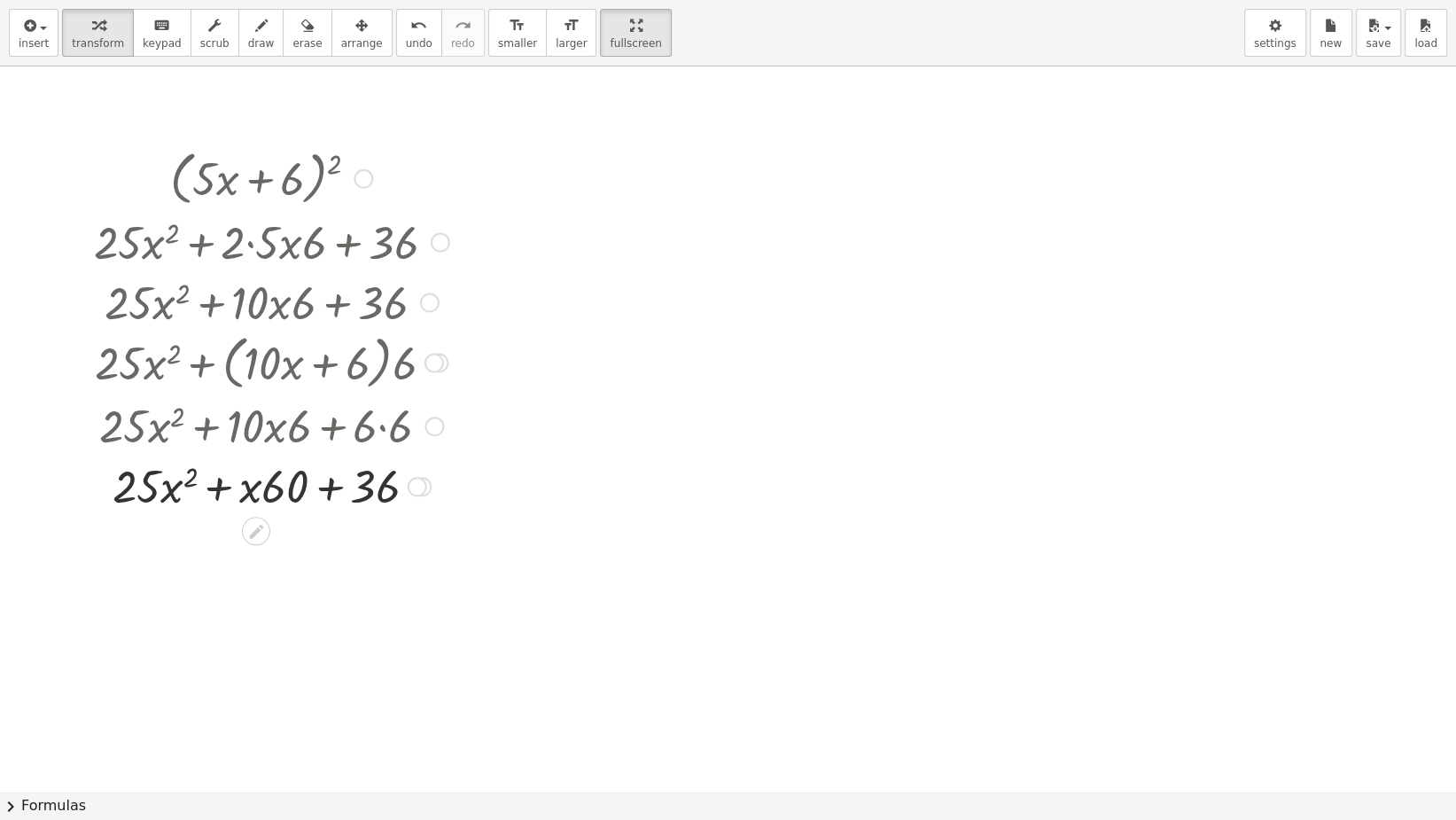
click at [291, 489] on div at bounding box center [271, 485] width 373 height 61
drag, startPoint x: 146, startPoint y: 471, endPoint x: 312, endPoint y: 488, distance: 166.9
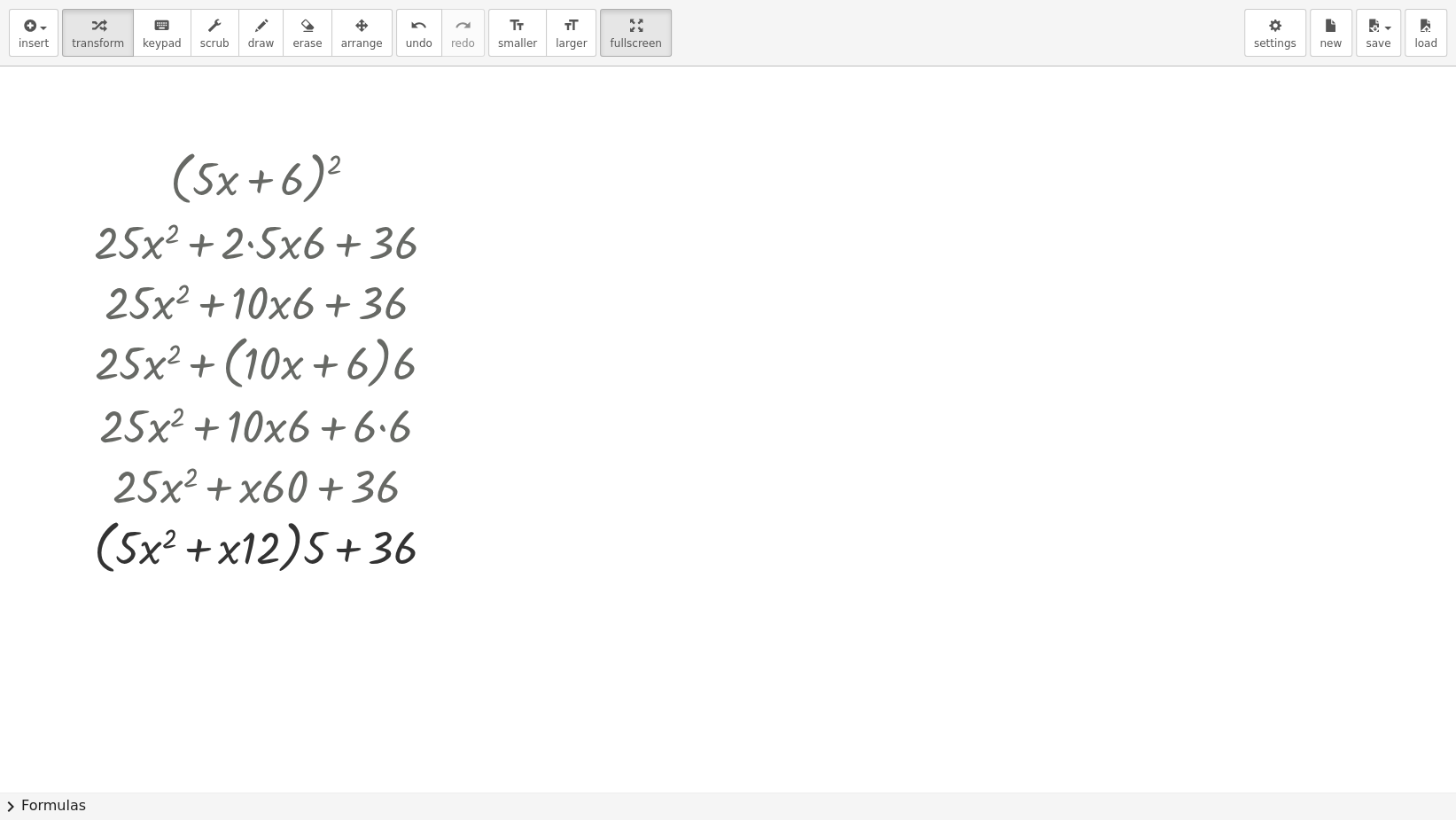
drag, startPoint x: 387, startPoint y: 26, endPoint x: 398, endPoint y: 29, distance: 11.4
click at [396, 27] on button "undo undo" at bounding box center [419, 33] width 46 height 48
click at [396, 29] on button "undo undo" at bounding box center [419, 33] width 46 height 48
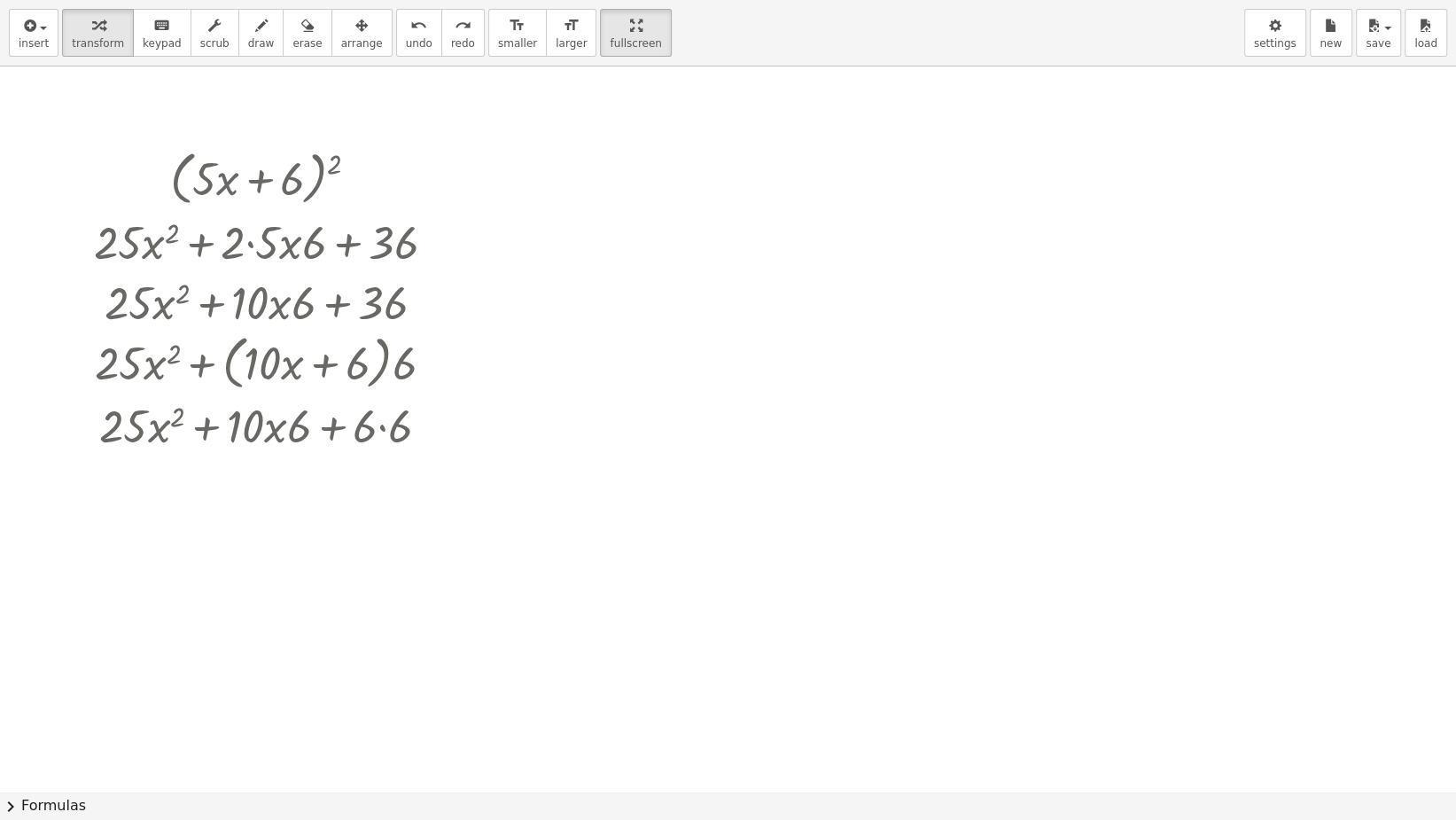
click at [411, 30] on icon "undo" at bounding box center [419, 25] width 17 height 21
click at [411, 33] on icon "undo" at bounding box center [419, 25] width 17 height 21
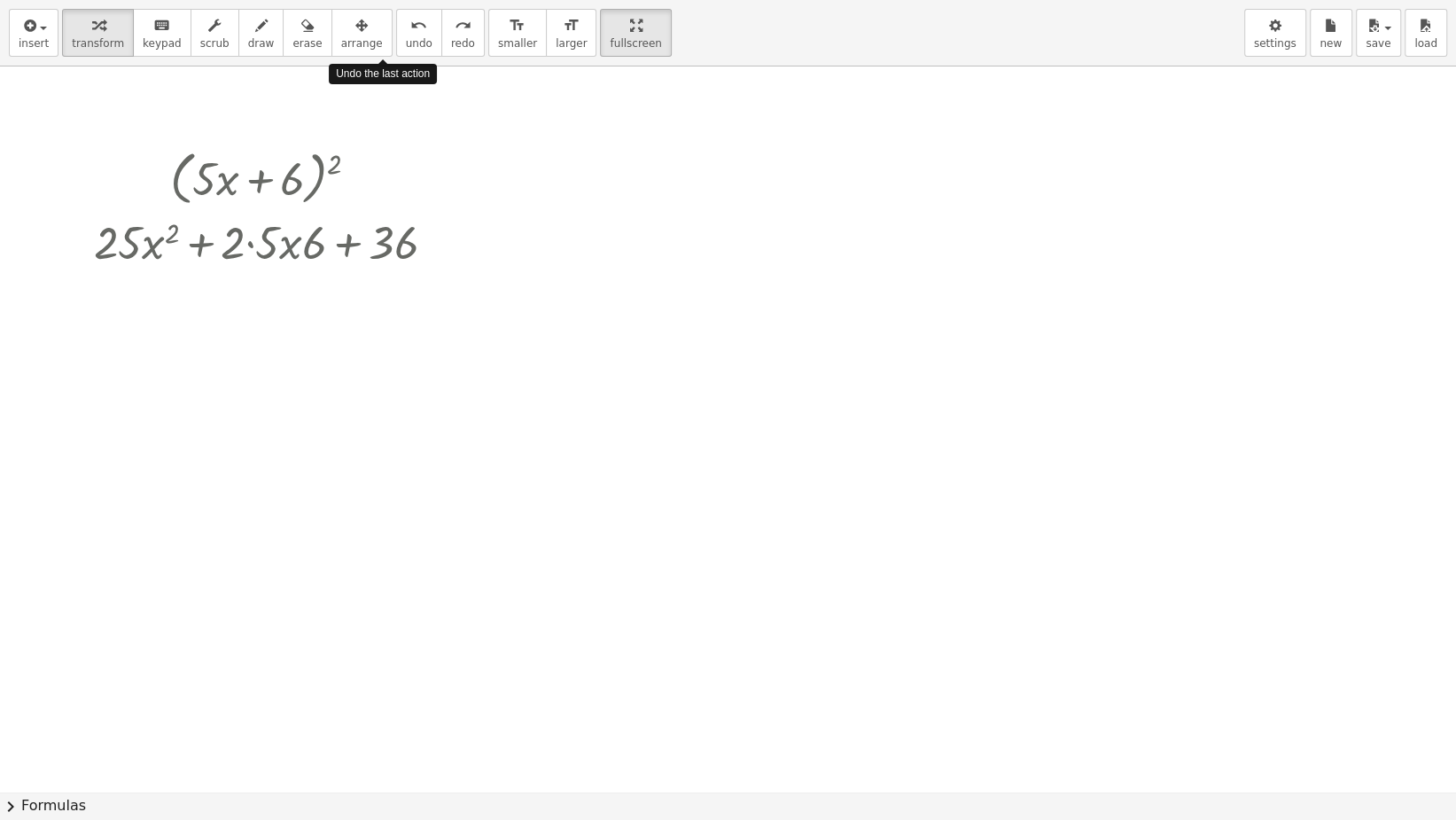
click at [411, 33] on icon "undo" at bounding box center [419, 25] width 17 height 21
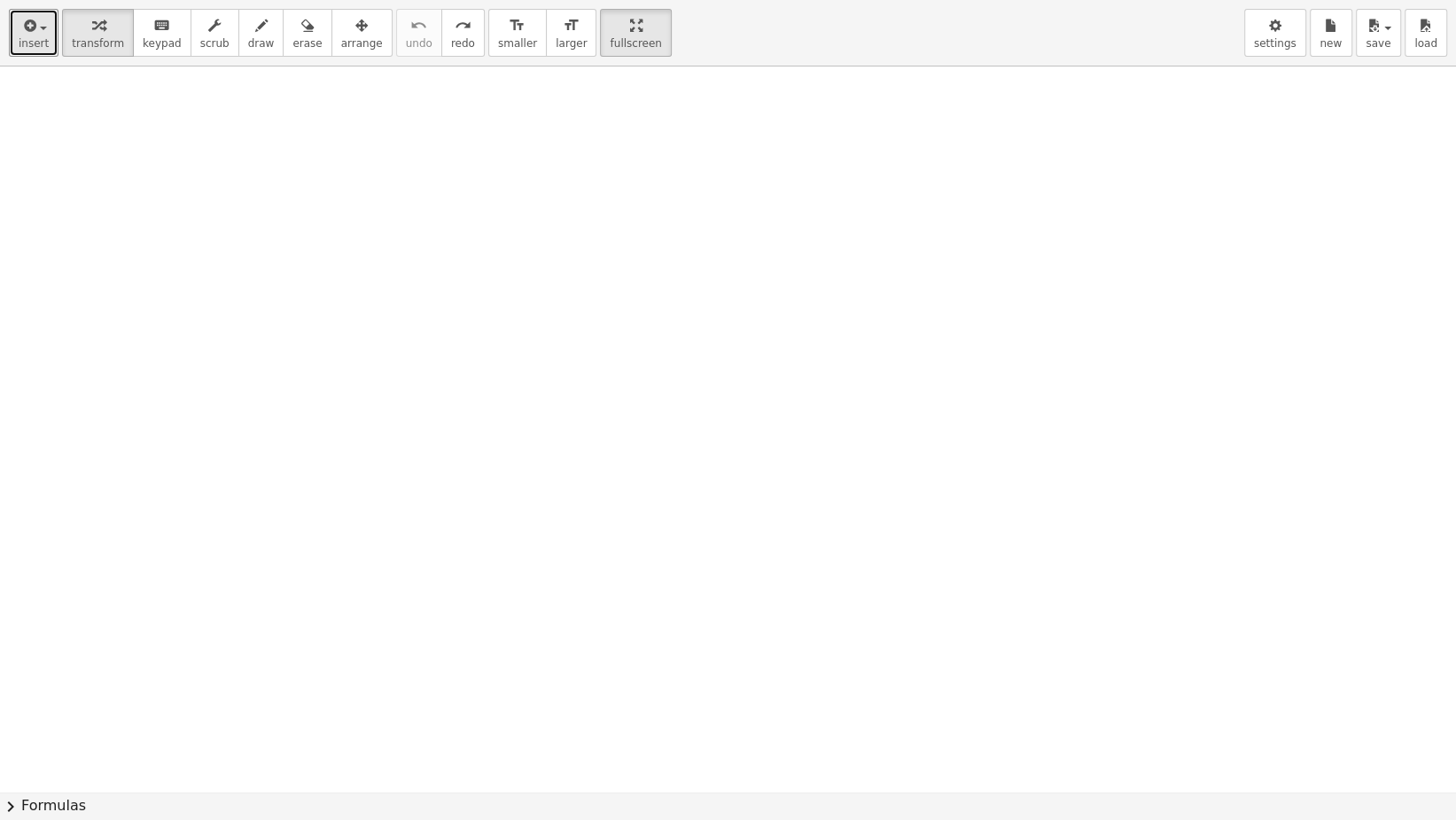
click at [27, 42] on span "insert" at bounding box center [33, 44] width 30 height 13
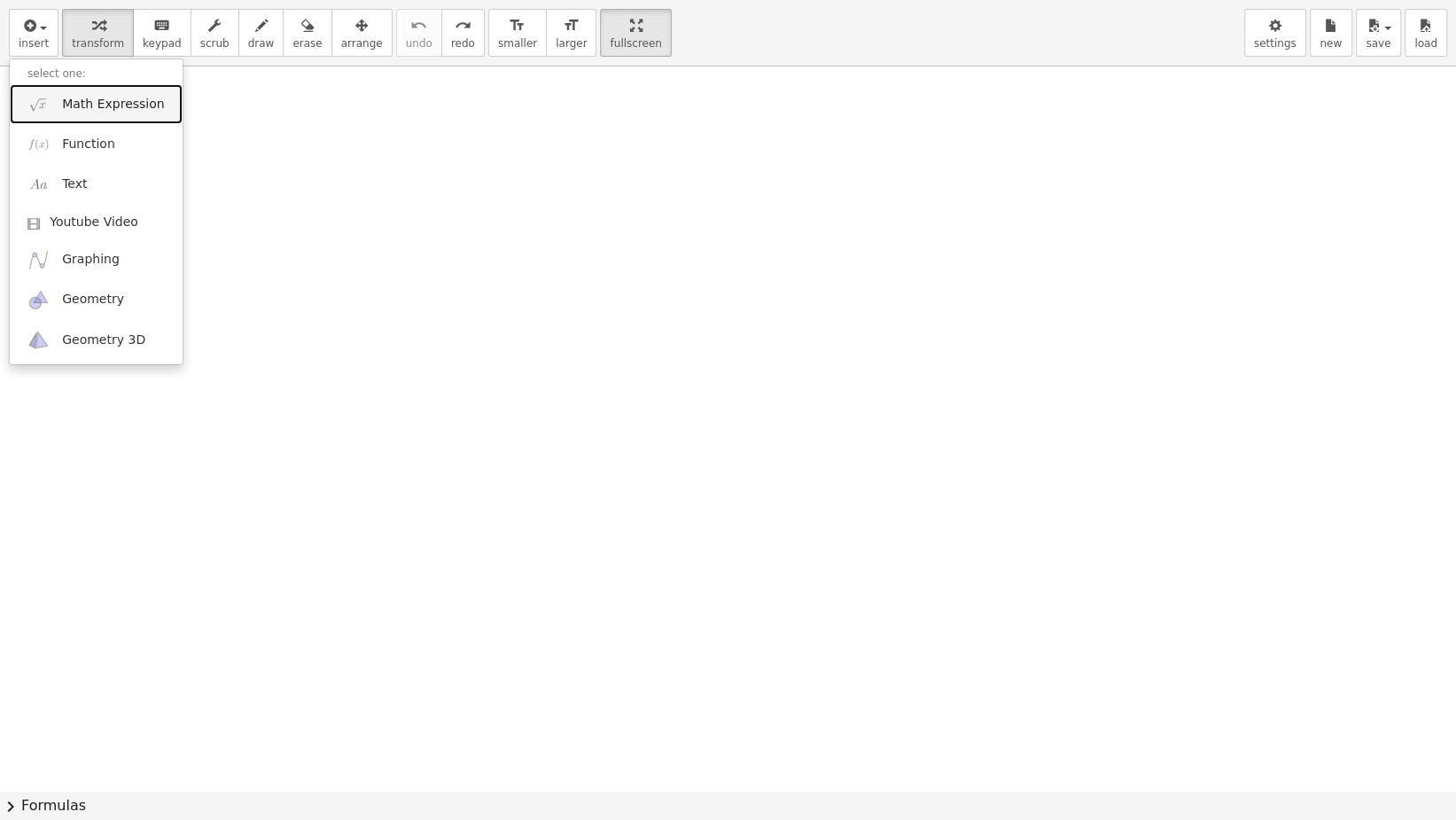
drag, startPoint x: 104, startPoint y: 105, endPoint x: 112, endPoint y: 117, distance: 14.4
click at [104, 105] on span "Math Expression" at bounding box center [113, 104] width 102 height 17
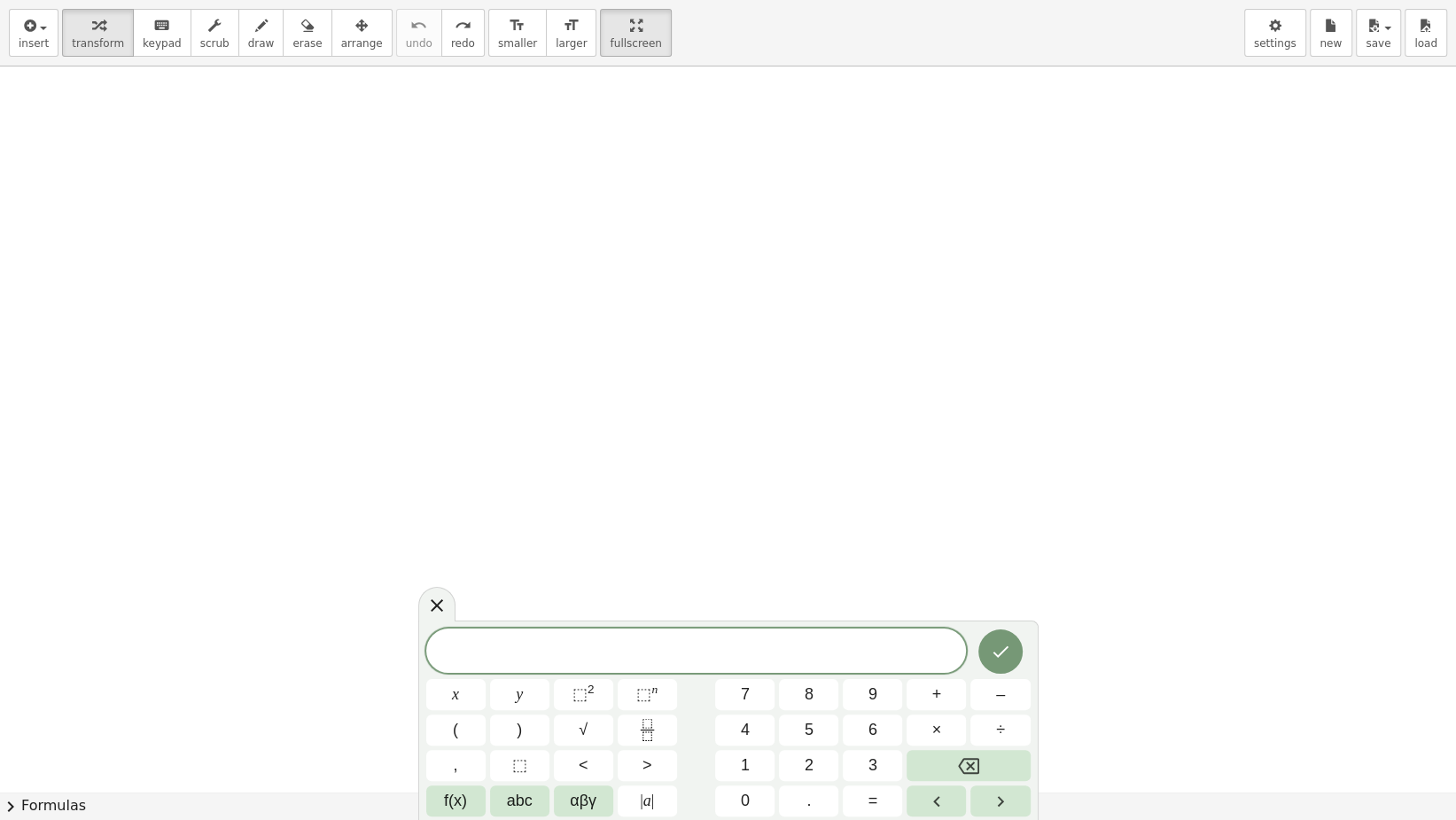
click at [457, 710] on span "(" at bounding box center [456, 730] width 6 height 24
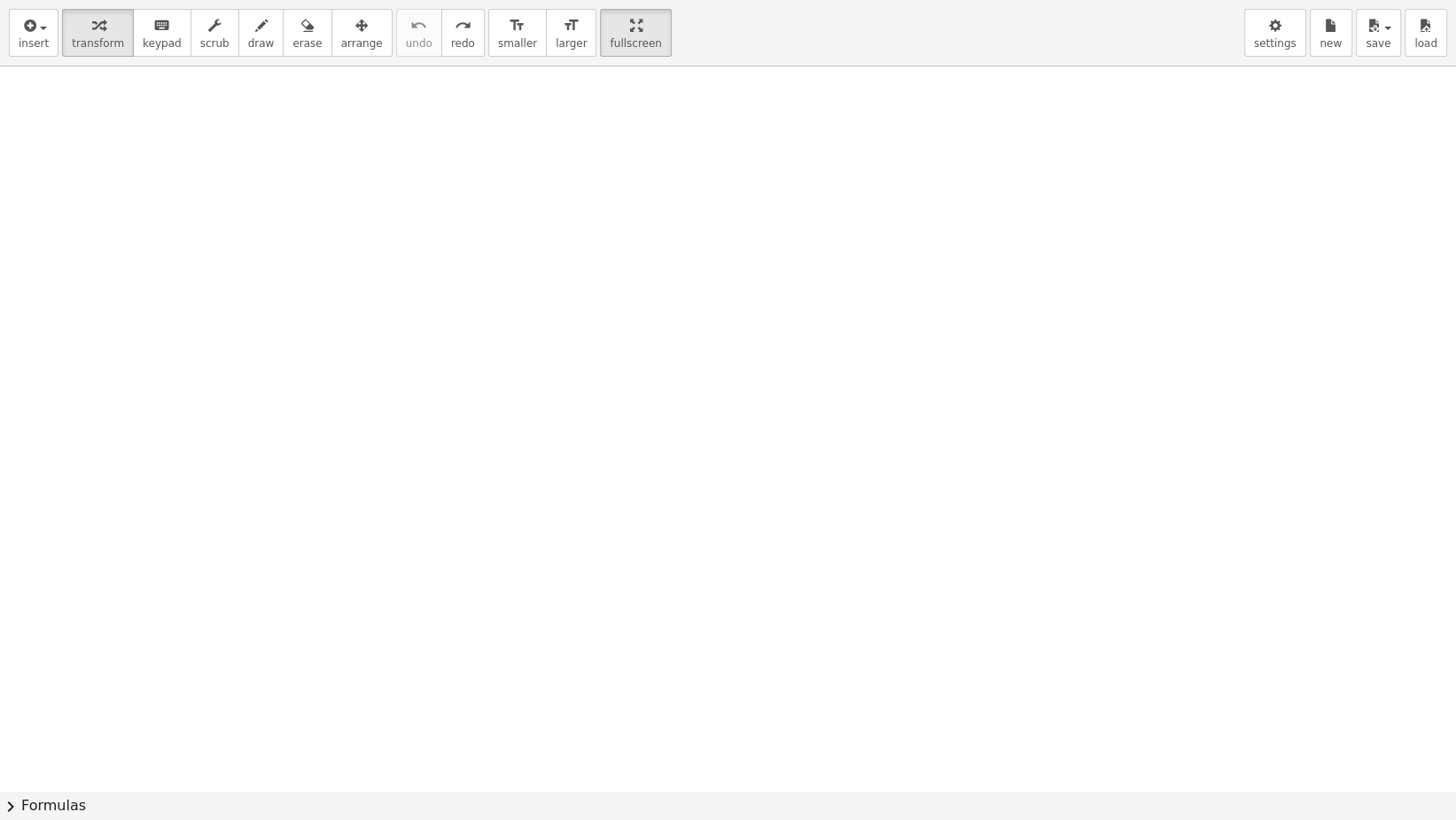
click at [0, 47] on div "insert select one: Math Expression Function Text Youtube Video Graphing Geometr…" at bounding box center [728, 33] width 1456 height 66
click at [25, 35] on icon "button" at bounding box center [28, 25] width 16 height 21
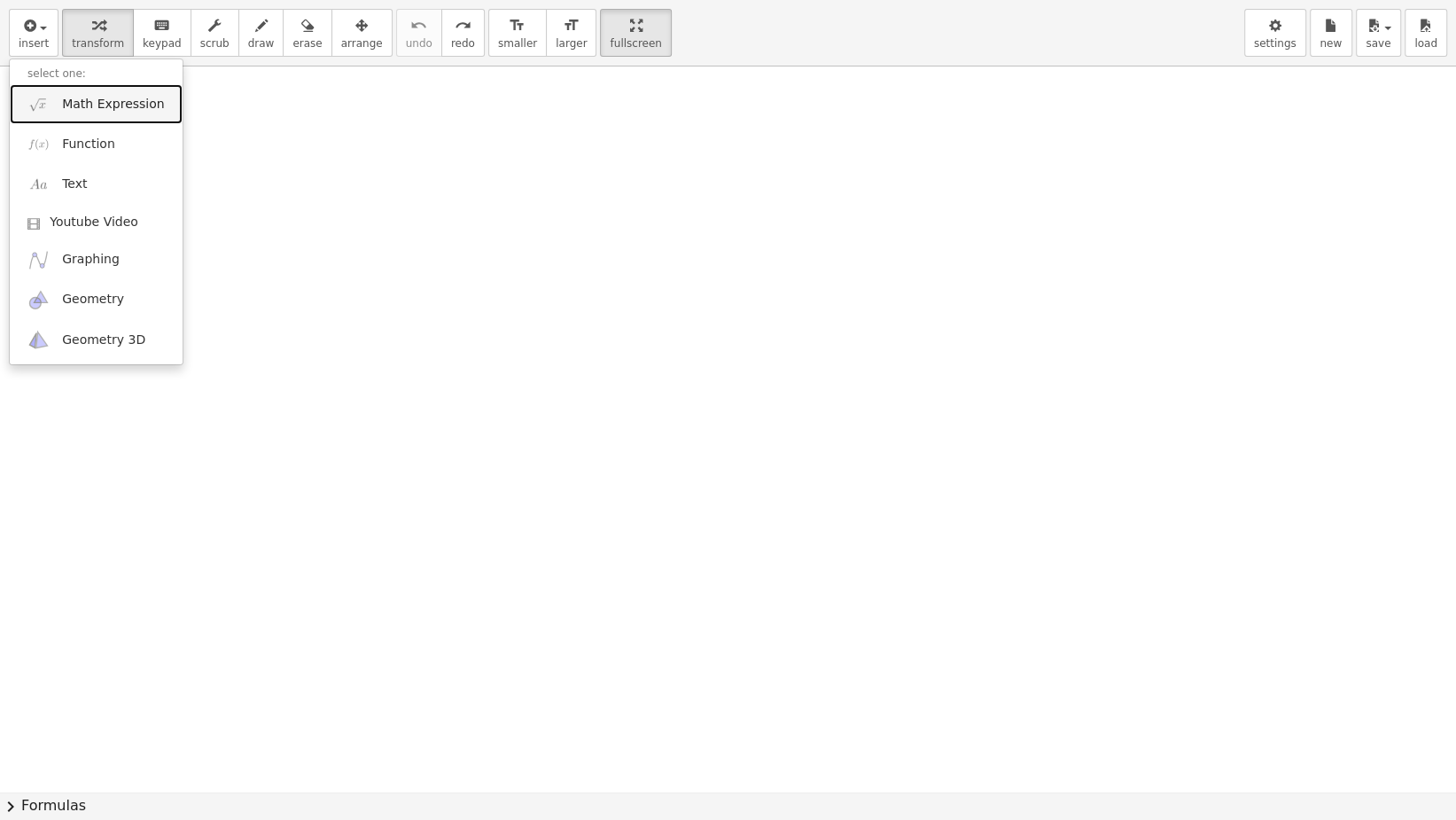
click at [129, 103] on span "Math Expression" at bounding box center [113, 104] width 102 height 17
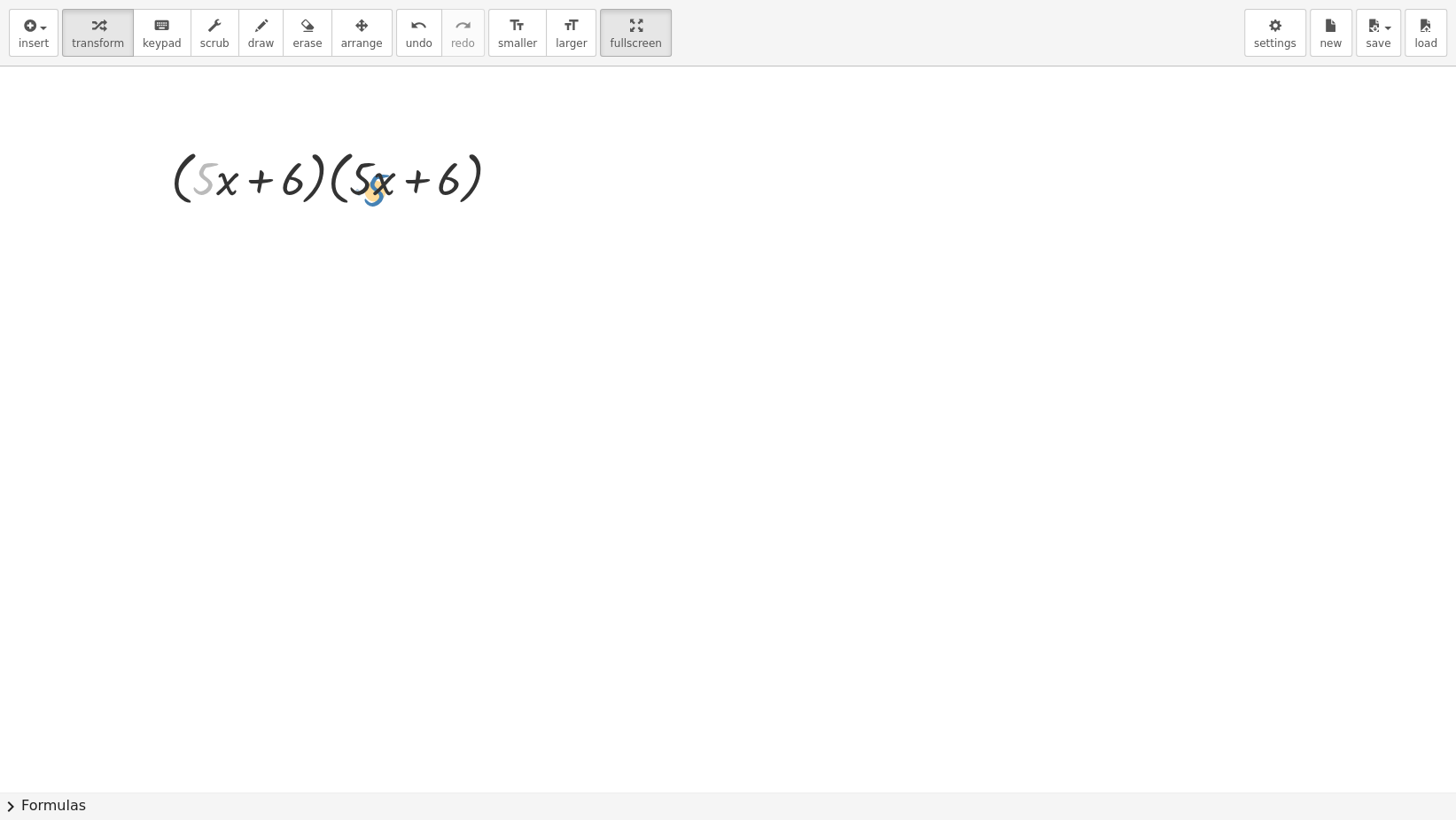
drag, startPoint x: 248, startPoint y: 162, endPoint x: 385, endPoint y: 185, distance: 138.9
click at [385, 185] on div at bounding box center [343, 177] width 361 height 67
drag, startPoint x: 199, startPoint y: 186, endPoint x: 358, endPoint y: 182, distance: 159.1
click at [358, 182] on div at bounding box center [343, 177] width 361 height 67
drag, startPoint x: 219, startPoint y: 187, endPoint x: 381, endPoint y: 187, distance: 162.0
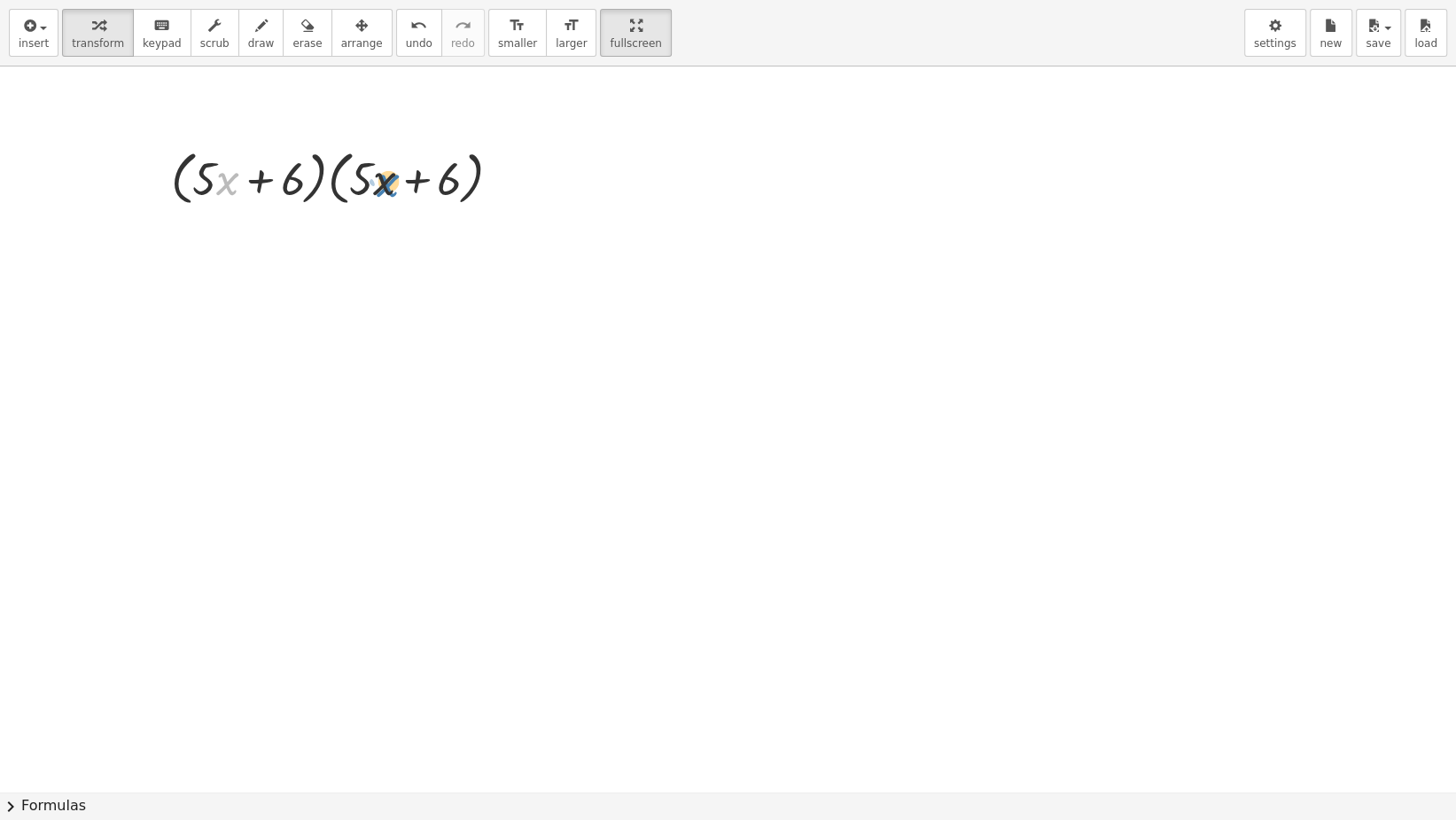
click at [381, 187] on div at bounding box center [343, 177] width 361 height 67
drag, startPoint x: 208, startPoint y: 188, endPoint x: 381, endPoint y: 188, distance: 173.0
click at [381, 188] on div at bounding box center [343, 177] width 361 height 67
drag, startPoint x: 333, startPoint y: 172, endPoint x: 191, endPoint y: 169, distance: 142.0
click at [191, 169] on div at bounding box center [343, 177] width 361 height 67
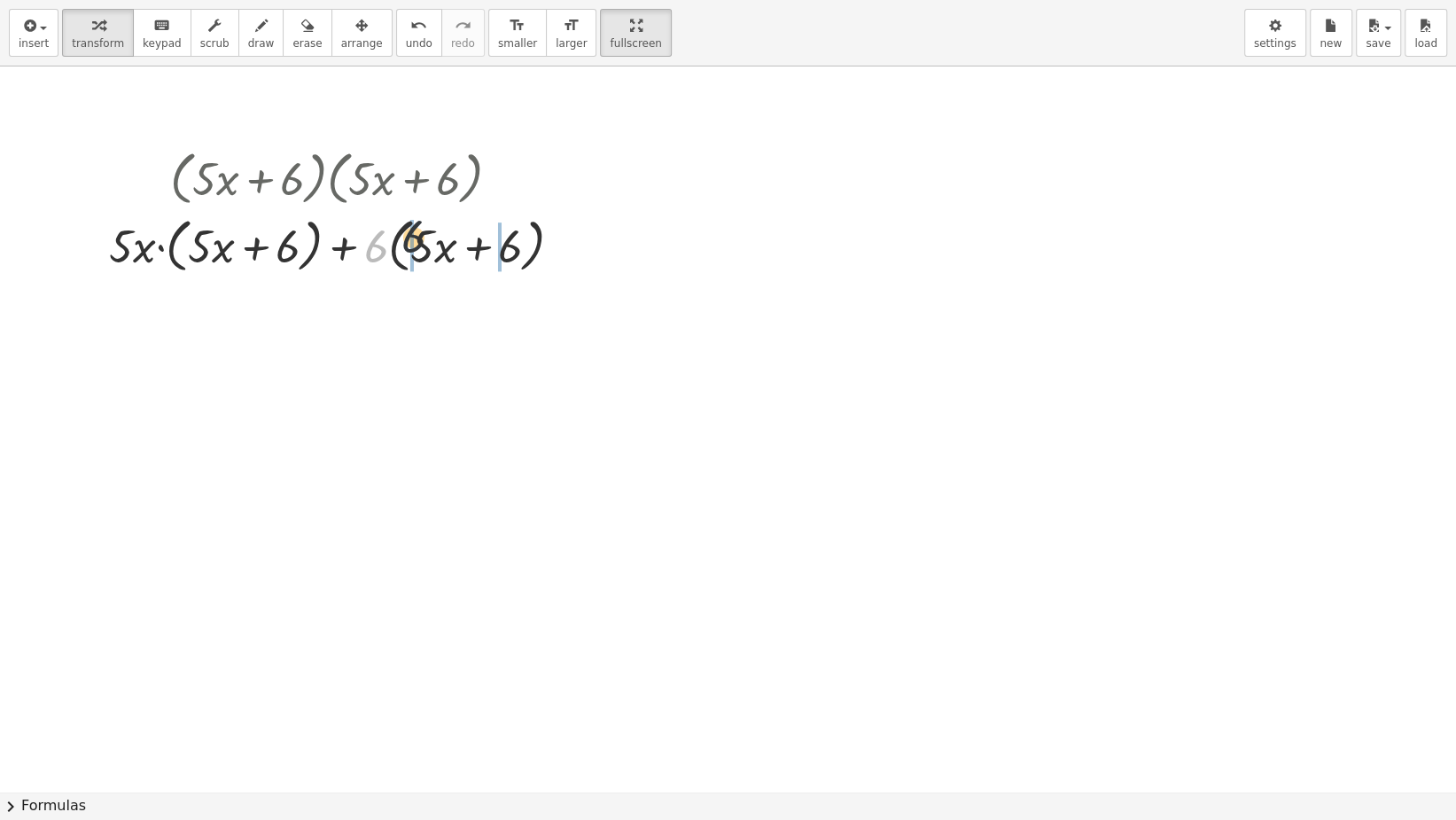
drag, startPoint x: 380, startPoint y: 245, endPoint x: 425, endPoint y: 236, distance: 45.9
click at [424, 236] on div at bounding box center [342, 244] width 485 height 67
drag, startPoint x: 377, startPoint y: 255, endPoint x: 427, endPoint y: 241, distance: 51.9
click at [427, 241] on div at bounding box center [342, 244] width 487 height 67
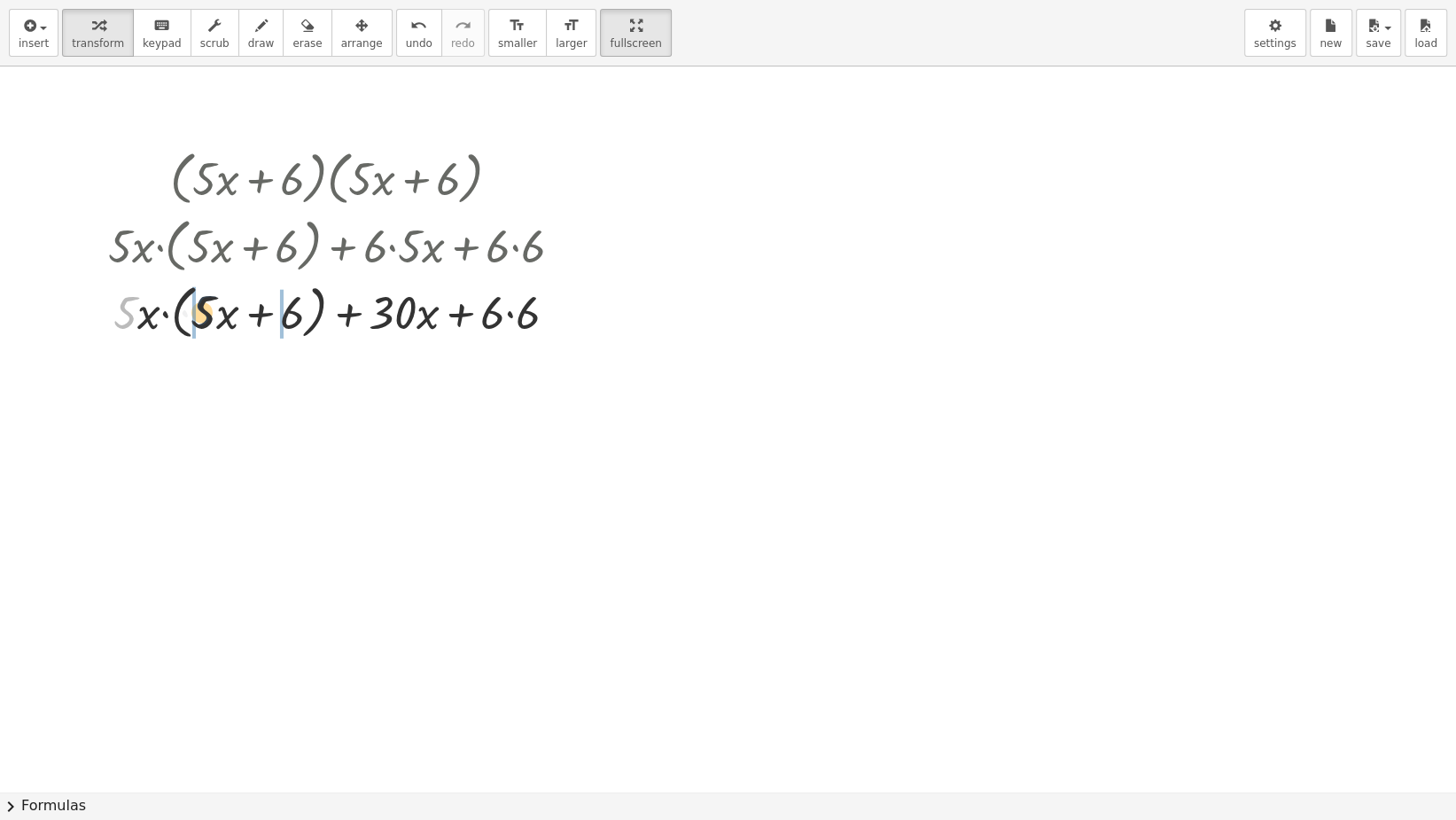
drag, startPoint x: 125, startPoint y: 304, endPoint x: 226, endPoint y: 296, distance: 101.3
click at [226, 297] on div at bounding box center [342, 311] width 487 height 67
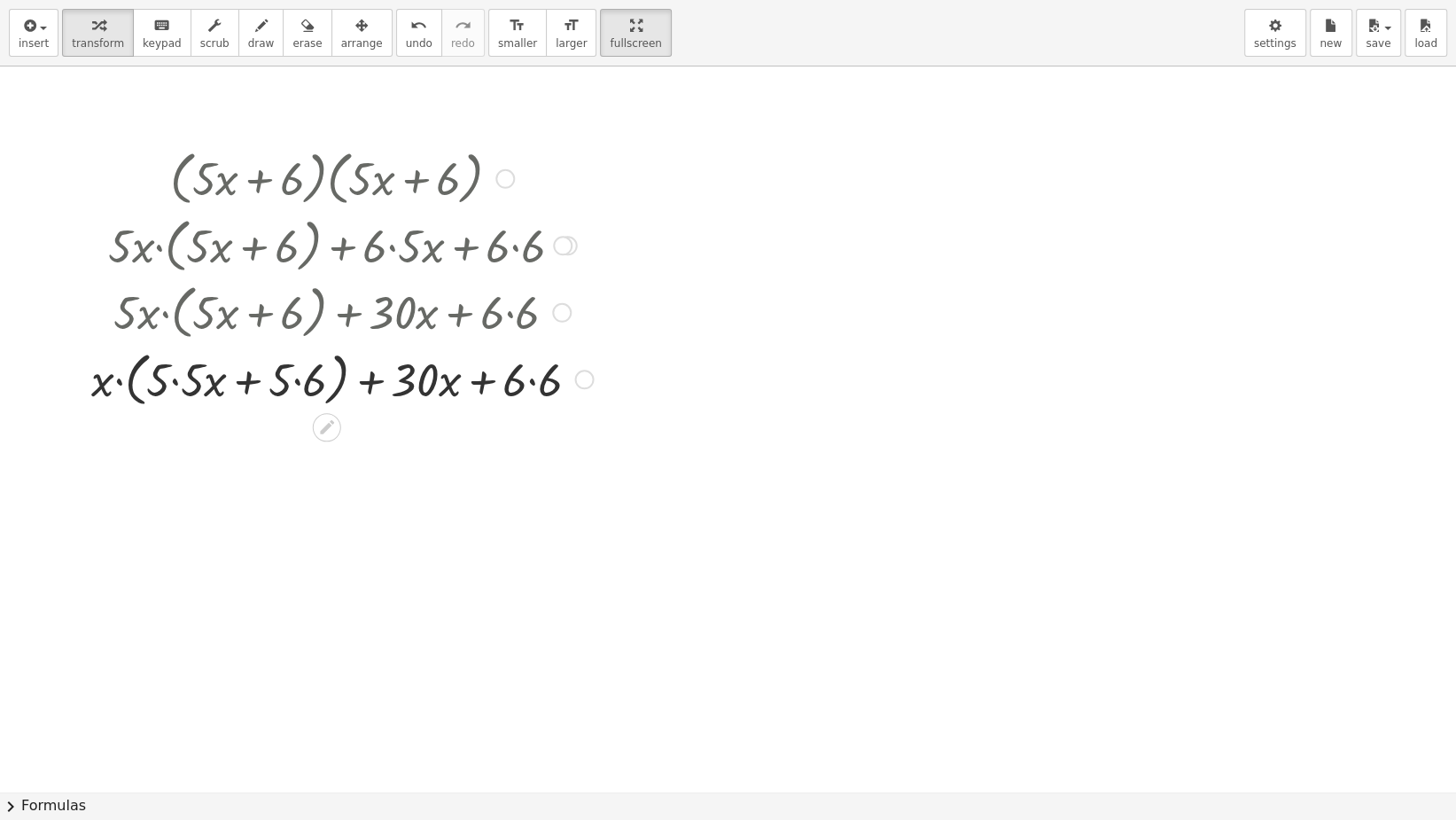
click at [166, 370] on div at bounding box center [342, 378] width 519 height 67
click at [187, 385] on div at bounding box center [342, 378] width 519 height 67
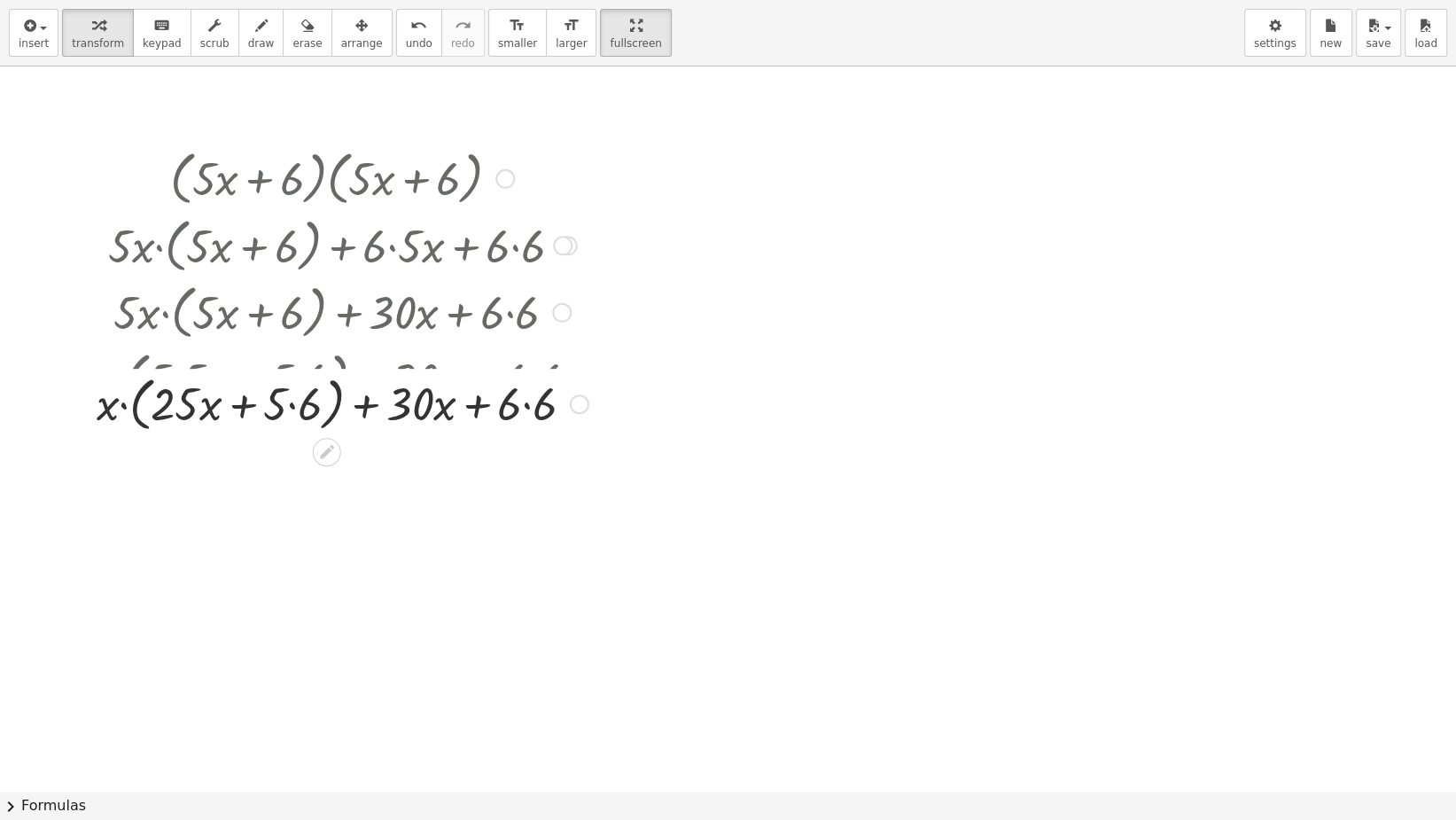
click at [271, 377] on div at bounding box center [342, 378] width 519 height 67
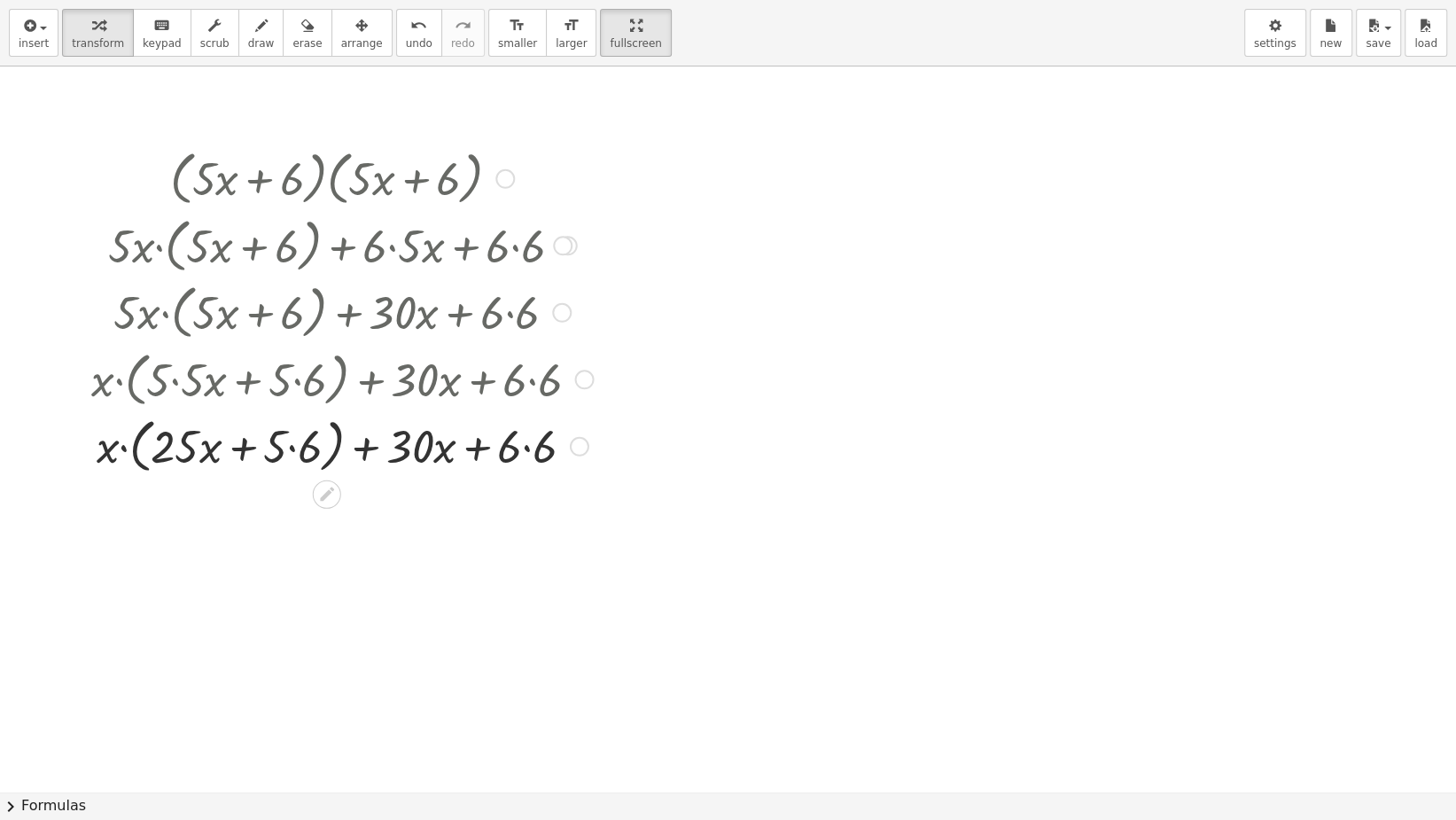
click at [276, 434] on div at bounding box center [342, 444] width 519 height 67
click at [281, 448] on div at bounding box center [342, 444] width 519 height 67
click at [297, 460] on div at bounding box center [342, 444] width 519 height 67
click at [305, 458] on div at bounding box center [342, 444] width 519 height 67
drag, startPoint x: 107, startPoint y: 462, endPoint x: 205, endPoint y: 469, distance: 98.2
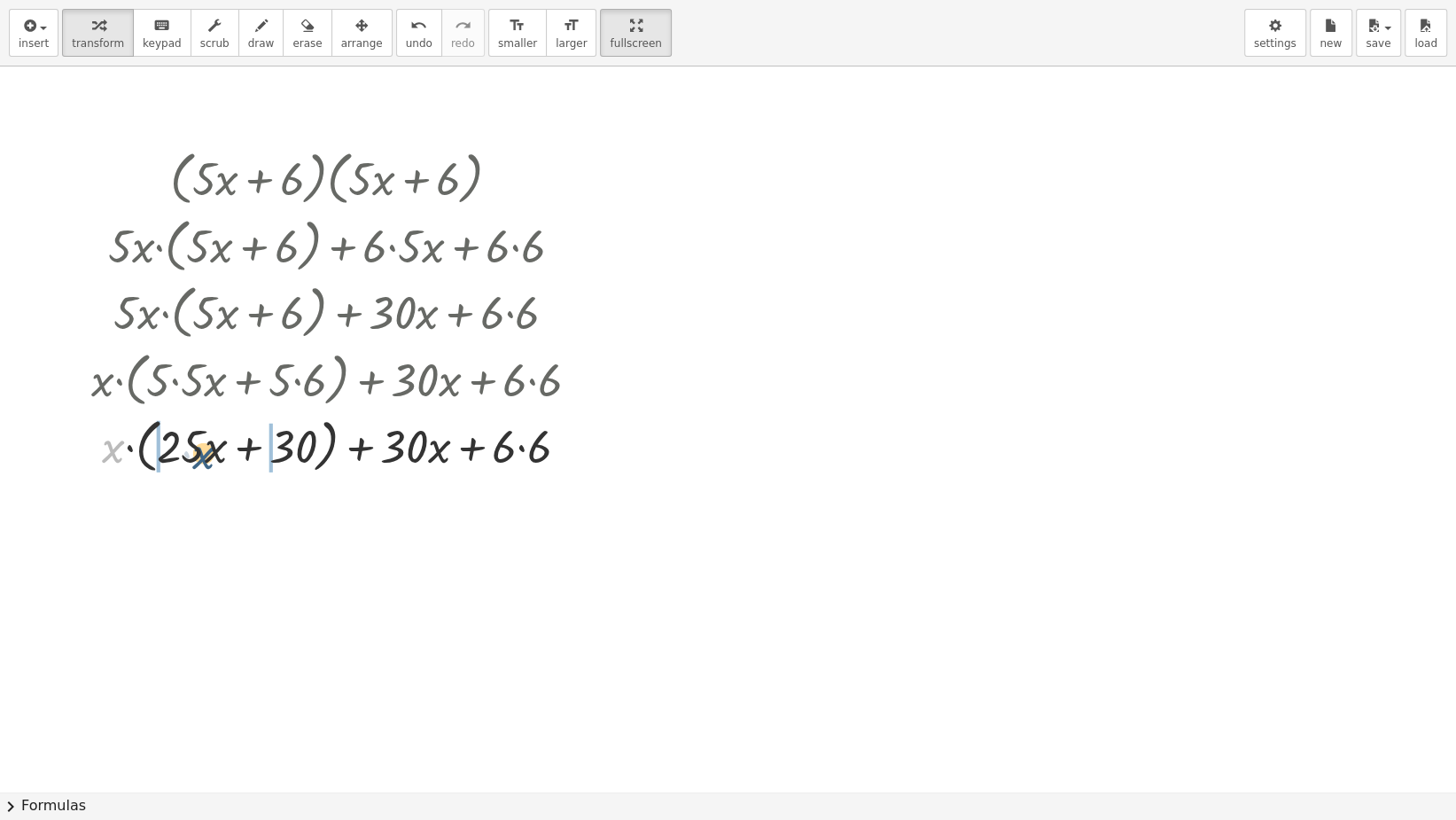
click at [204, 469] on div at bounding box center [342, 444] width 519 height 67
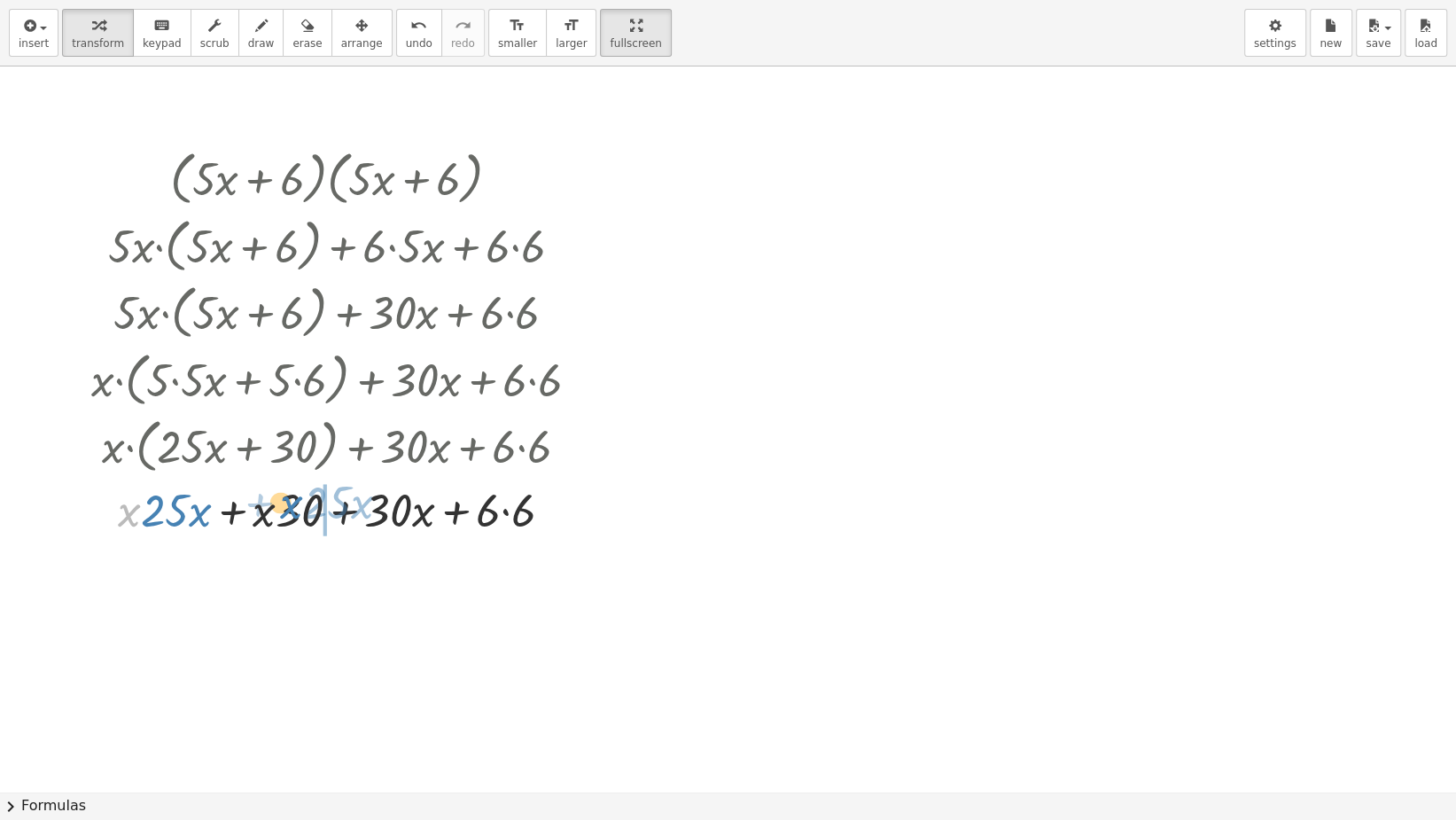
drag, startPoint x: 133, startPoint y: 513, endPoint x: 294, endPoint y: 508, distance: 161.1
click at [294, 508] on div at bounding box center [342, 509] width 519 height 61
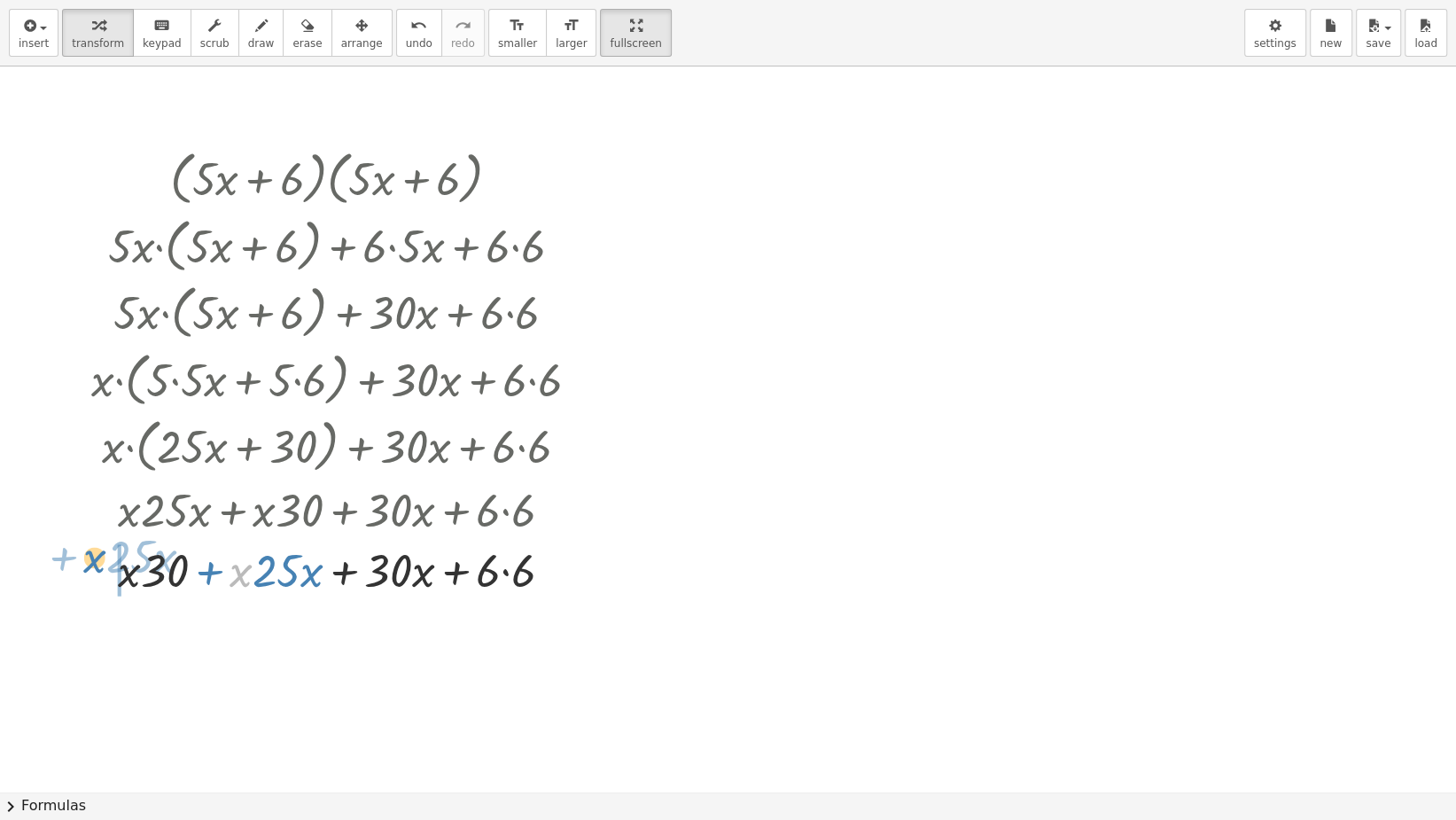
drag, startPoint x: 229, startPoint y: 571, endPoint x: 93, endPoint y: 549, distance: 137.8
click at [91, 553] on div "· ( + · 5 · x + 6 ) · ( + · 5 · x + 6 ) + · 5 · x · ( + · 5 · x + 6 ) + · 6 · (…" at bounding box center [336, 371] width 542 height 464
click at [304, 570] on div at bounding box center [342, 570] width 519 height 61
drag, startPoint x: 309, startPoint y: 568, endPoint x: 396, endPoint y: 577, distance: 87.5
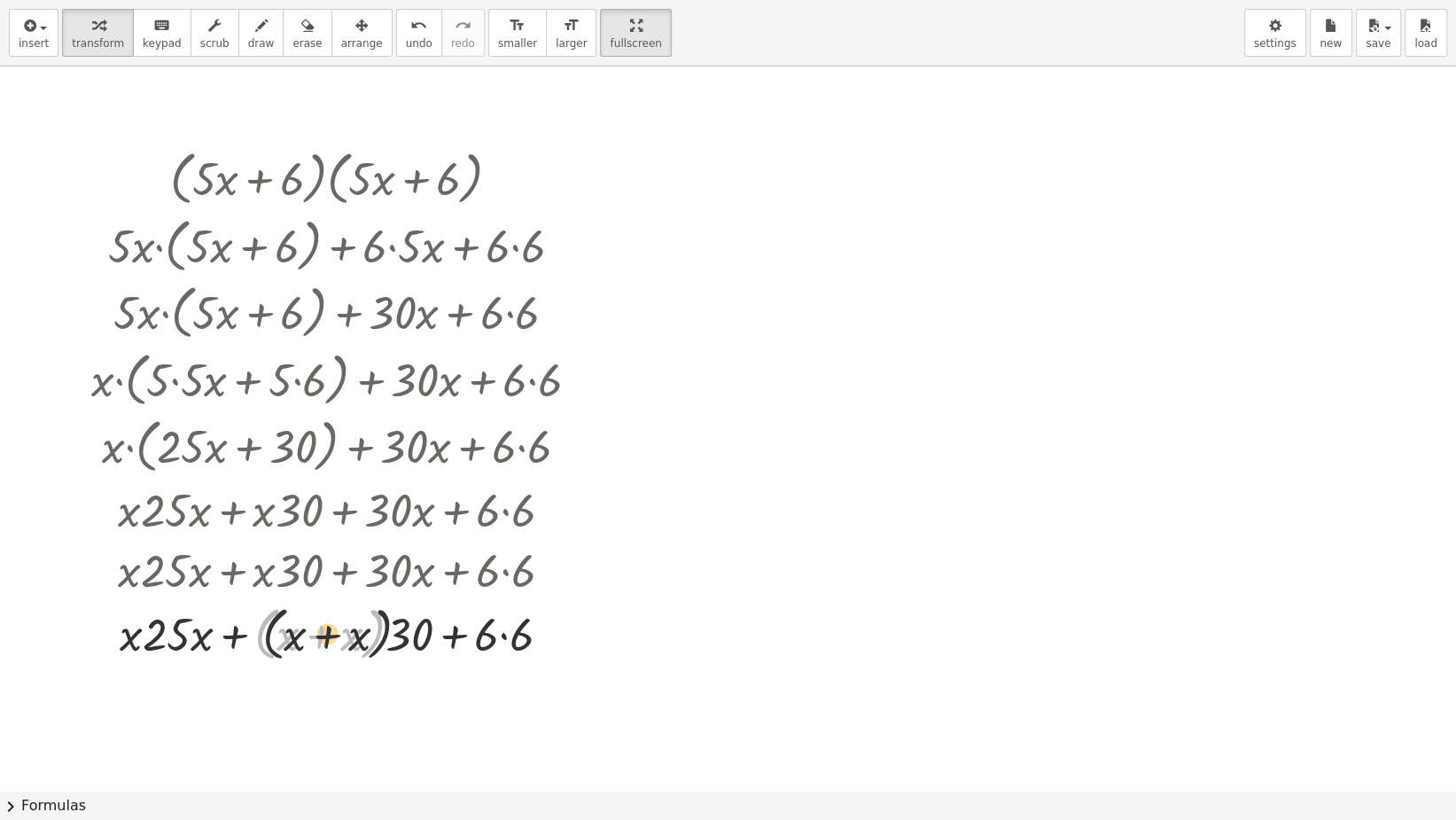
drag, startPoint x: 266, startPoint y: 628, endPoint x: 284, endPoint y: 628, distance: 18.0
click at [284, 628] on div at bounding box center [342, 632] width 519 height 67
drag, startPoint x: 283, startPoint y: 638, endPoint x: 420, endPoint y: 636, distance: 137.0
click at [417, 639] on div at bounding box center [342, 632] width 519 height 67
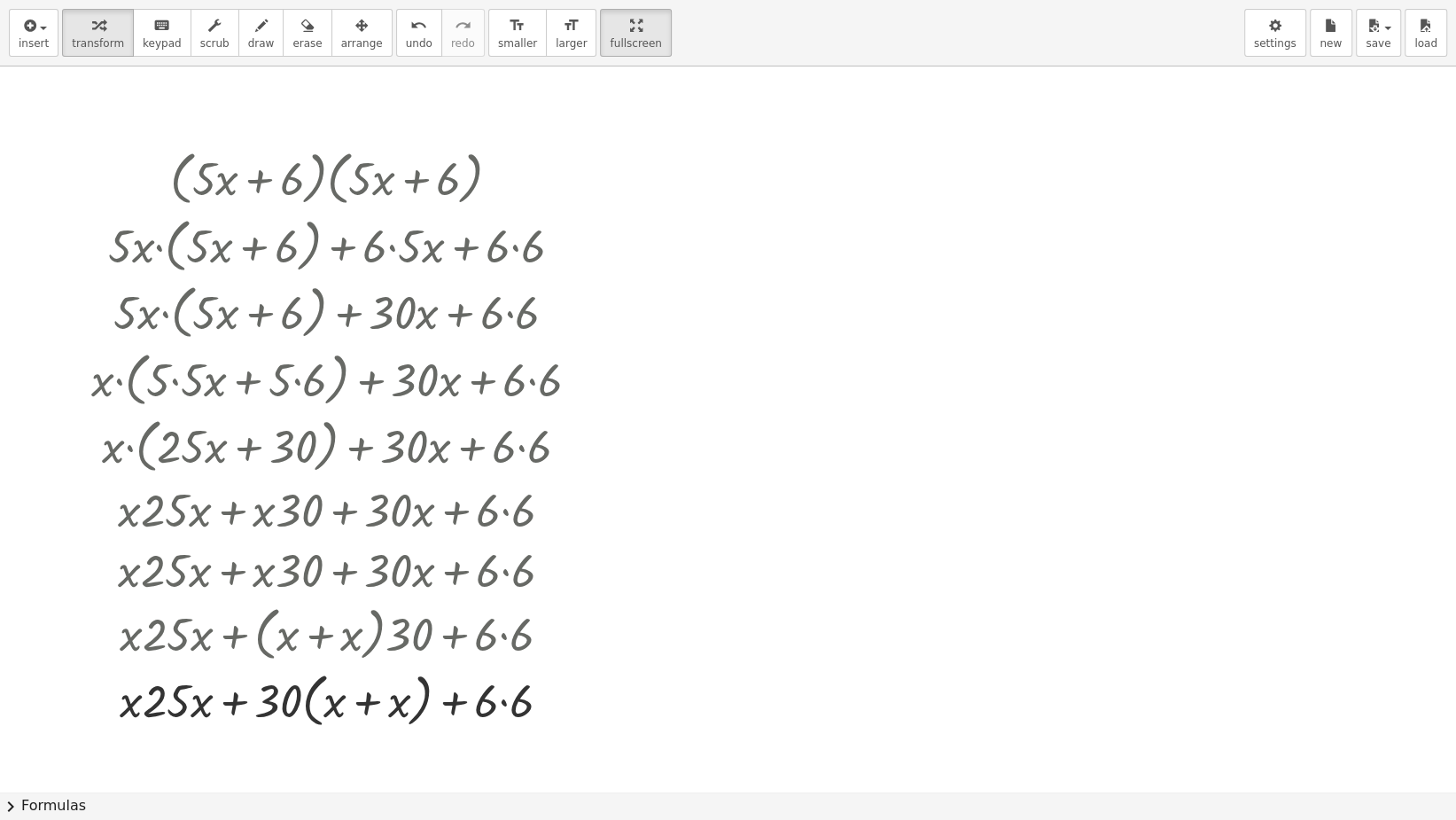
click at [396, 12] on button "undo undo" at bounding box center [419, 33] width 46 height 48
click at [396, 15] on button "undo undo" at bounding box center [419, 33] width 46 height 48
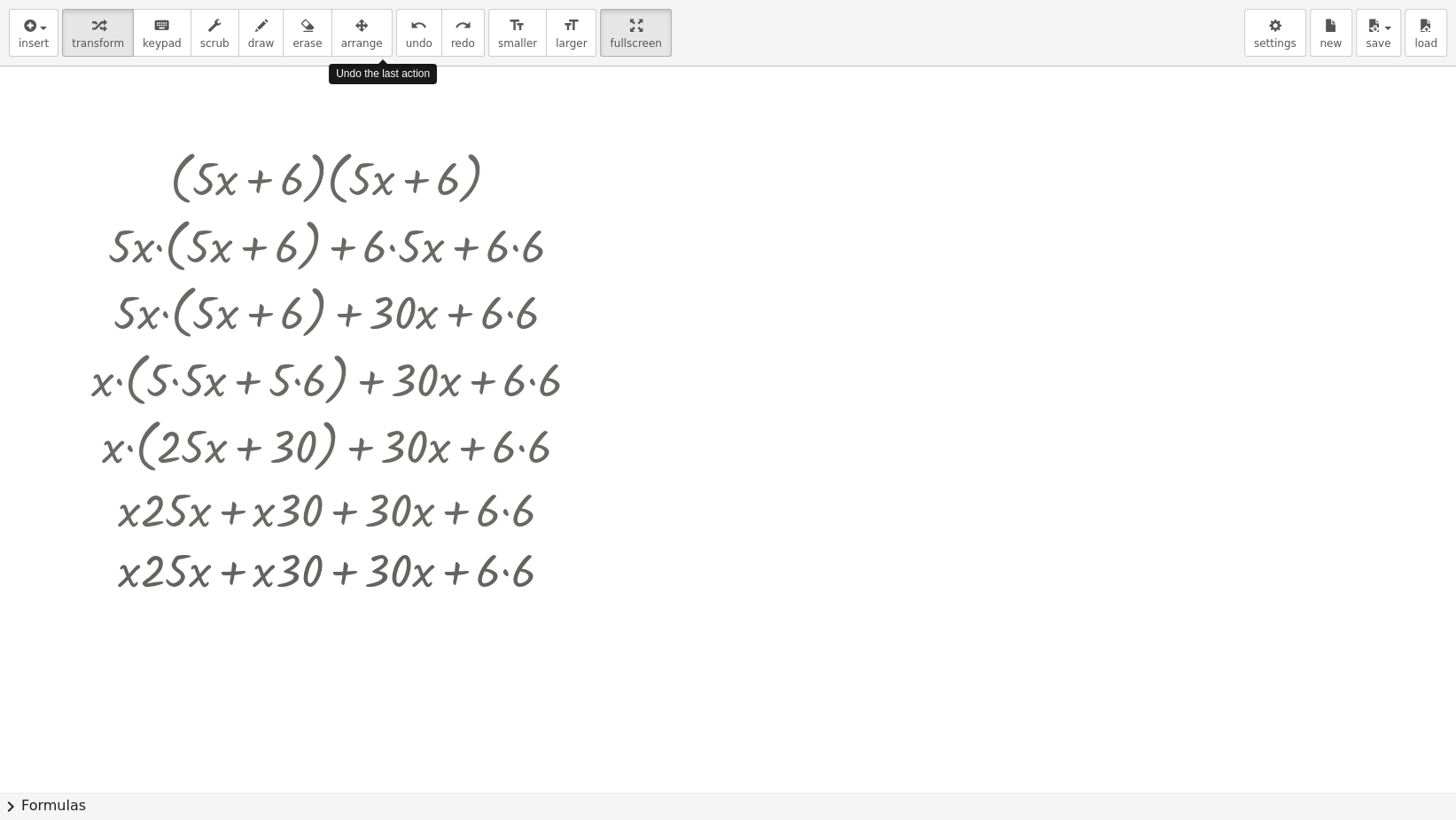
click at [396, 26] on button "undo undo" at bounding box center [419, 33] width 46 height 48
click at [396, 22] on button "undo undo" at bounding box center [419, 33] width 46 height 48
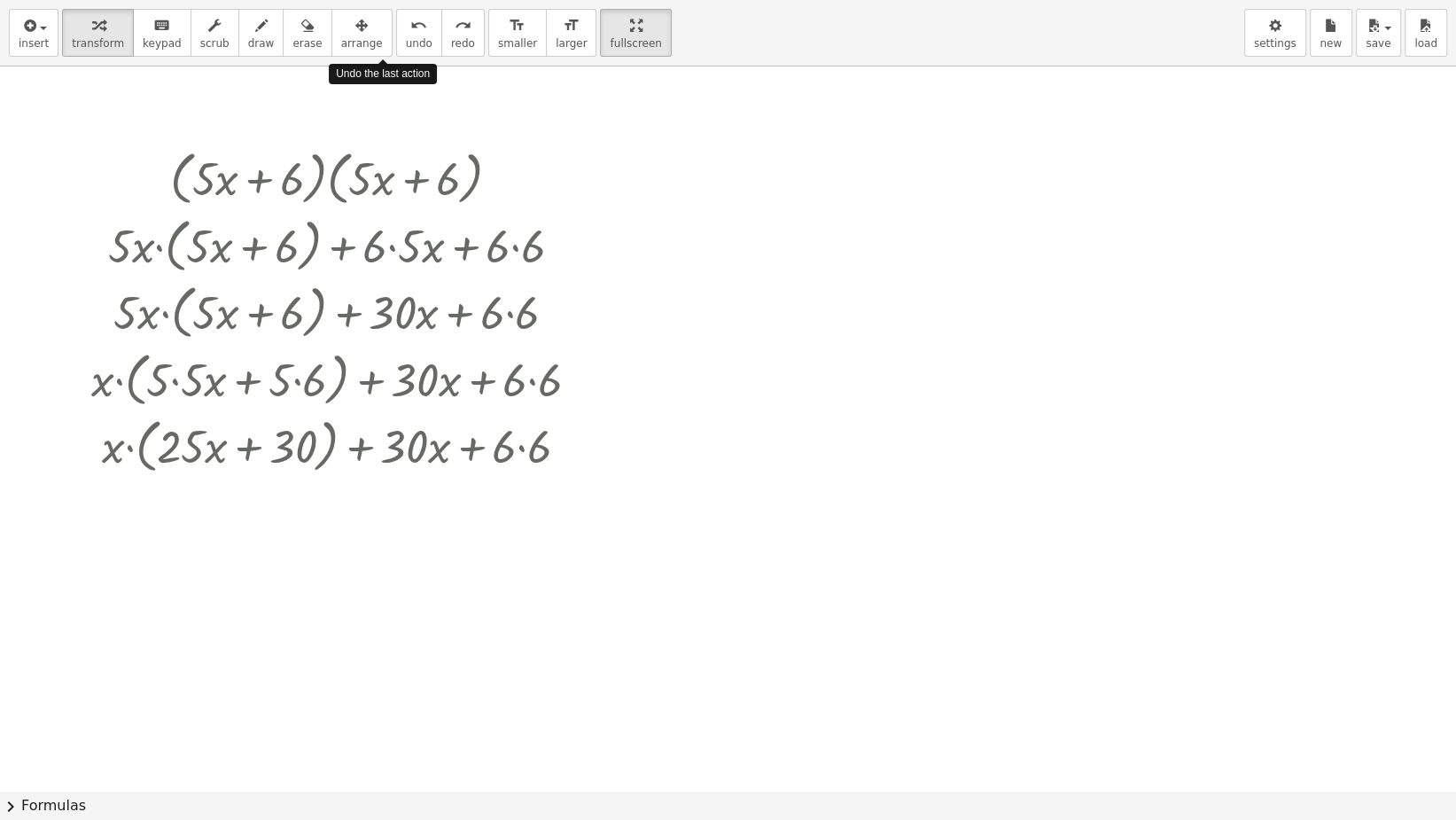
click at [406, 26] on div "undo" at bounding box center [419, 24] width 27 height 21
drag, startPoint x: 378, startPoint y: 22, endPoint x: 395, endPoint y: 17, distance: 17.7
click at [411, 22] on icon "undo" at bounding box center [419, 25] width 17 height 21
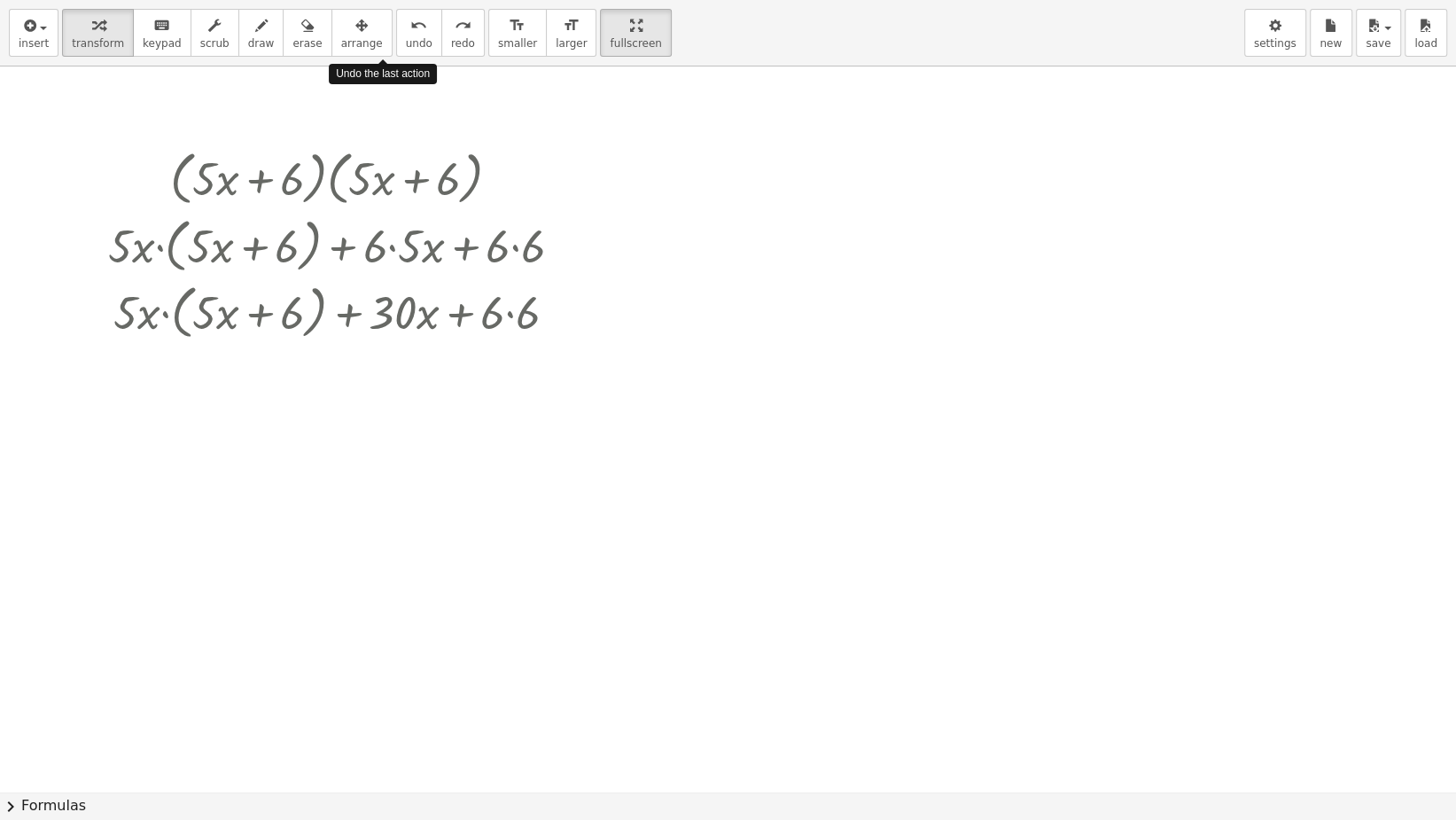
click at [396, 17] on button "undo undo" at bounding box center [419, 33] width 46 height 48
click at [406, 25] on div "undo" at bounding box center [419, 24] width 27 height 21
click at [406, 26] on div "undo" at bounding box center [419, 24] width 27 height 21
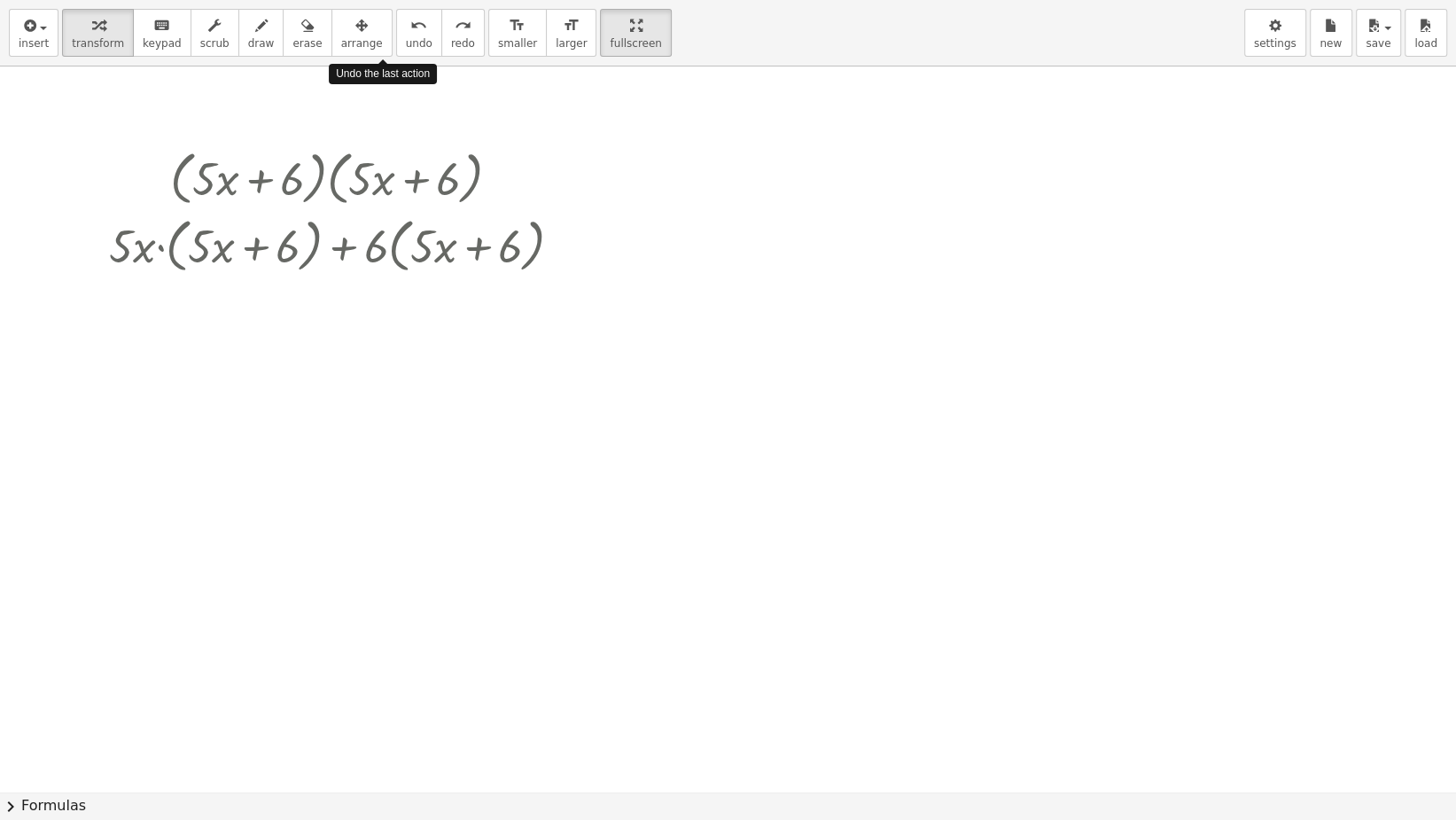
drag, startPoint x: 393, startPoint y: 26, endPoint x: 377, endPoint y: 42, distance: 22.6
click at [406, 26] on div "undo" at bounding box center [419, 24] width 27 height 21
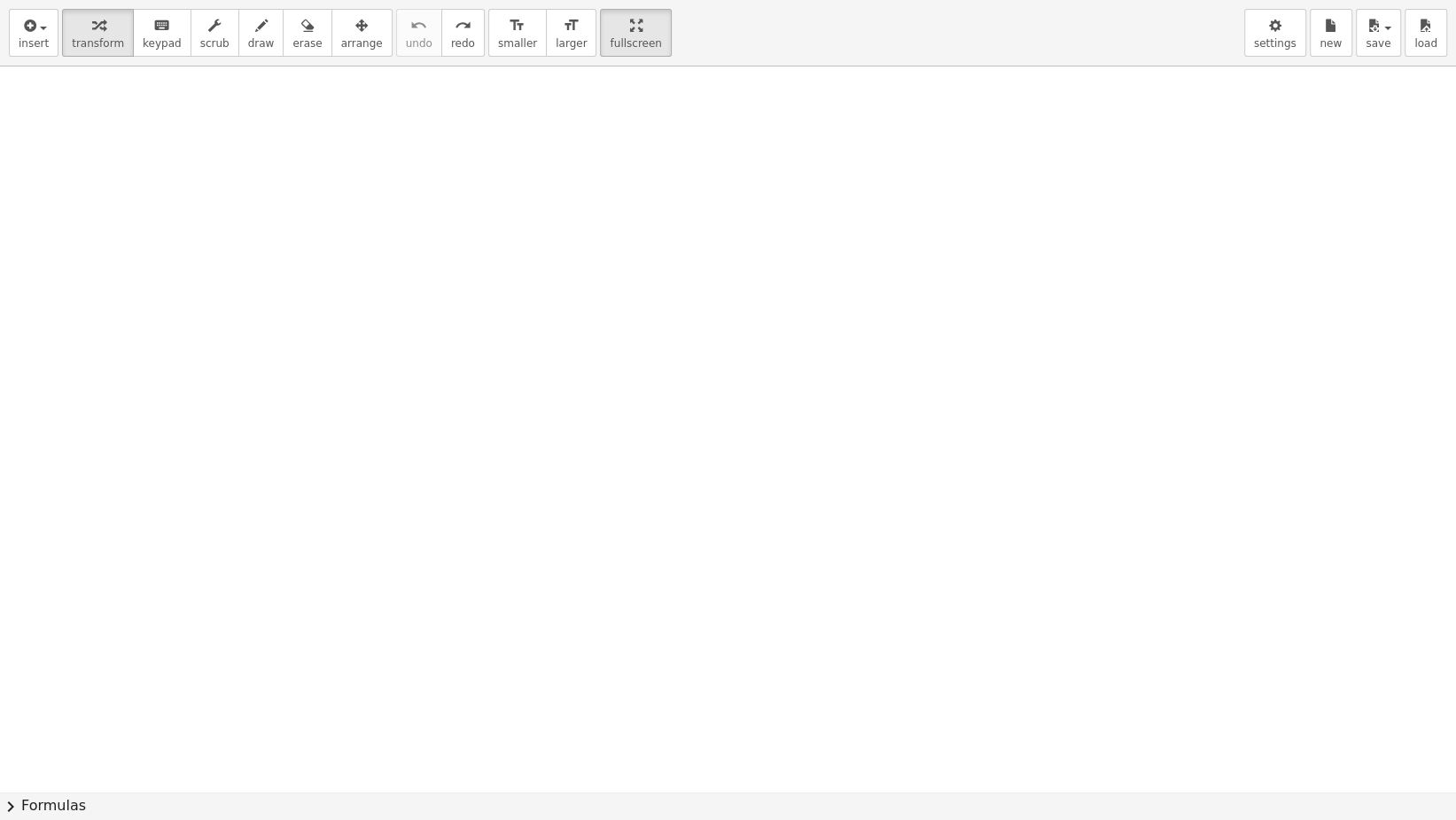
click at [464, 28] on div "insert select one: Math Expression Function Text Youtube Video Graphing Geometr…" at bounding box center [728, 33] width 1456 height 66
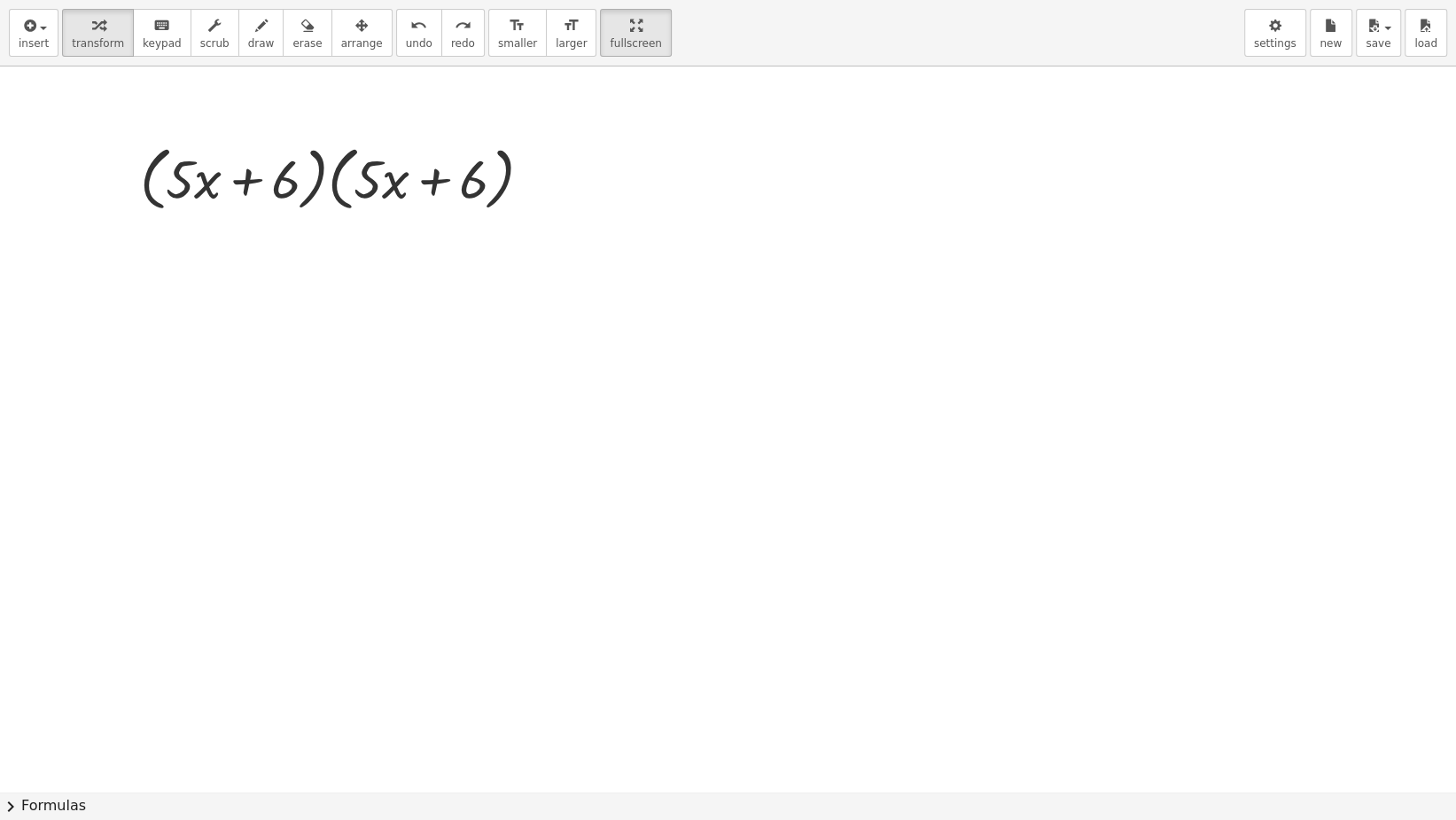
drag, startPoint x: 494, startPoint y: 30, endPoint x: 478, endPoint y: 39, distance: 18.4
click at [489, 31] on div "format_size smaller format_size larger" at bounding box center [543, 33] width 109 height 48
drag, startPoint x: 493, startPoint y: 39, endPoint x: 508, endPoint y: 41, distance: 15.1
click at [499, 39] on button "format_size smaller" at bounding box center [518, 33] width 59 height 48
click at [546, 41] on button "format_size larger" at bounding box center [570, 33] width 50 height 48
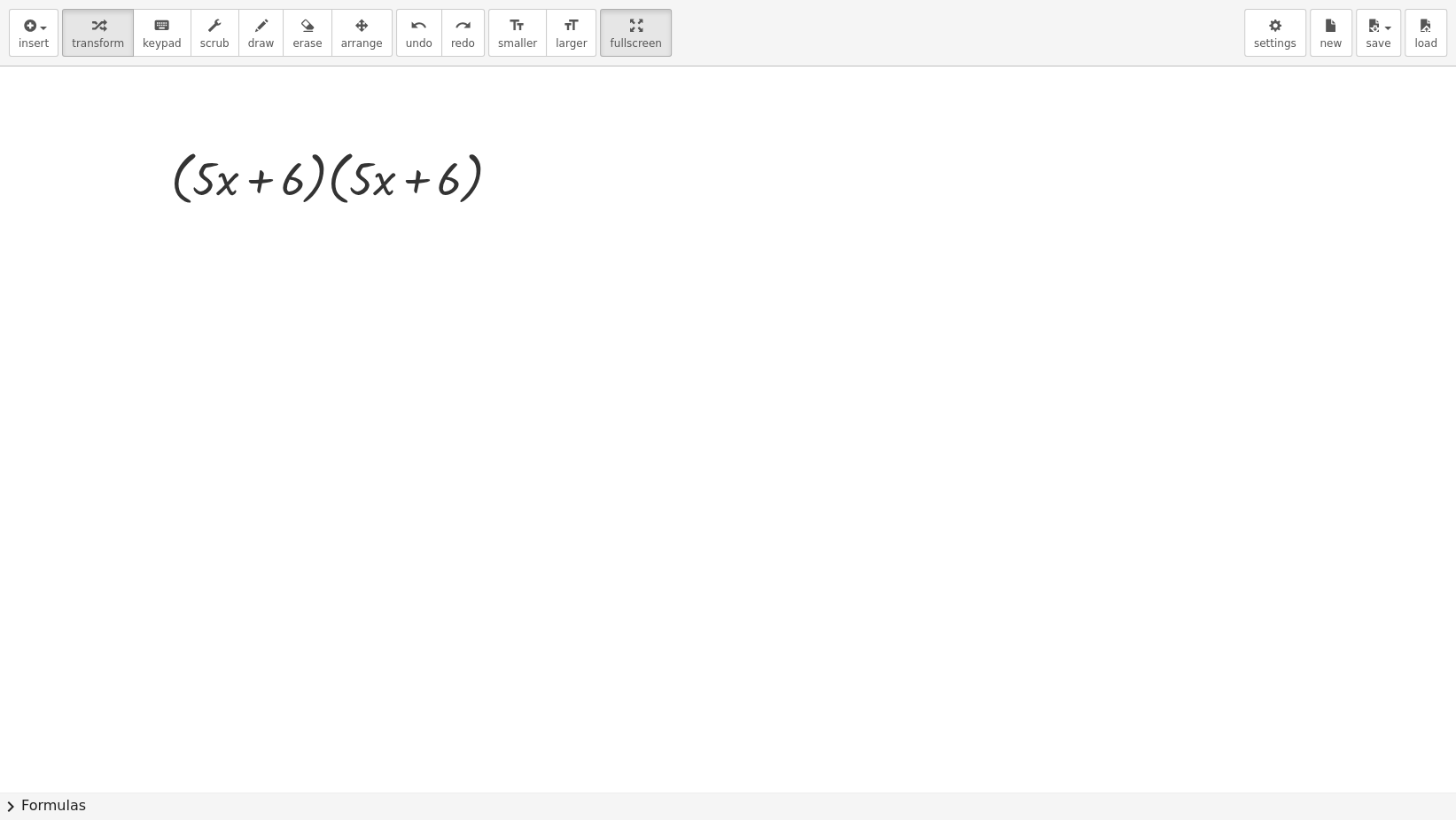
click at [546, 42] on button "format_size larger" at bounding box center [570, 33] width 50 height 48
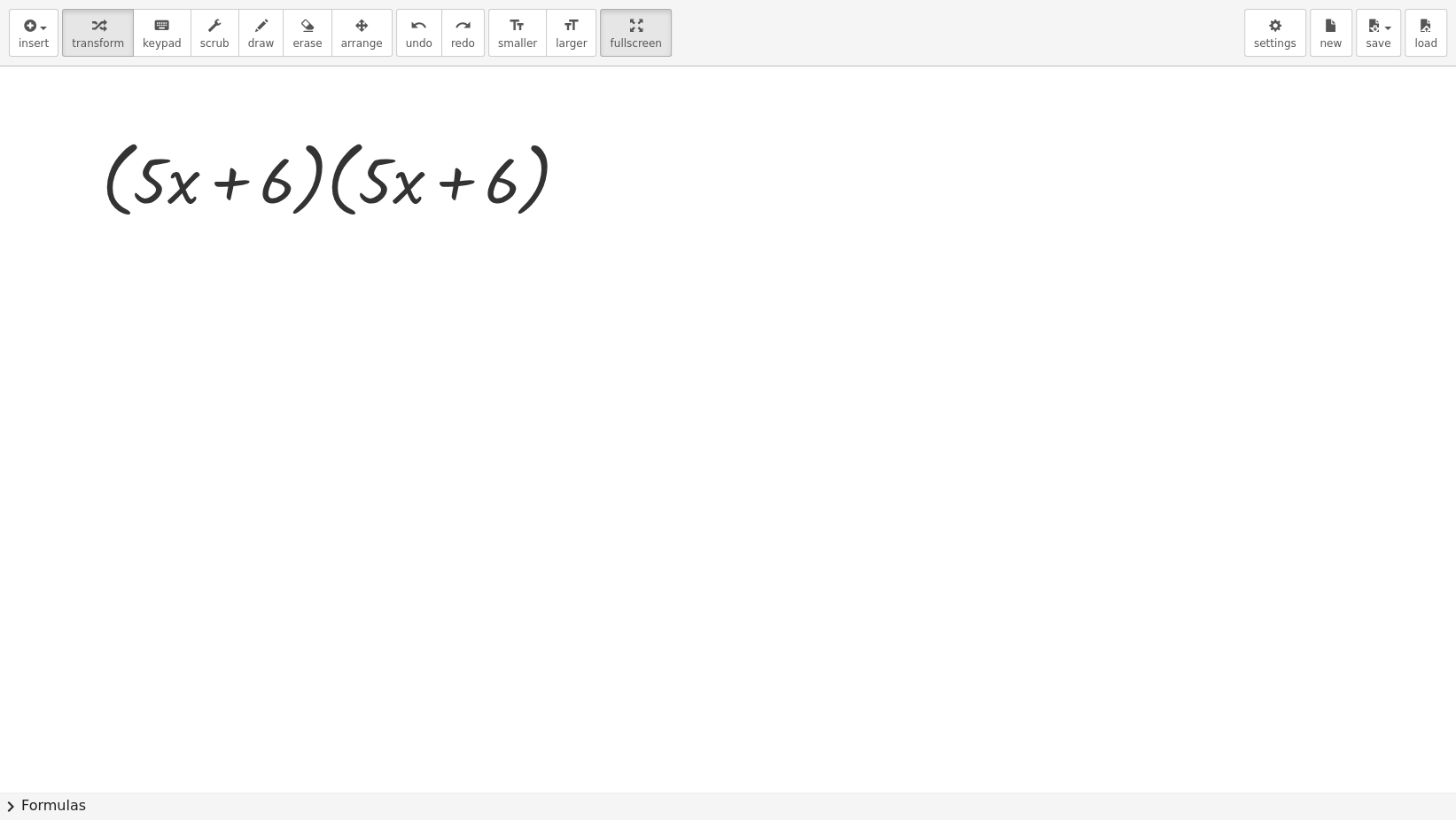
click at [546, 45] on button "format_size larger" at bounding box center [570, 33] width 50 height 48
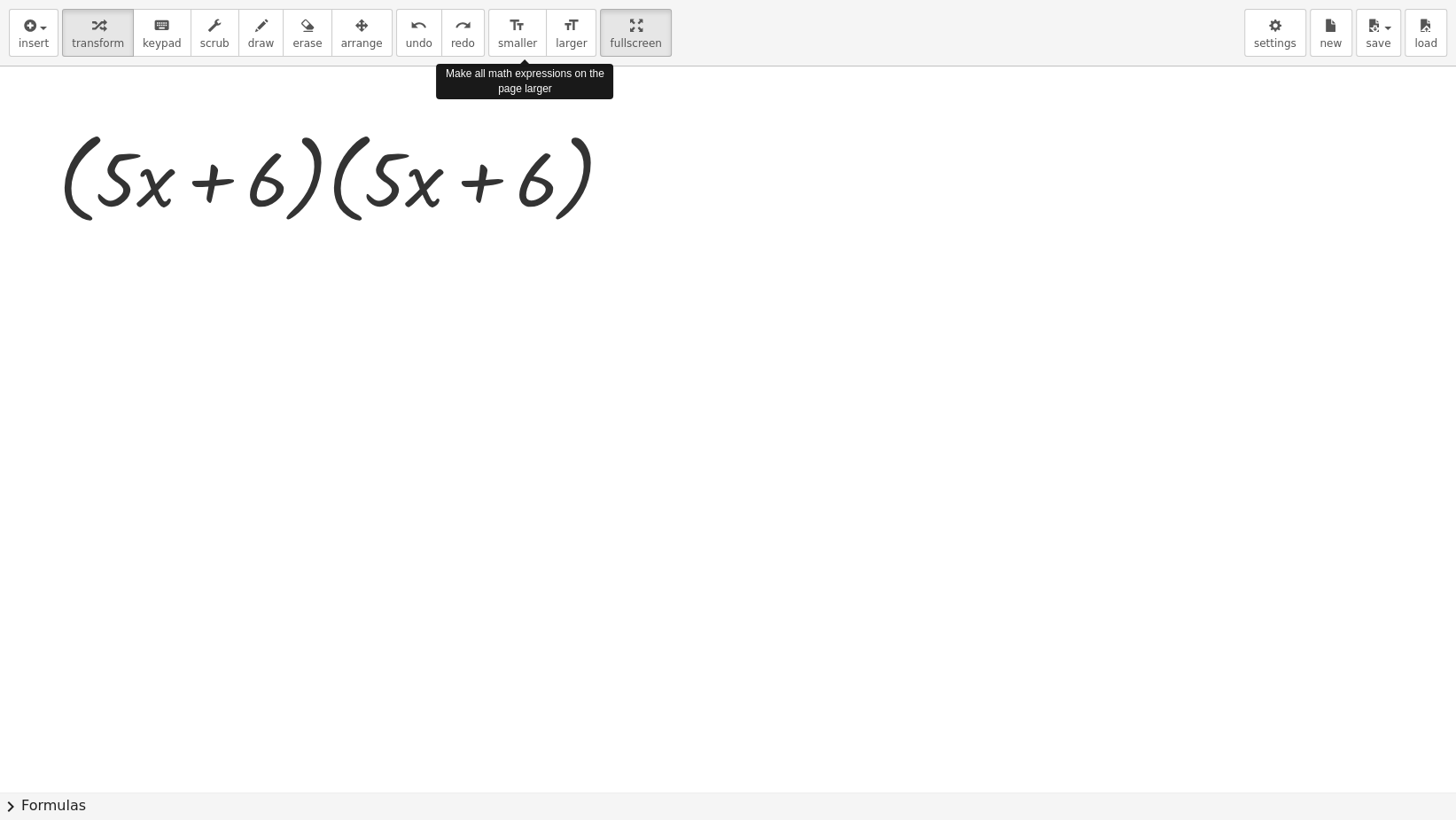
click at [546, 45] on button "format_size larger" at bounding box center [570, 33] width 50 height 48
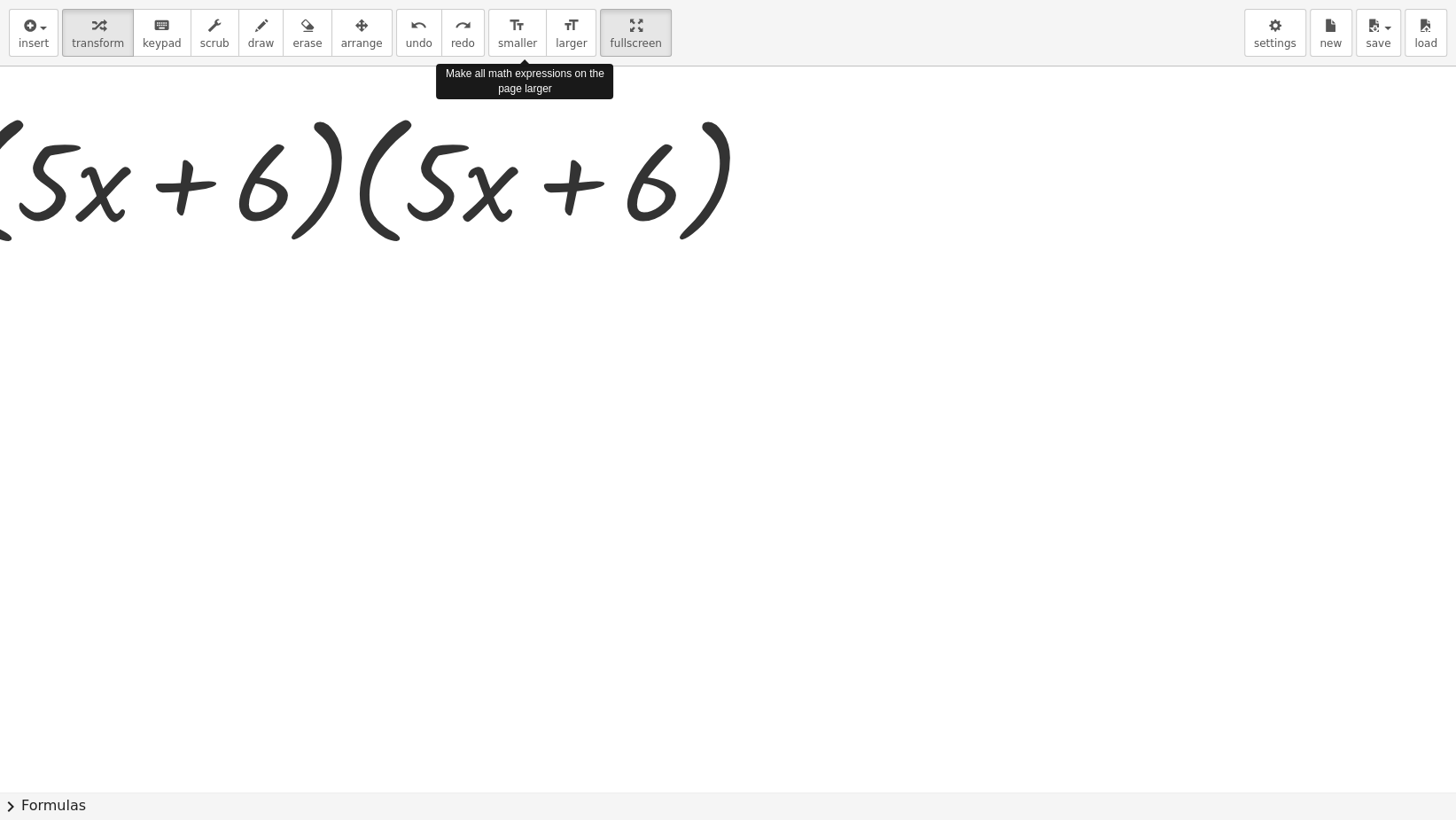
click at [546, 39] on button "format_size larger" at bounding box center [570, 33] width 50 height 48
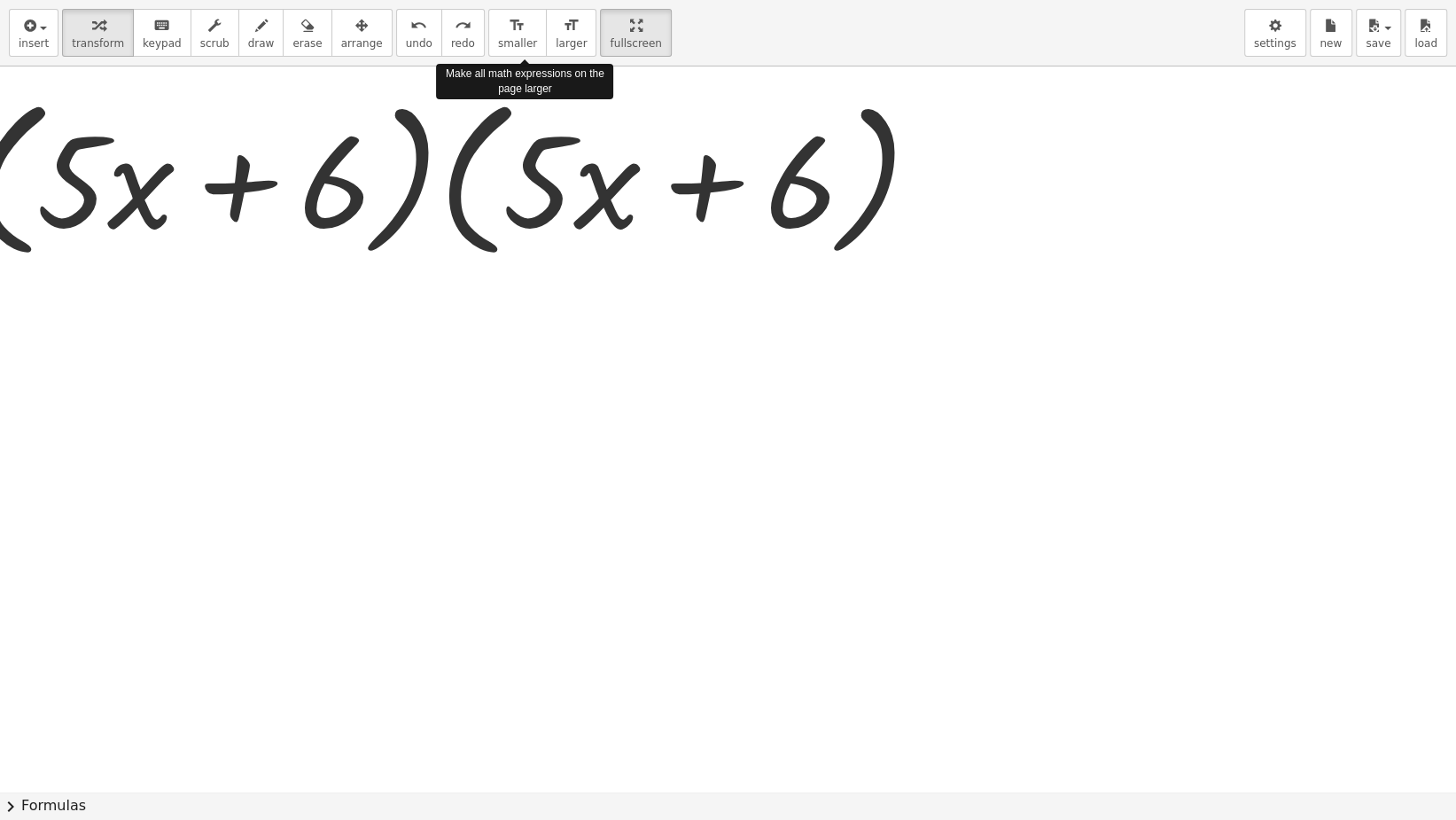
click at [546, 39] on button "format_size larger" at bounding box center [570, 33] width 50 height 48
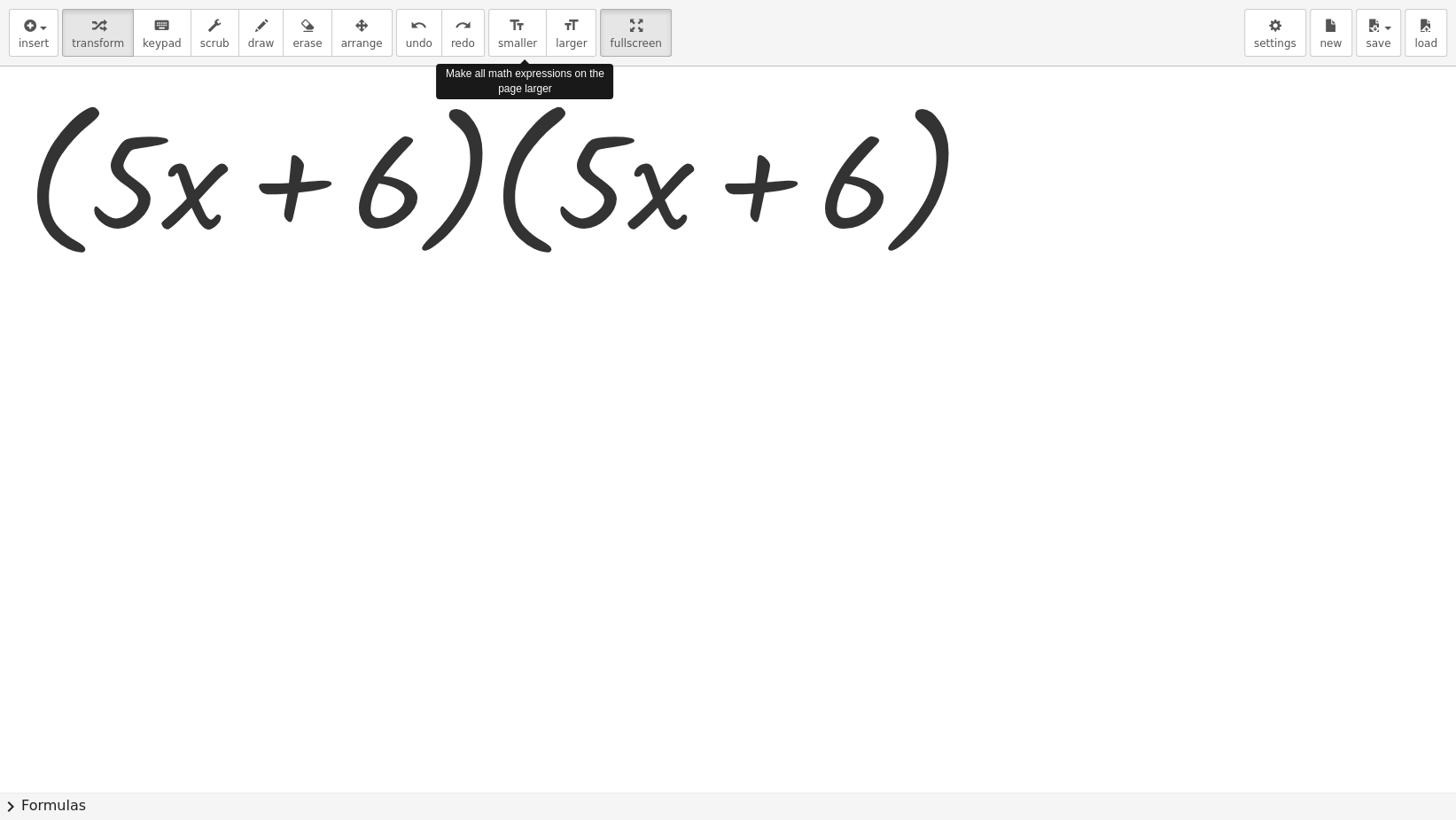
click at [546, 39] on button "format_size larger" at bounding box center [570, 33] width 50 height 48
click at [546, 37] on button "format_size larger" at bounding box center [570, 33] width 50 height 48
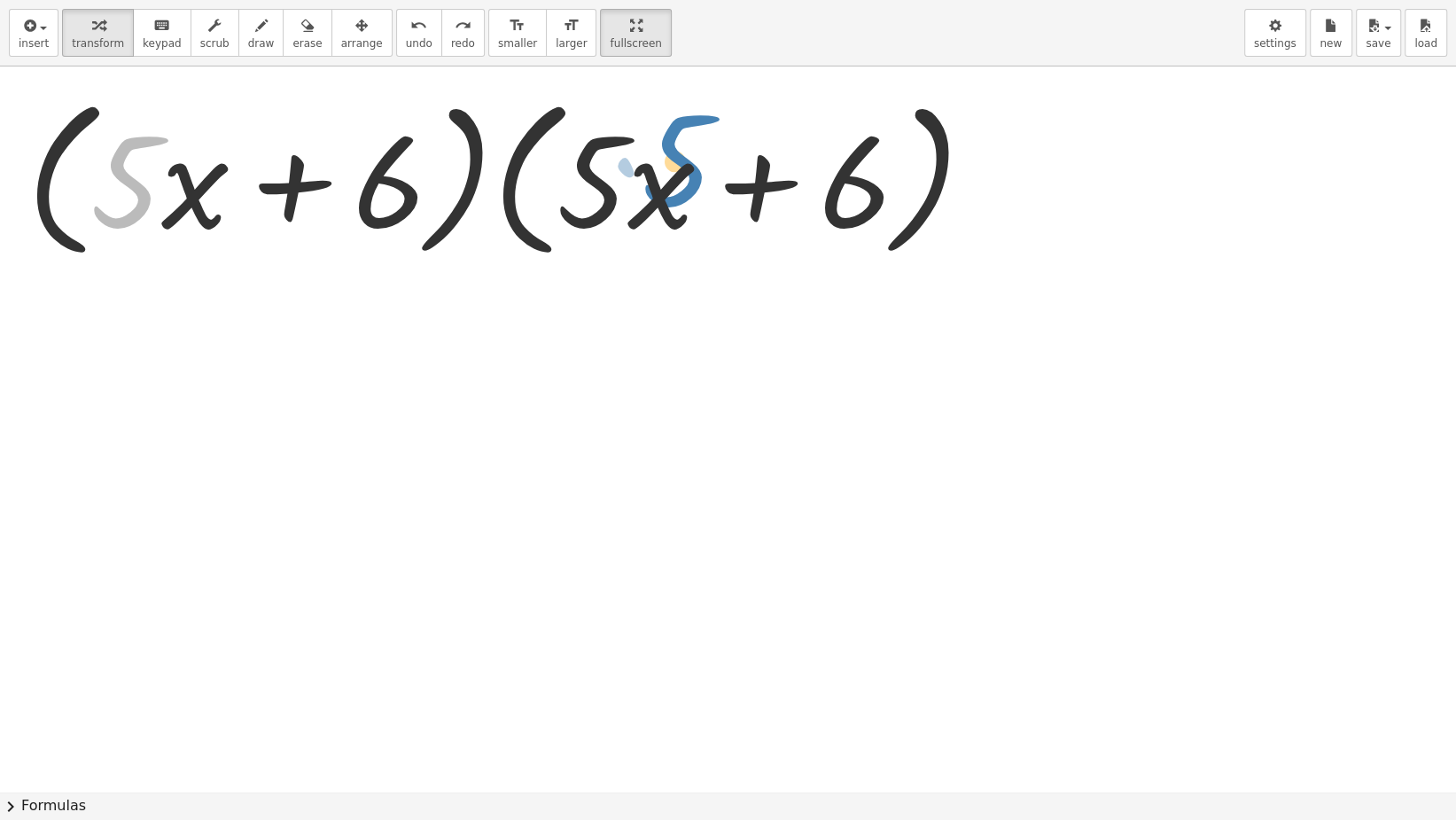
drag, startPoint x: 207, startPoint y: 227, endPoint x: 656, endPoint y: 176, distance: 451.9
click at [665, 188] on div at bounding box center [508, 177] width 981 height 182
click at [689, 67] on div at bounding box center [728, 791] width 1456 height 1450
